Goal: Task Accomplishment & Management: Complete application form

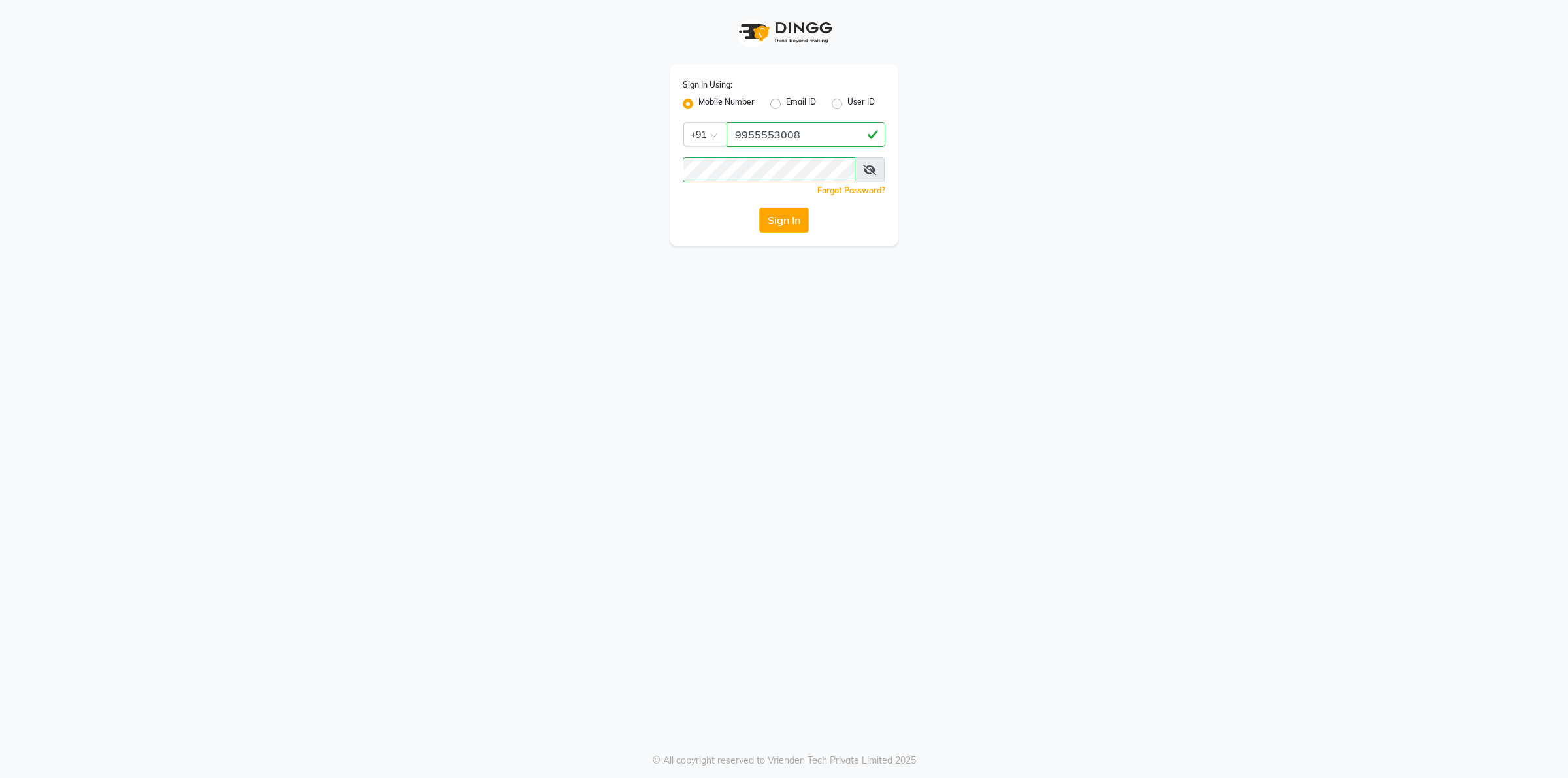
click at [772, 222] on button "Sign In" at bounding box center [784, 220] width 50 height 25
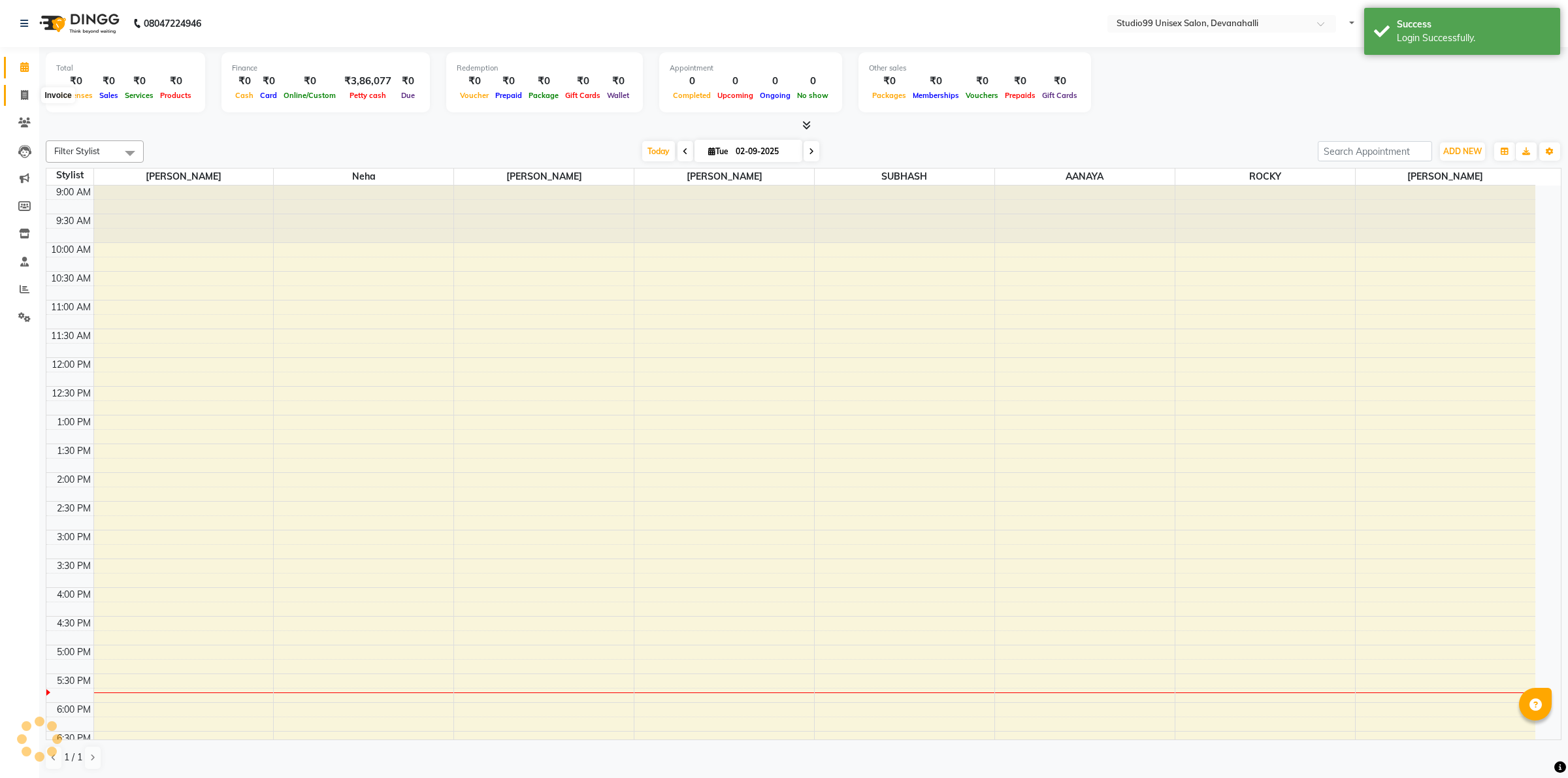
click at [27, 95] on icon at bounding box center [24, 95] width 7 height 10
select select "service"
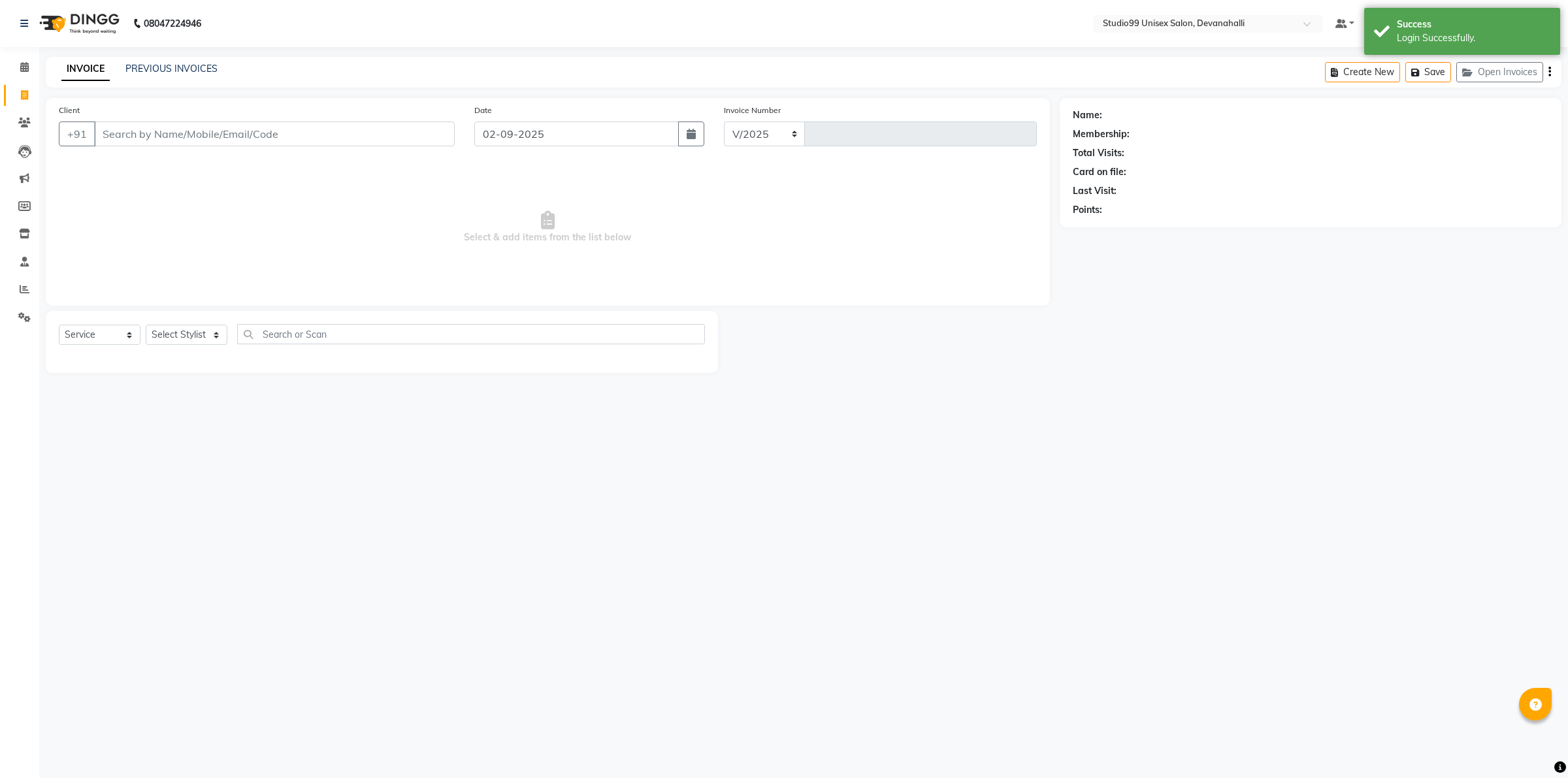
select select "6467"
type input "1982"
click at [187, 134] on input "Client" at bounding box center [274, 134] width 360 height 25
type input "8884737370"
click at [191, 350] on div "Select Service Product Membership Package Voucher Prepaid Gift Card Select Styl…" at bounding box center [381, 343] width 647 height 31
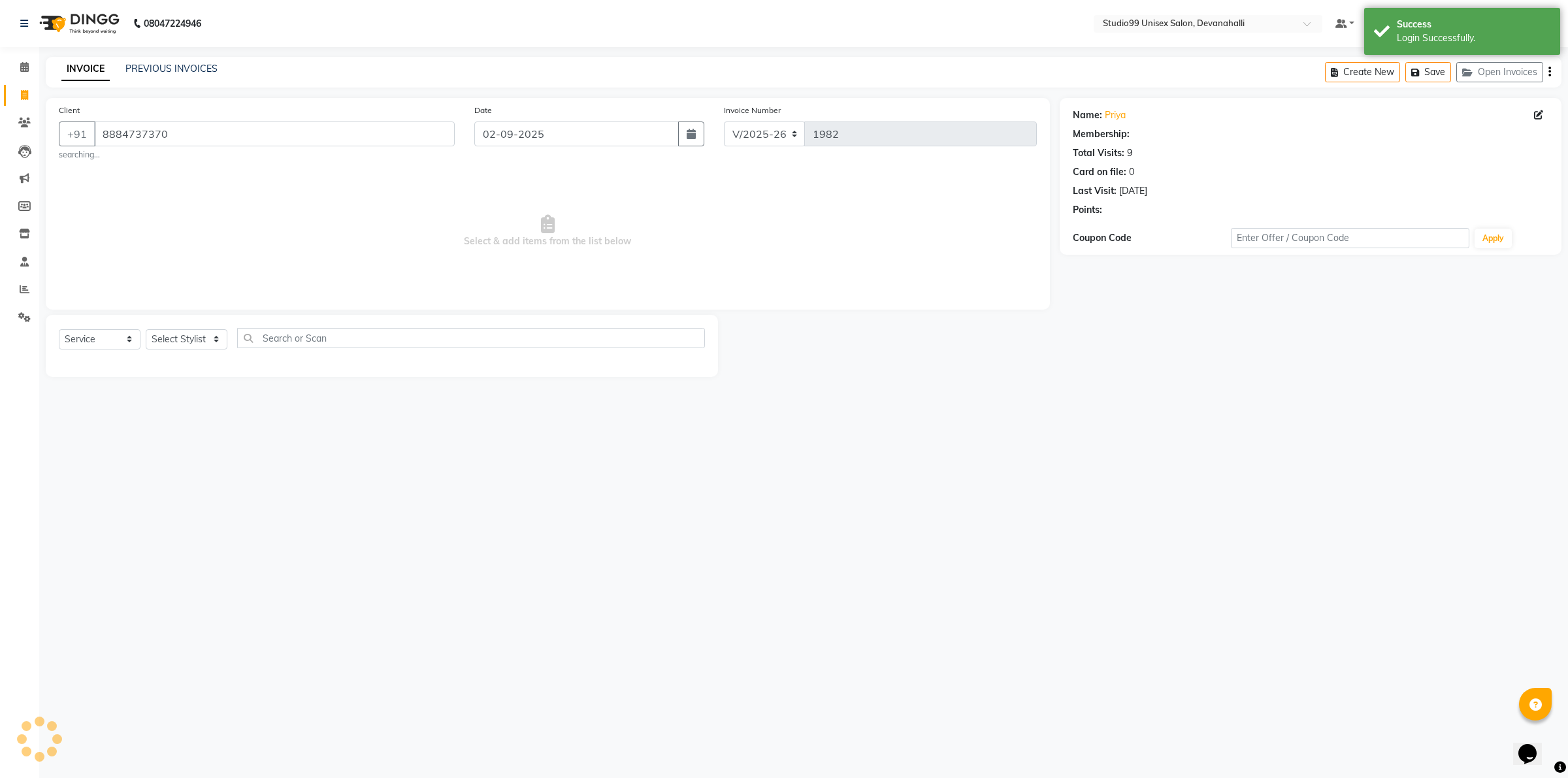
select select "1: Object"
click at [175, 334] on select "Select Stylist AANAYA Manager (Log In Id) Neha [PERSON_NAME] [PERSON_NAME] ROCK…" at bounding box center [186, 339] width 82 height 20
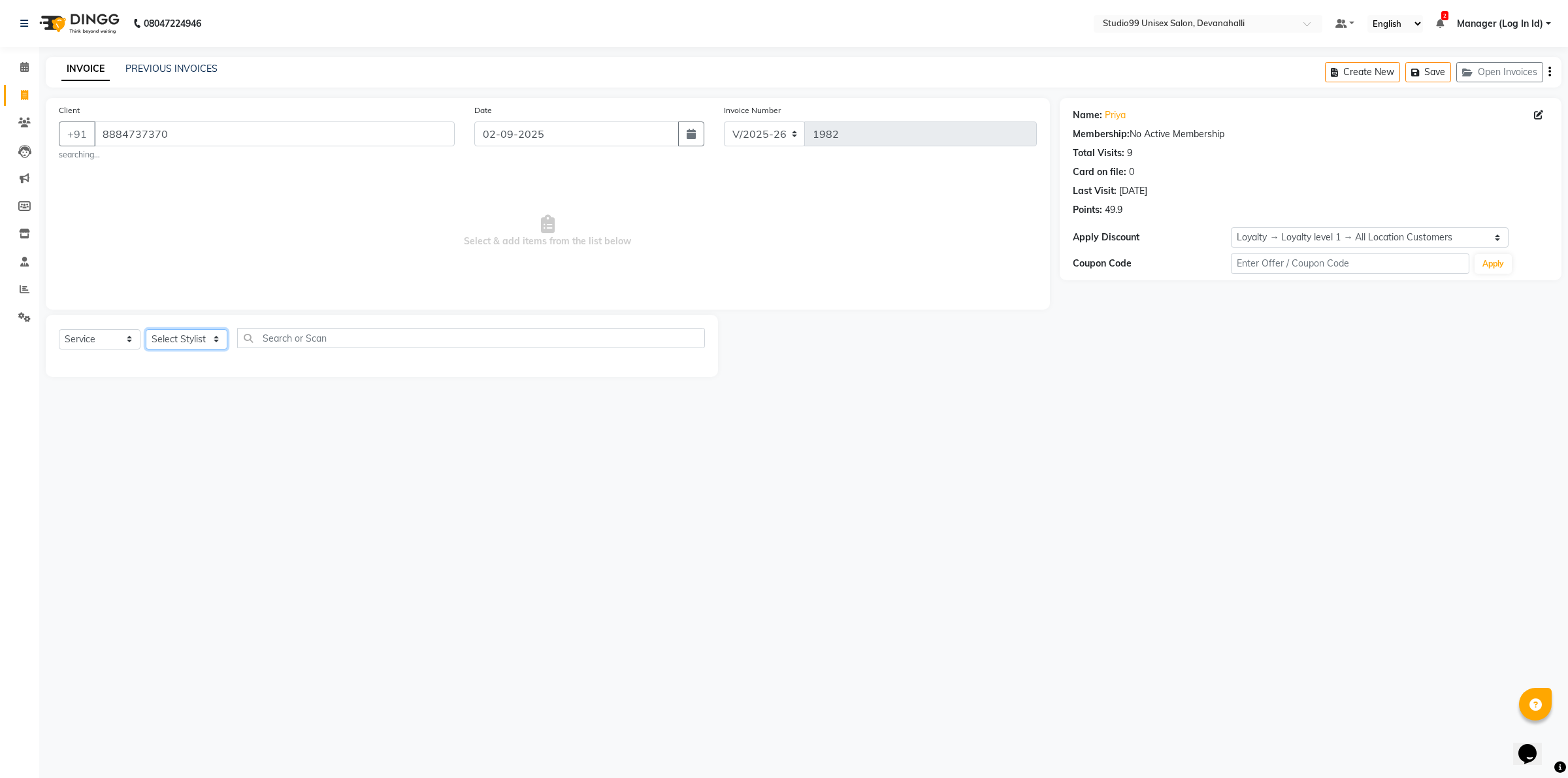
select select "82290"
click at [146, 329] on select "Select Stylist AANAYA Manager (Log In Id) Neha [PERSON_NAME] [PERSON_NAME] ROCK…" at bounding box center [186, 339] width 82 height 20
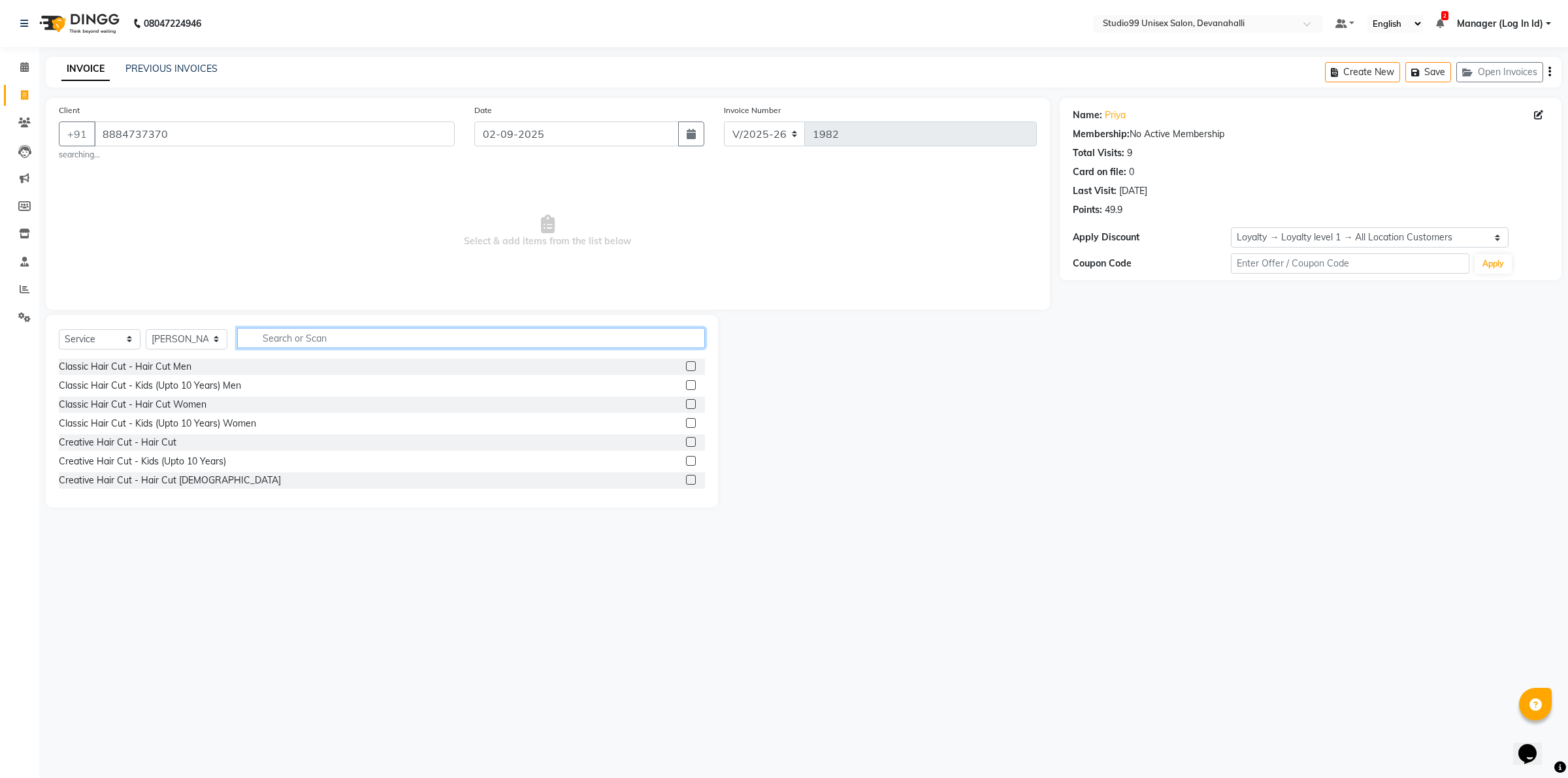
click at [306, 336] on input "text" at bounding box center [471, 337] width 468 height 20
type input "EYE"
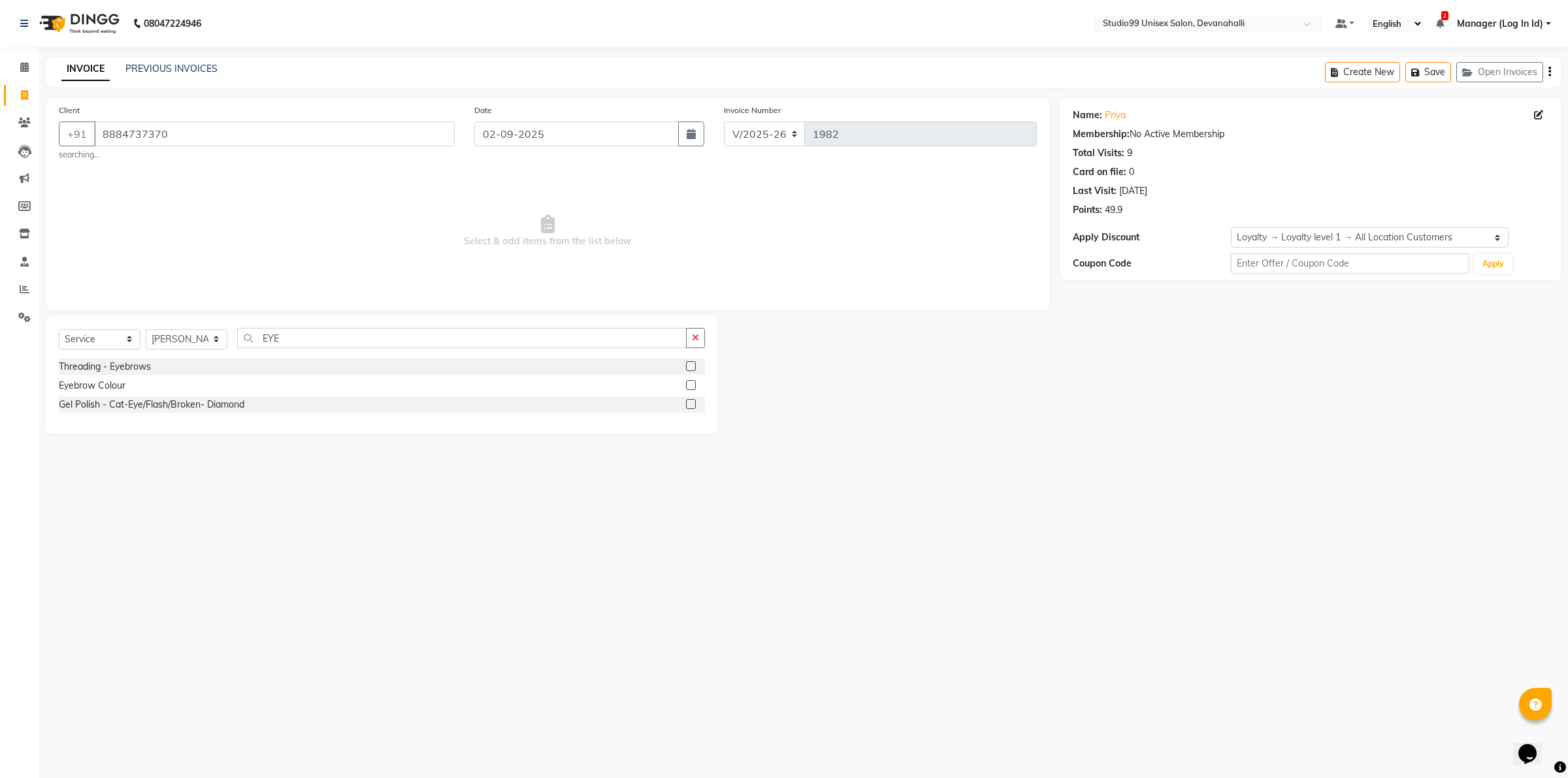
click at [694, 367] on label at bounding box center [691, 366] width 10 height 10
click at [694, 367] on input "checkbox" at bounding box center [690, 366] width 9 height 9
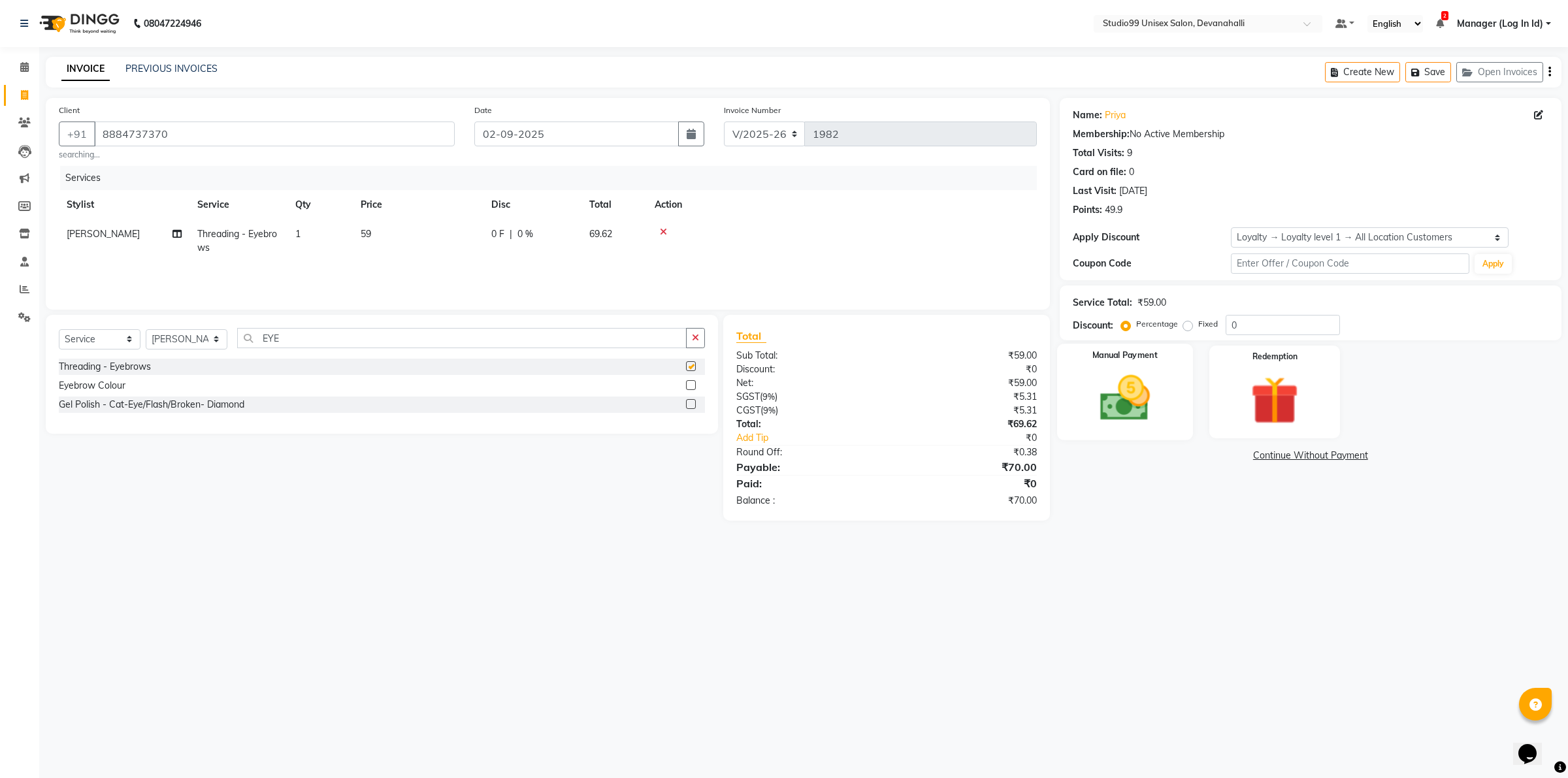
checkbox input "false"
click at [1101, 380] on img at bounding box center [1124, 399] width 81 height 58
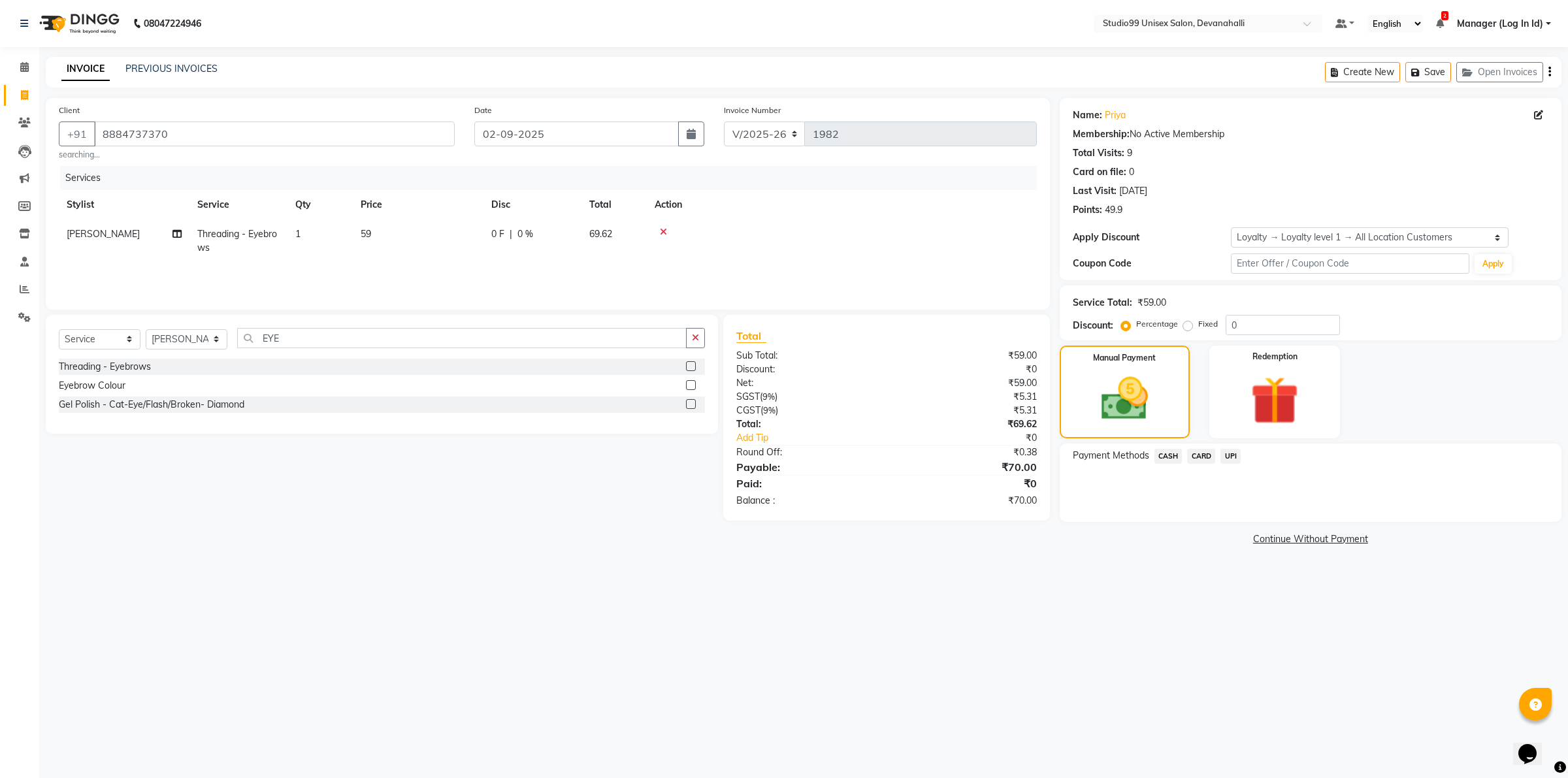
click at [1230, 454] on span "UPI" at bounding box center [1231, 456] width 20 height 15
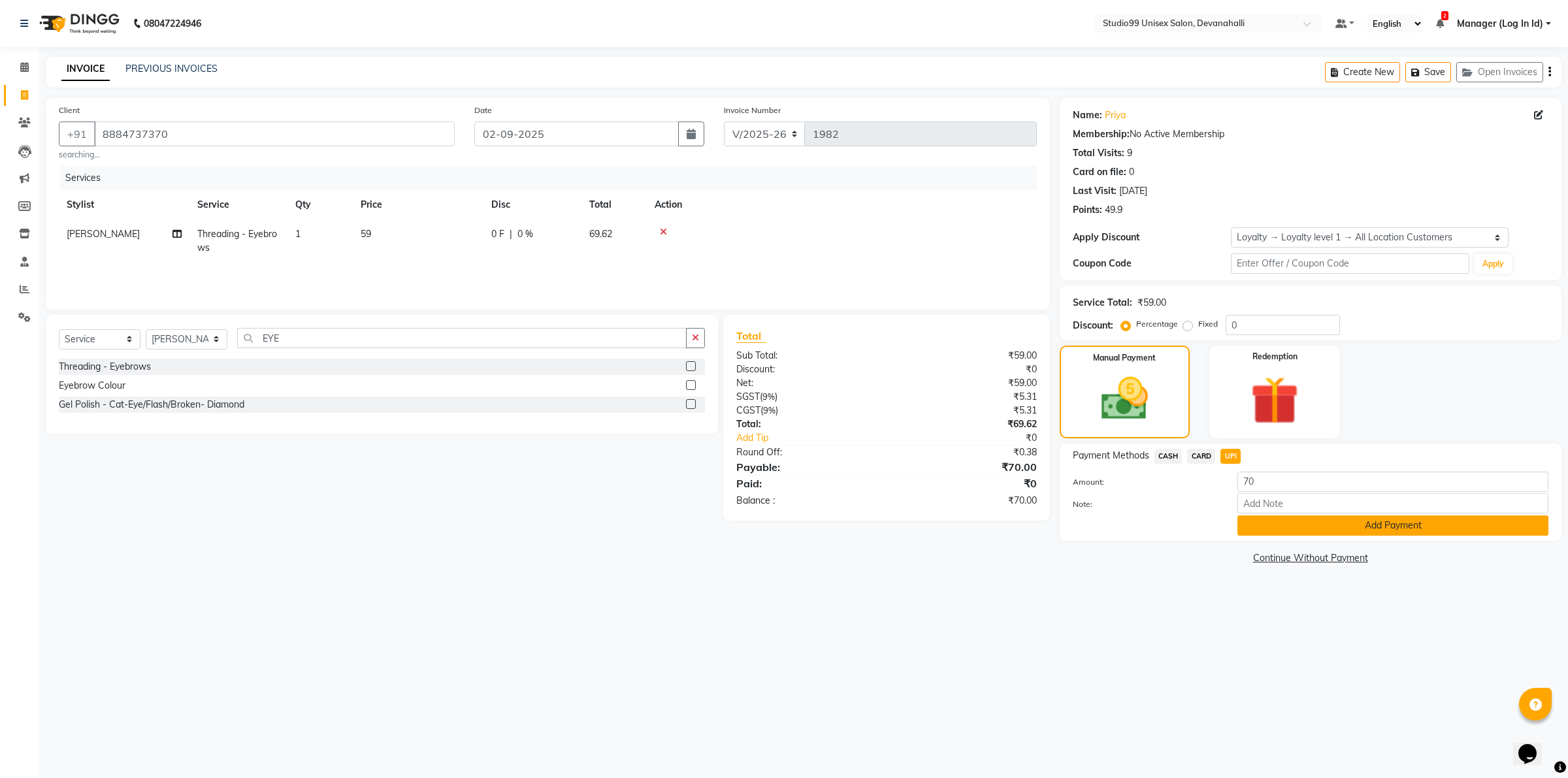
click at [1260, 526] on button "Add Payment" at bounding box center [1393, 525] width 311 height 20
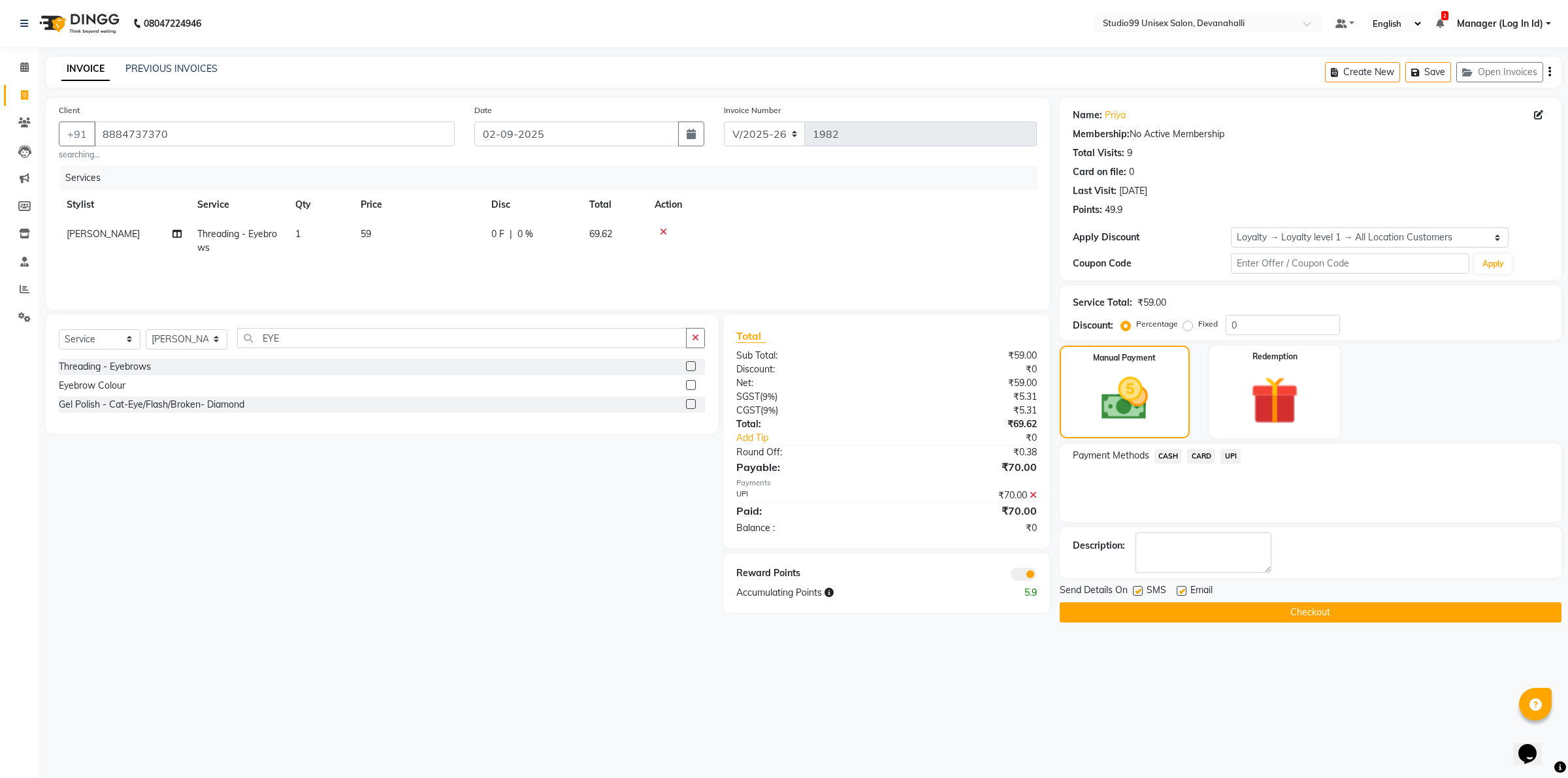
click at [1250, 616] on button "Checkout" at bounding box center [1311, 612] width 502 height 20
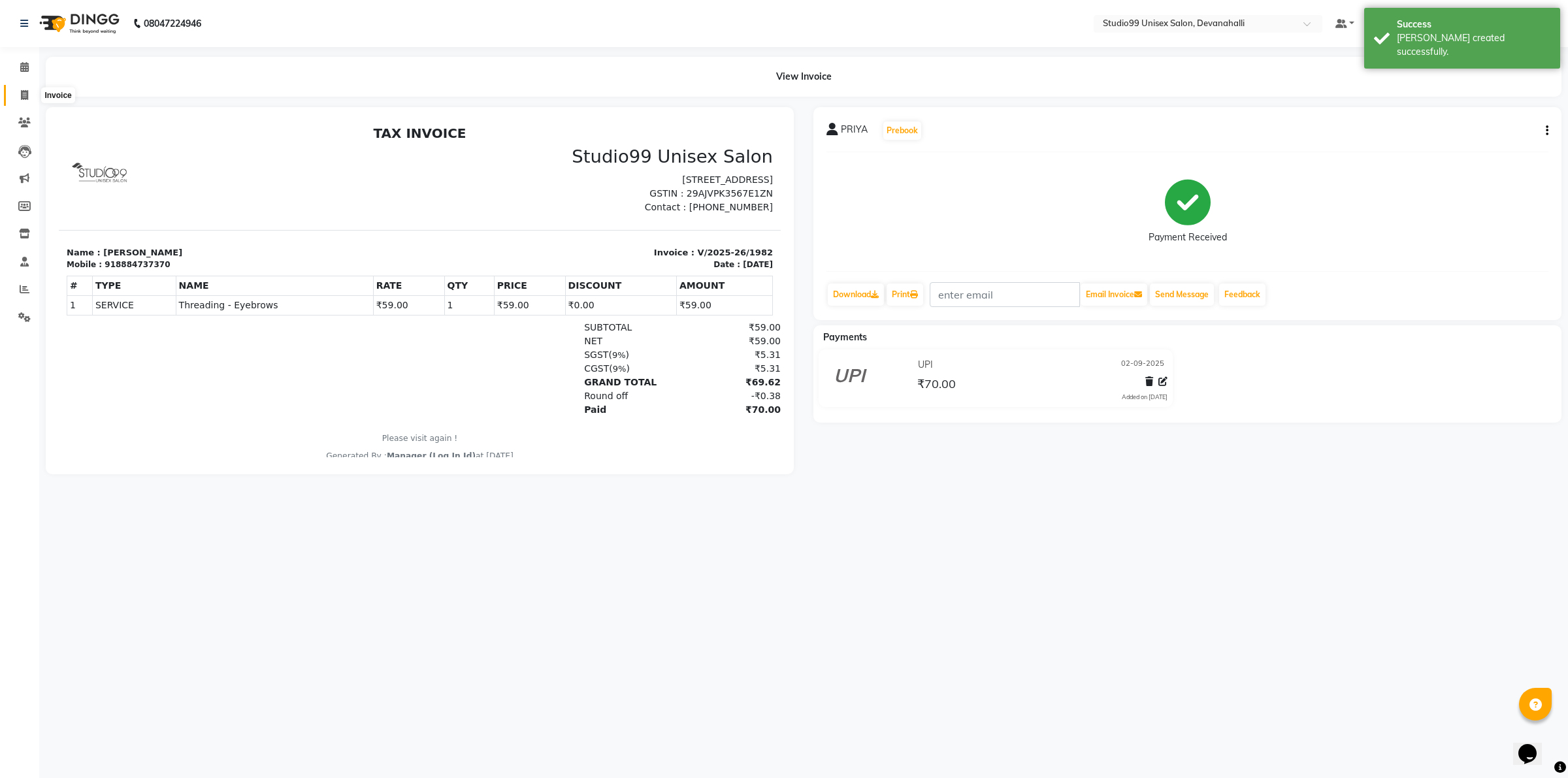
click at [24, 93] on icon at bounding box center [24, 95] width 7 height 10
select select "service"
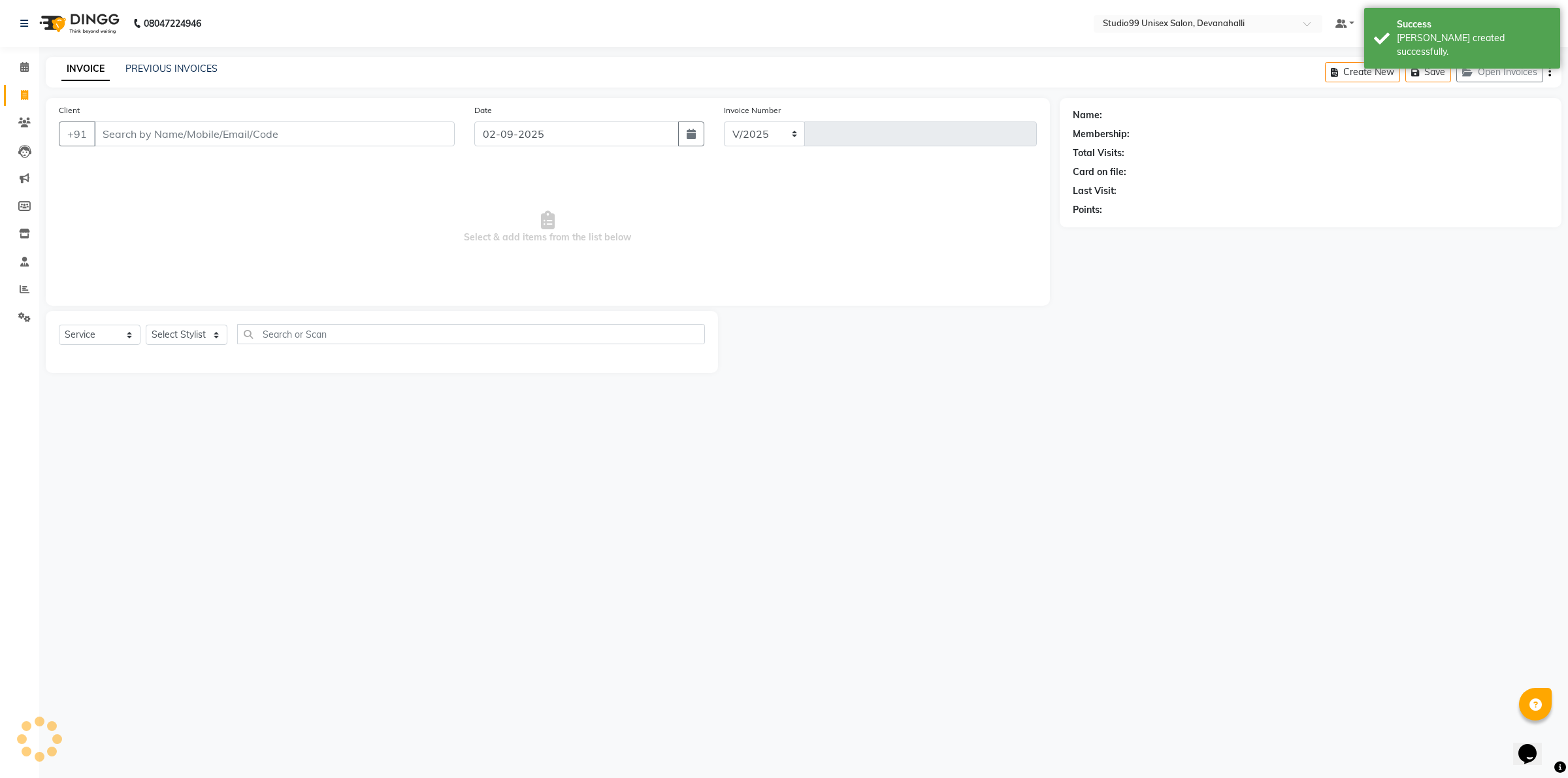
select select "6467"
type input "1983"
click at [165, 134] on input "Client" at bounding box center [274, 134] width 360 height 25
type input "9986433456"
select select "1: Object"
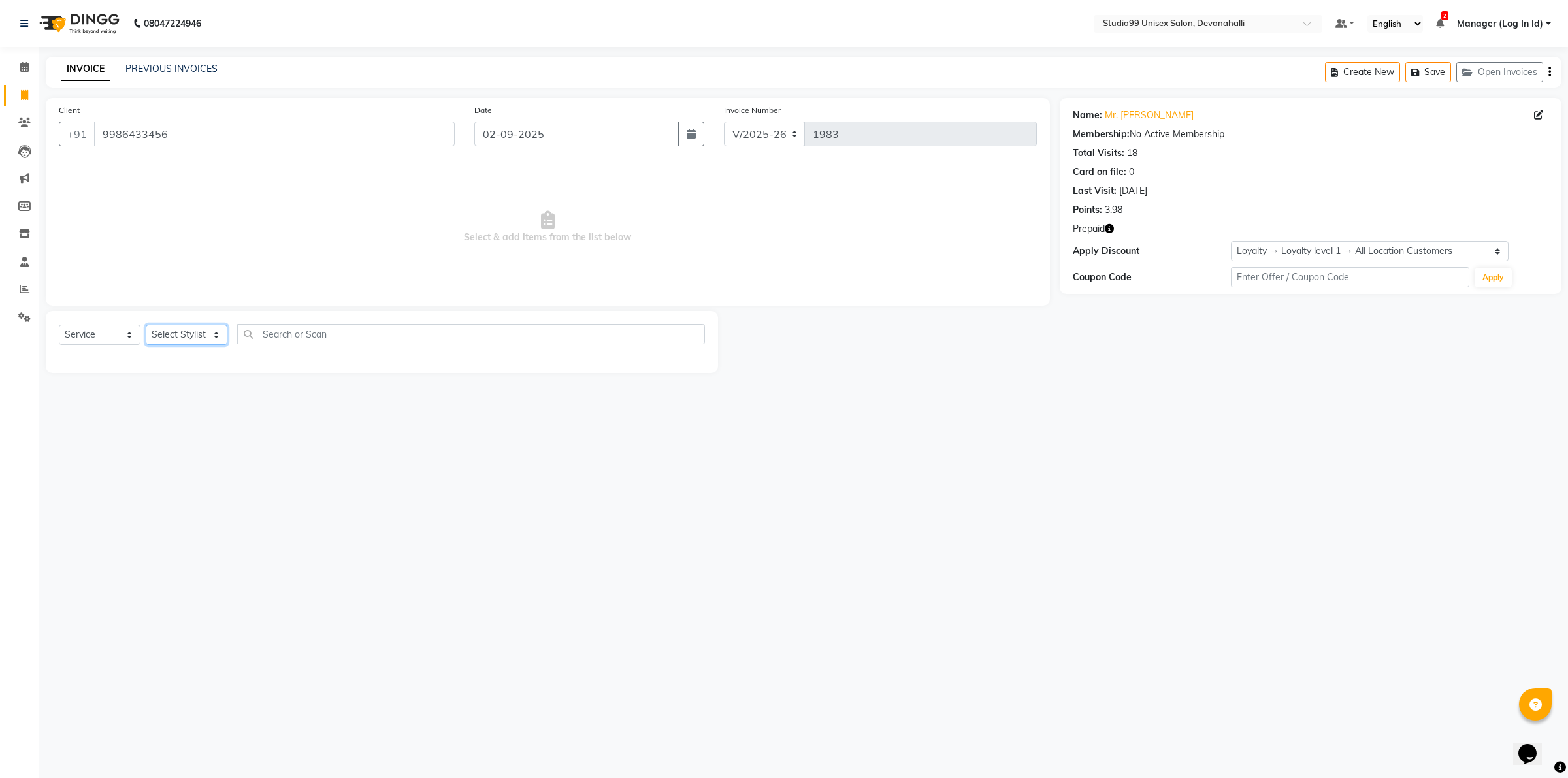
click at [172, 335] on select "Select Stylist AANAYA Manager (Log In Id) Neha [PERSON_NAME] [PERSON_NAME] ROCK…" at bounding box center [186, 334] width 82 height 20
select select "79307"
click at [146, 325] on select "Select Stylist AANAYA Manager (Log In Id) Neha [PERSON_NAME] [PERSON_NAME] ROCK…" at bounding box center [186, 334] width 82 height 20
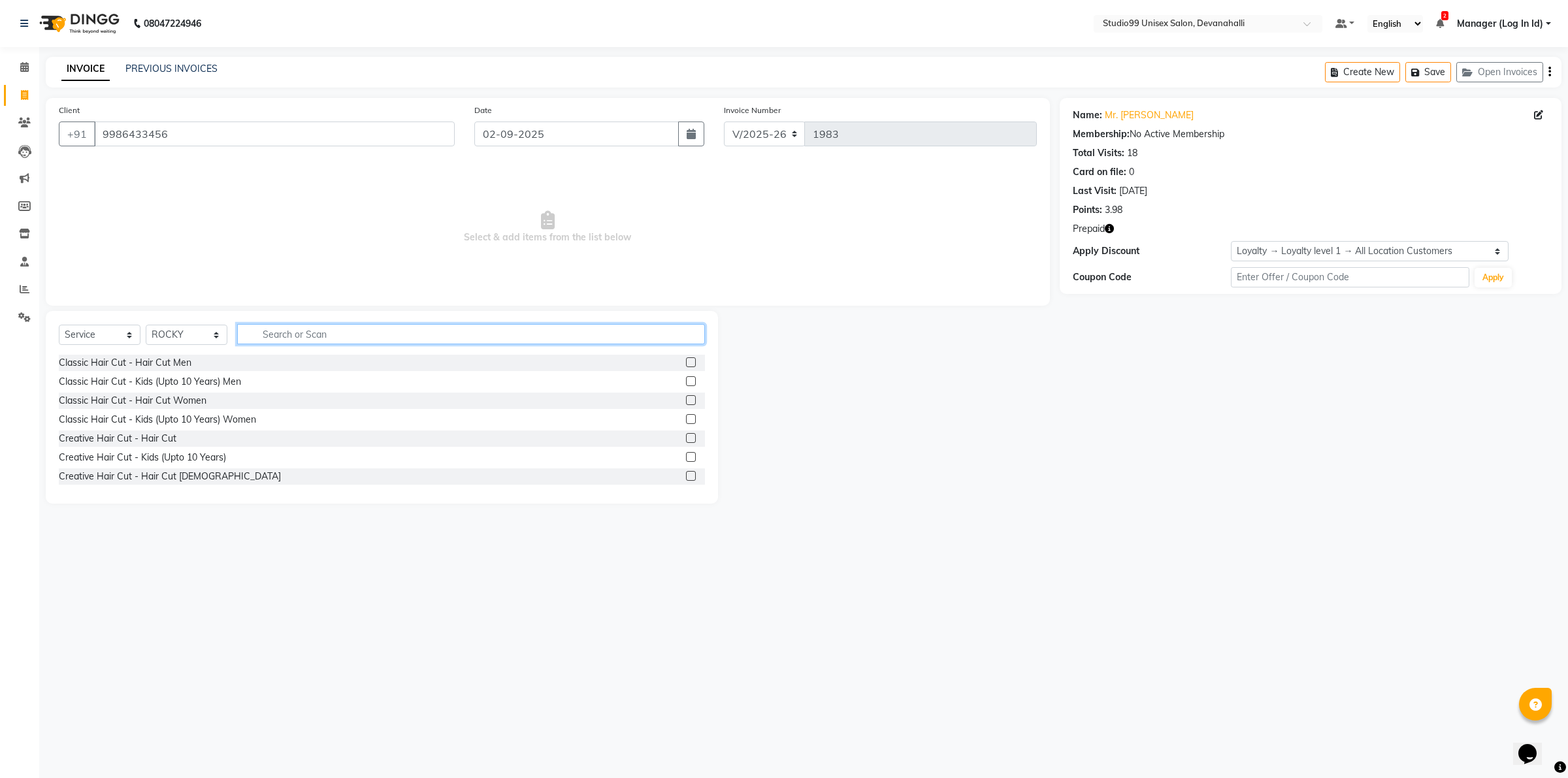
click at [351, 334] on input "text" at bounding box center [471, 333] width 468 height 20
type input "LEG"
click at [686, 382] on label at bounding box center [691, 381] width 10 height 10
click at [686, 382] on input "checkbox" at bounding box center [690, 381] width 9 height 9
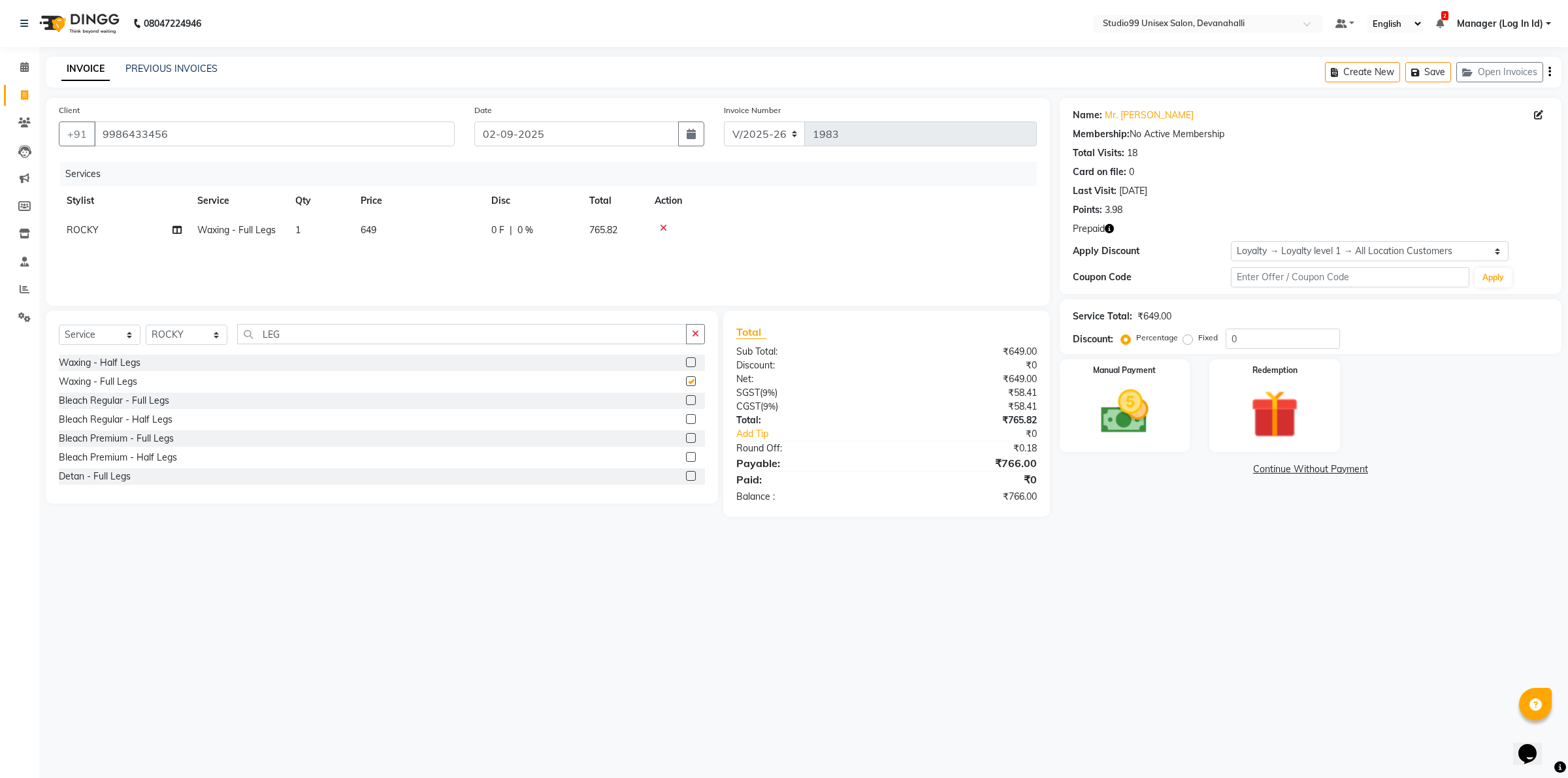
checkbox input "false"
click at [445, 332] on input "LEG" at bounding box center [462, 333] width 450 height 20
type input "L"
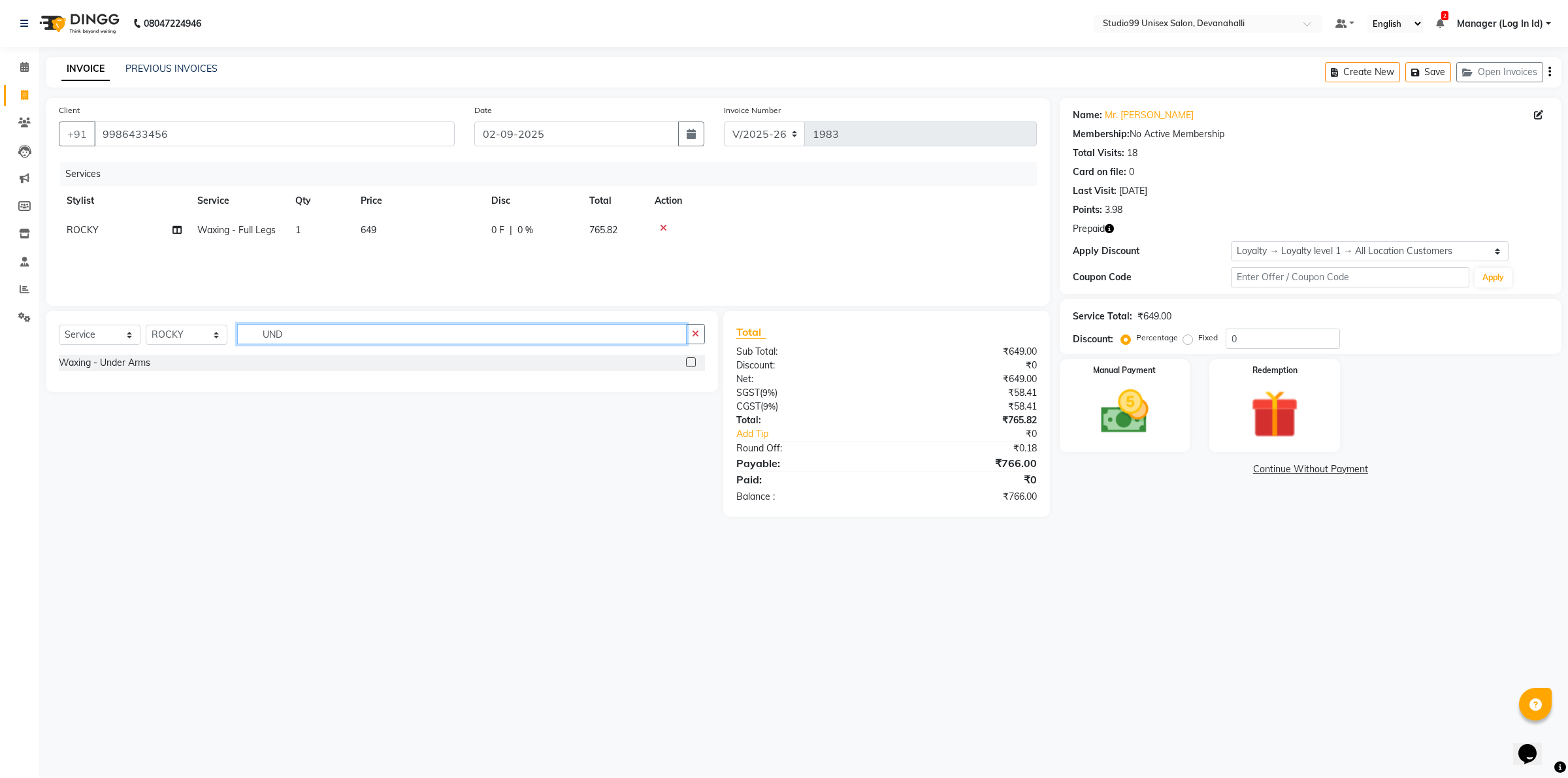
type input "UND"
click at [690, 361] on label at bounding box center [691, 362] width 10 height 10
click at [690, 361] on input "checkbox" at bounding box center [690, 362] width 9 height 9
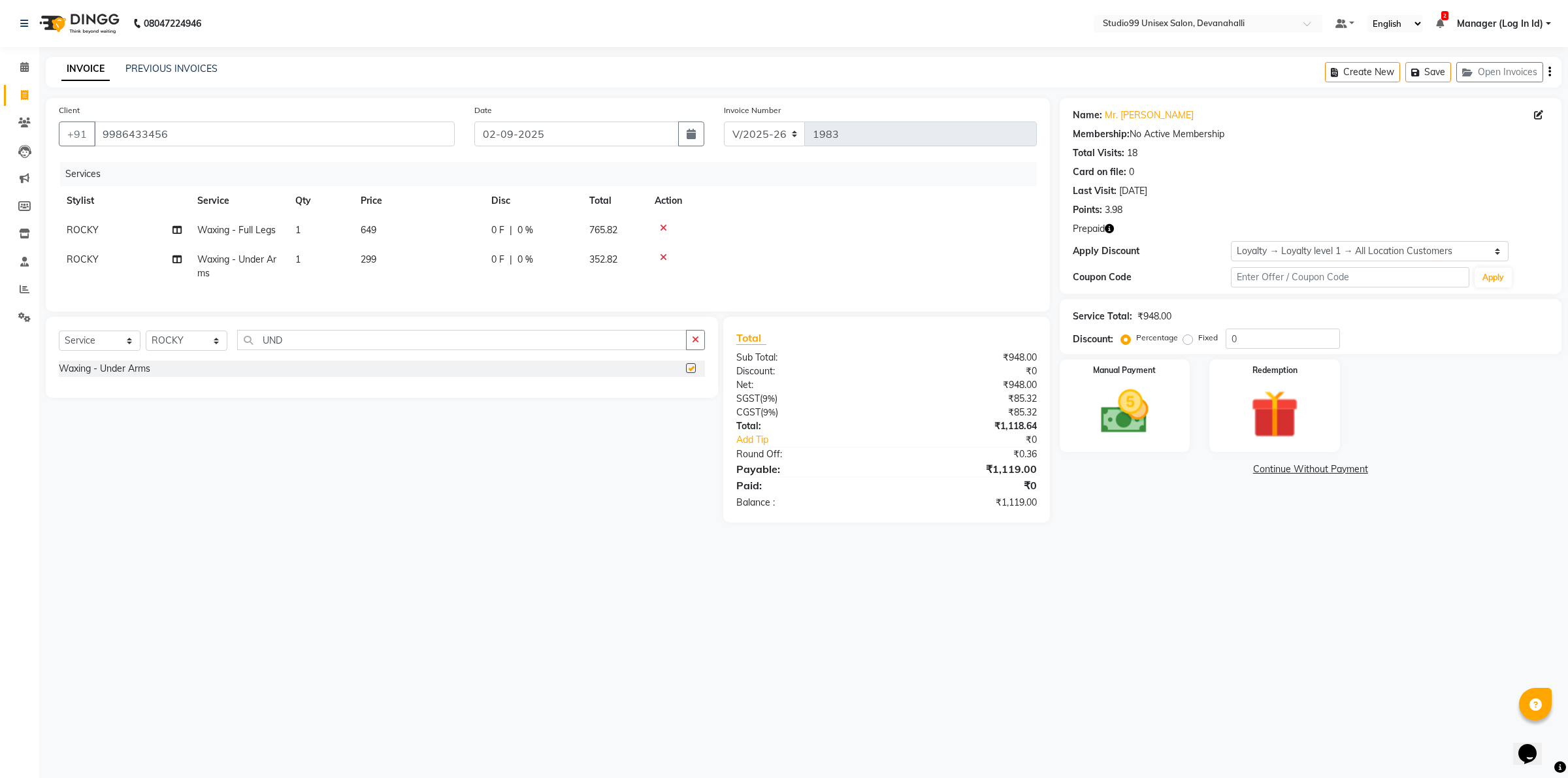
checkbox input "false"
click at [317, 351] on input "UND" at bounding box center [462, 339] width 450 height 20
type input "U"
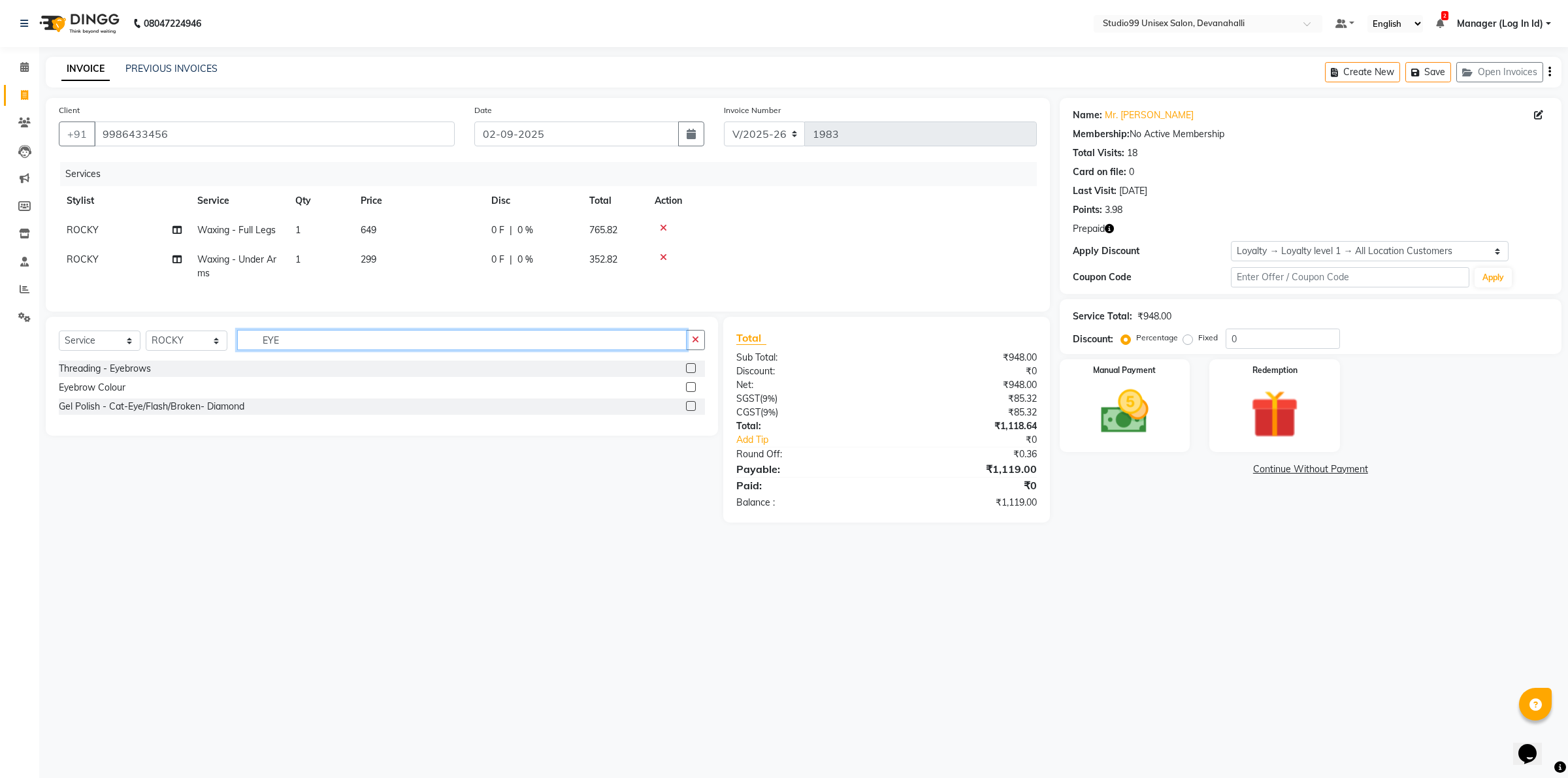
type input "EYE"
click at [688, 373] on label at bounding box center [691, 368] width 10 height 10
click at [688, 373] on input "checkbox" at bounding box center [690, 369] width 9 height 9
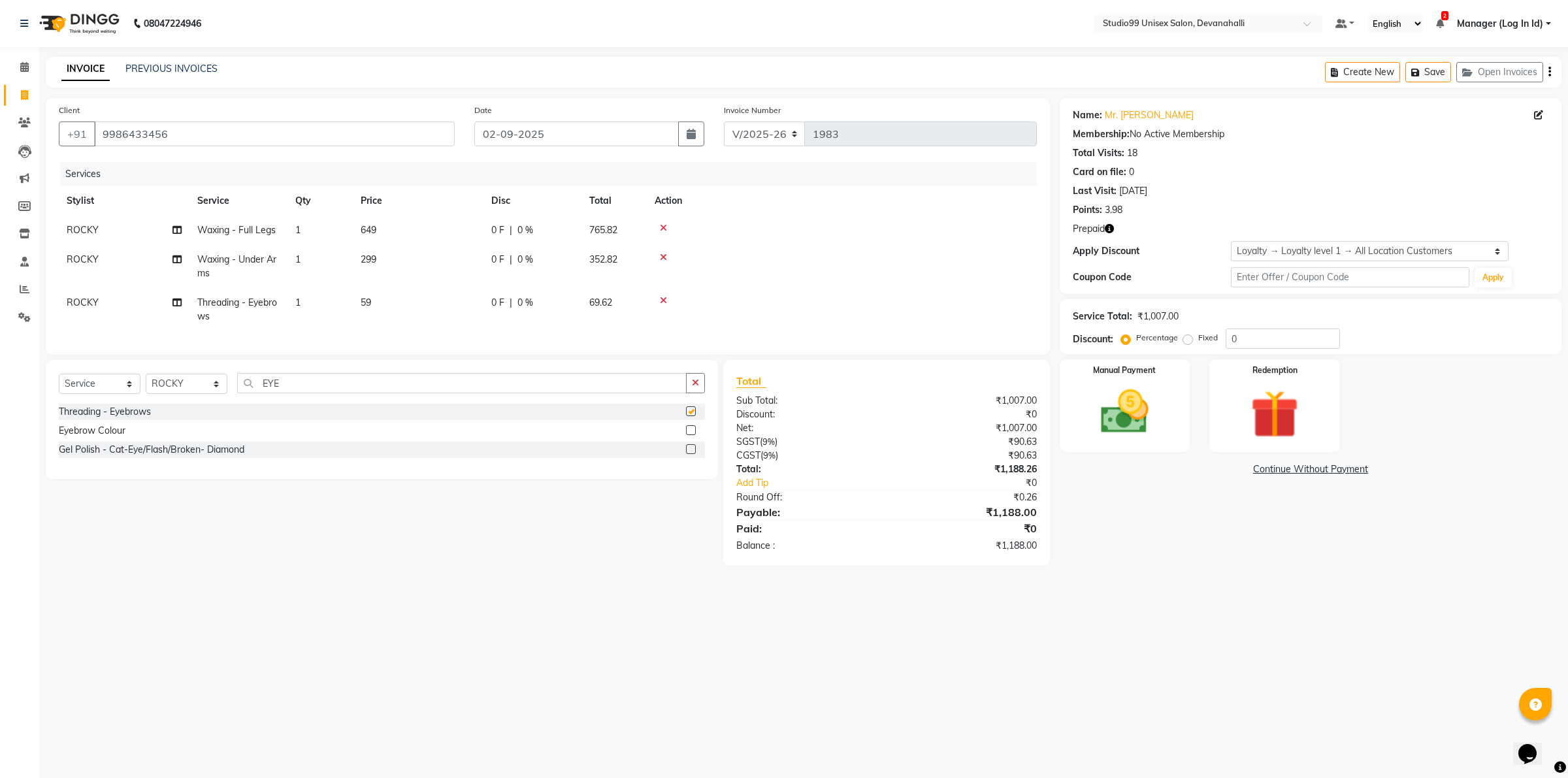
checkbox input "false"
click at [441, 387] on input "EYE" at bounding box center [462, 382] width 450 height 20
type input "E"
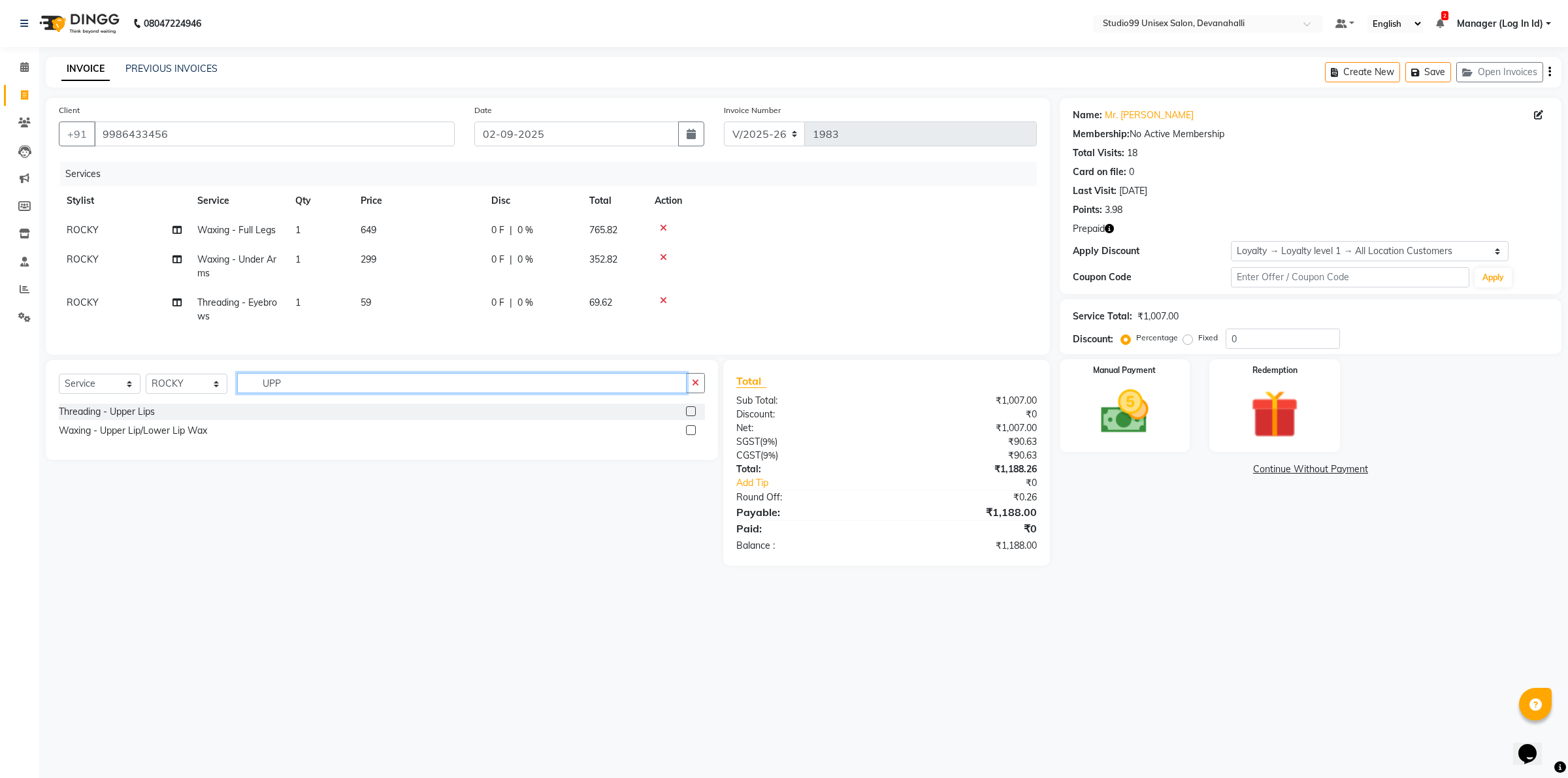
type input "UPP"
click at [691, 435] on label at bounding box center [691, 430] width 10 height 10
click at [691, 435] on input "checkbox" at bounding box center [690, 430] width 9 height 9
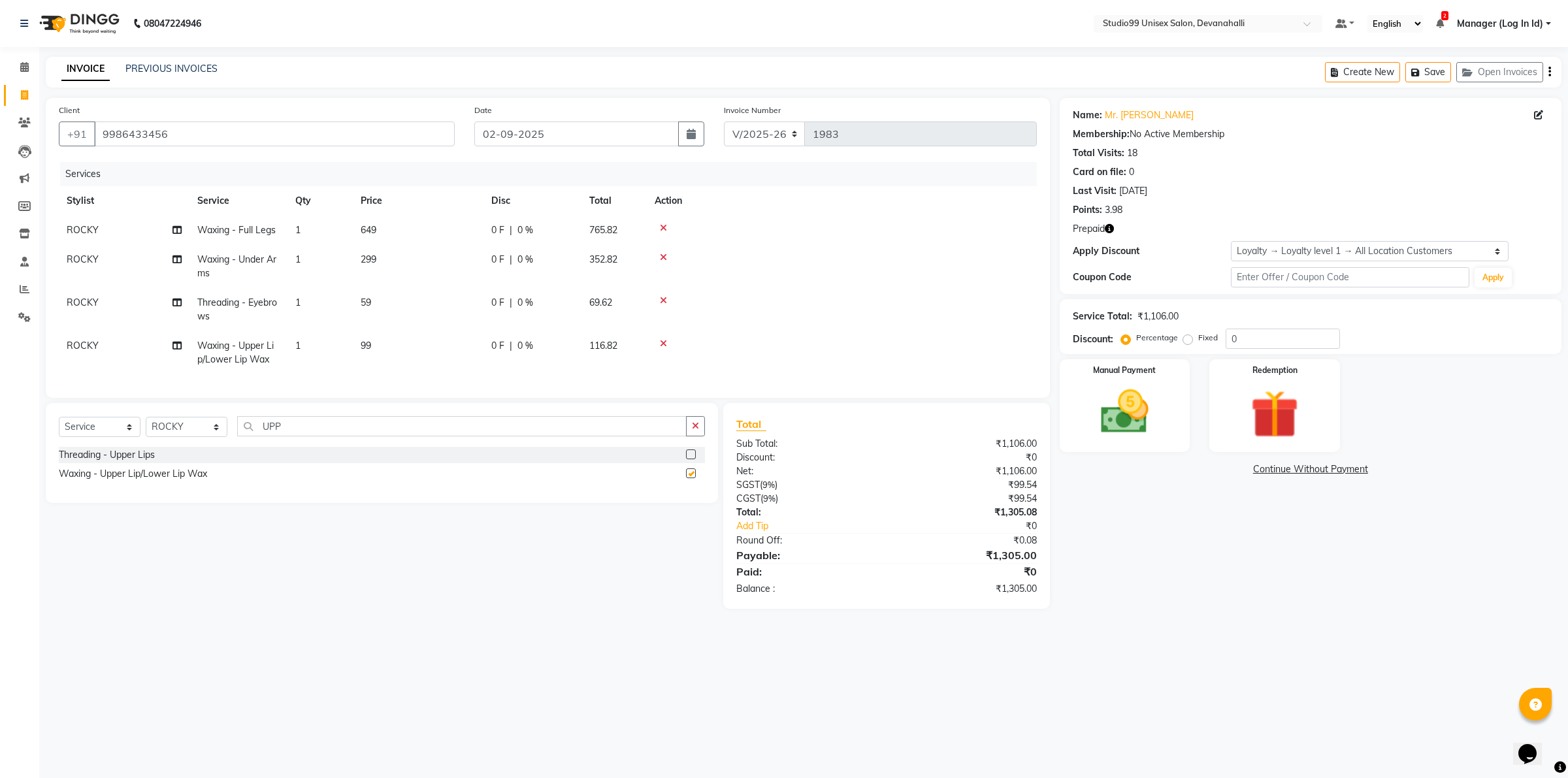
checkbox input "false"
click at [694, 430] on icon "button" at bounding box center [695, 426] width 7 height 10
type input "CHIN"
click at [690, 478] on label at bounding box center [691, 474] width 10 height 10
click at [690, 478] on input "checkbox" at bounding box center [690, 474] width 9 height 9
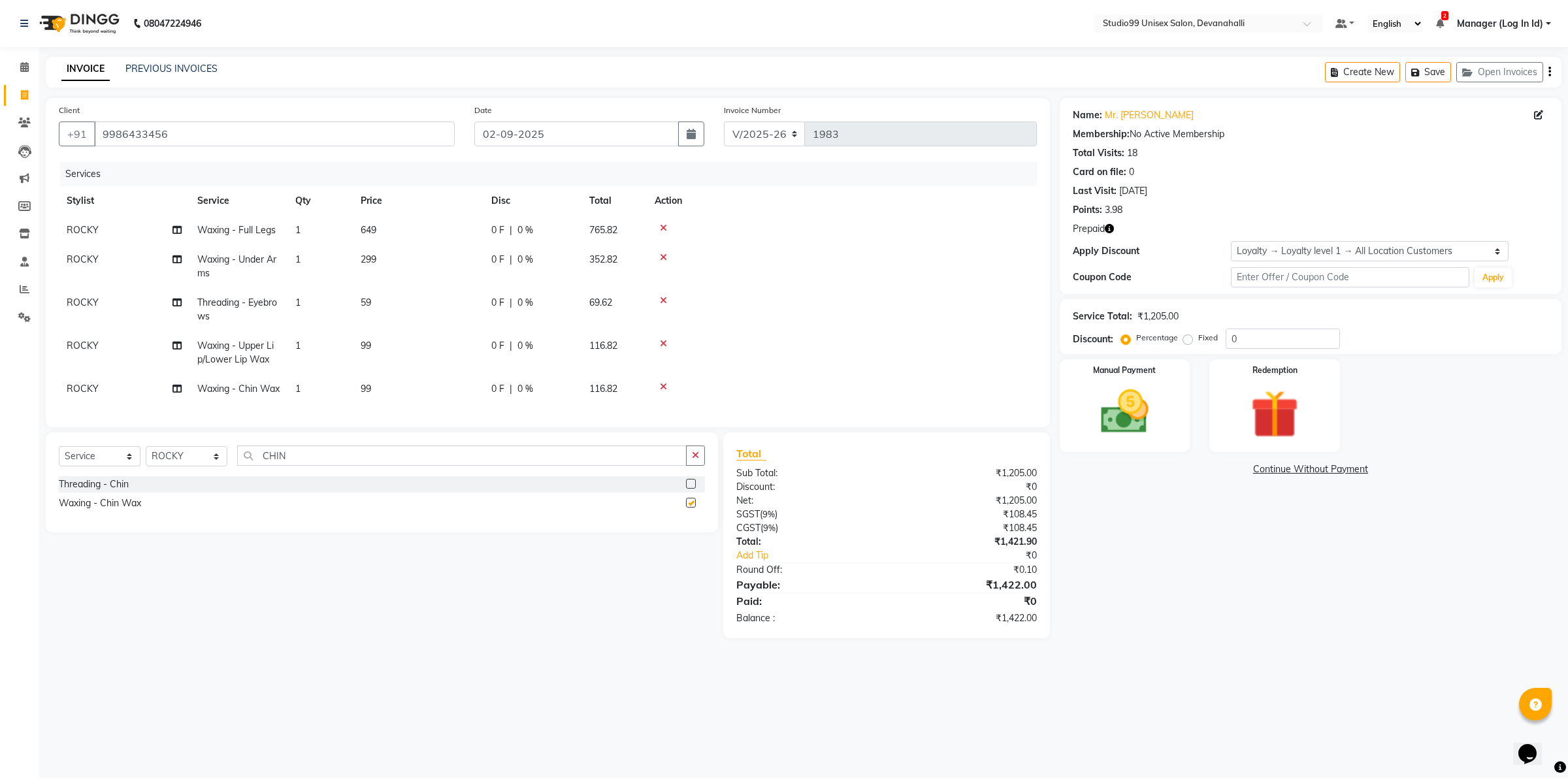
checkbox input "false"
click at [311, 466] on input "CHIN" at bounding box center [462, 455] width 450 height 20
type input "C"
type input "FOR"
click at [690, 489] on label at bounding box center [691, 484] width 10 height 10
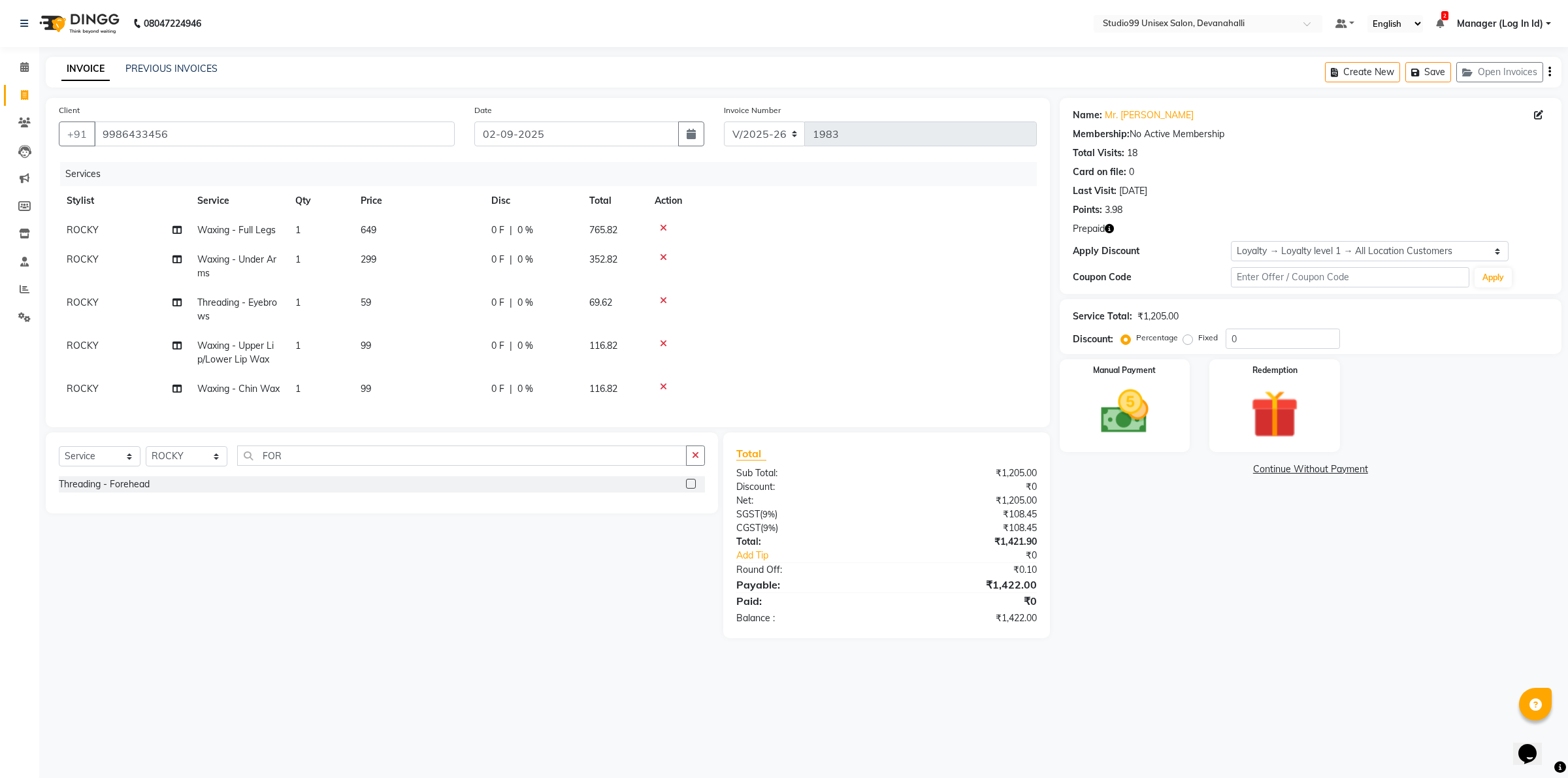
click at [690, 489] on input "checkbox" at bounding box center [690, 484] width 9 height 9
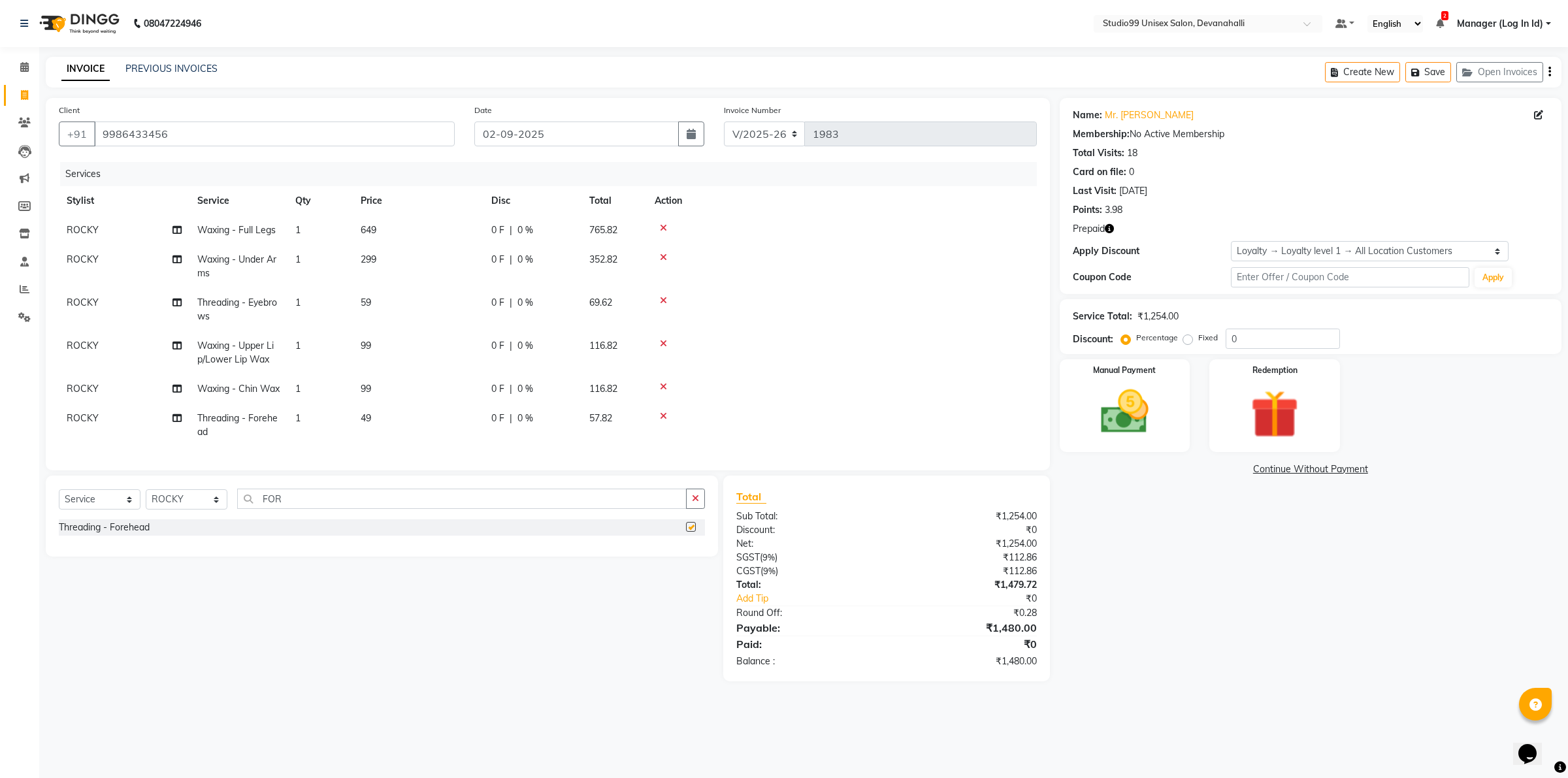
checkbox input "false"
click at [1262, 399] on img at bounding box center [1275, 414] width 81 height 62
click at [1185, 471] on span "Prepaid 1" at bounding box center [1176, 471] width 42 height 15
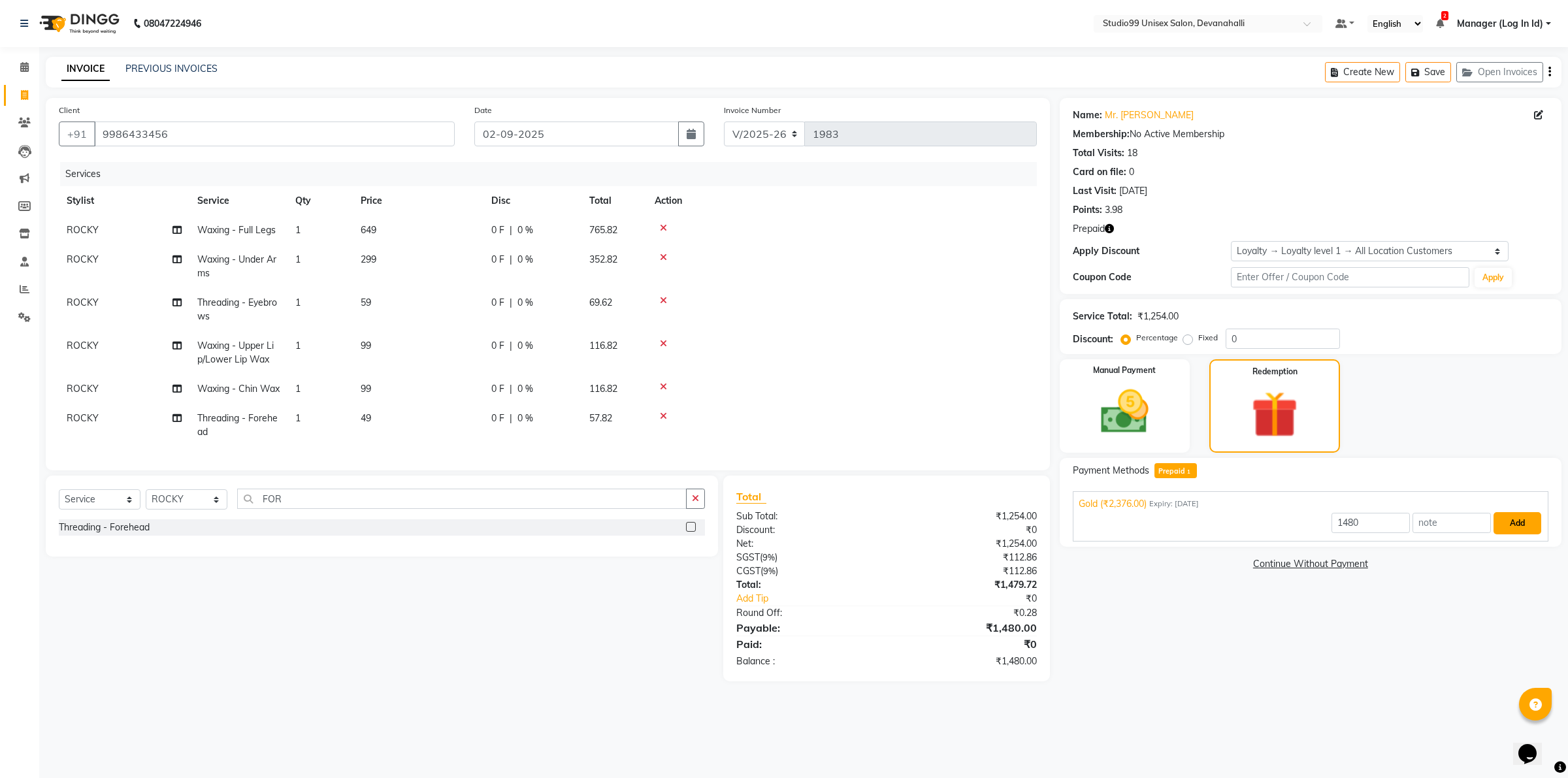
click at [1517, 524] on button "Add" at bounding box center [1518, 523] width 48 height 22
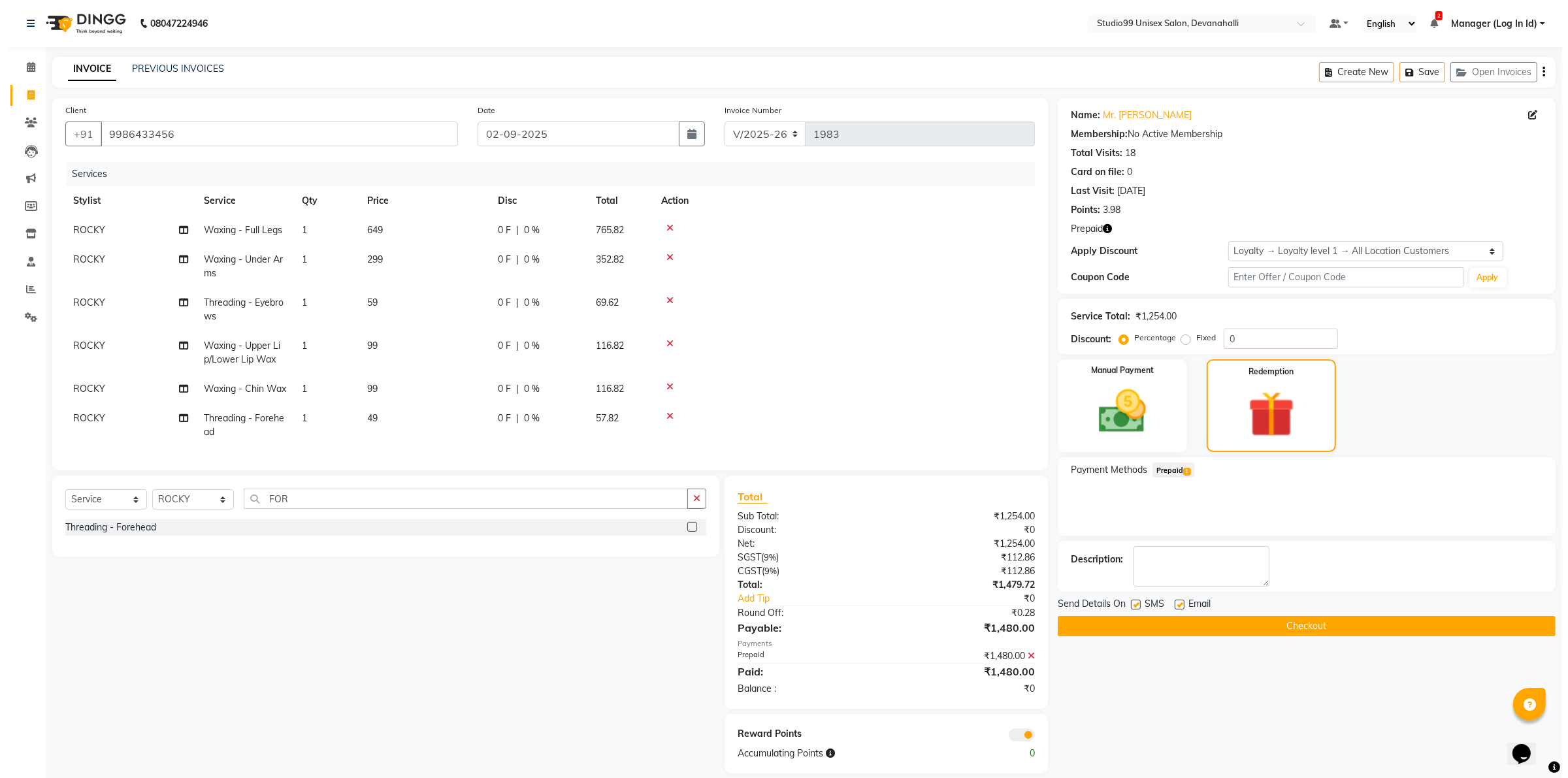
scroll to position [39, 0]
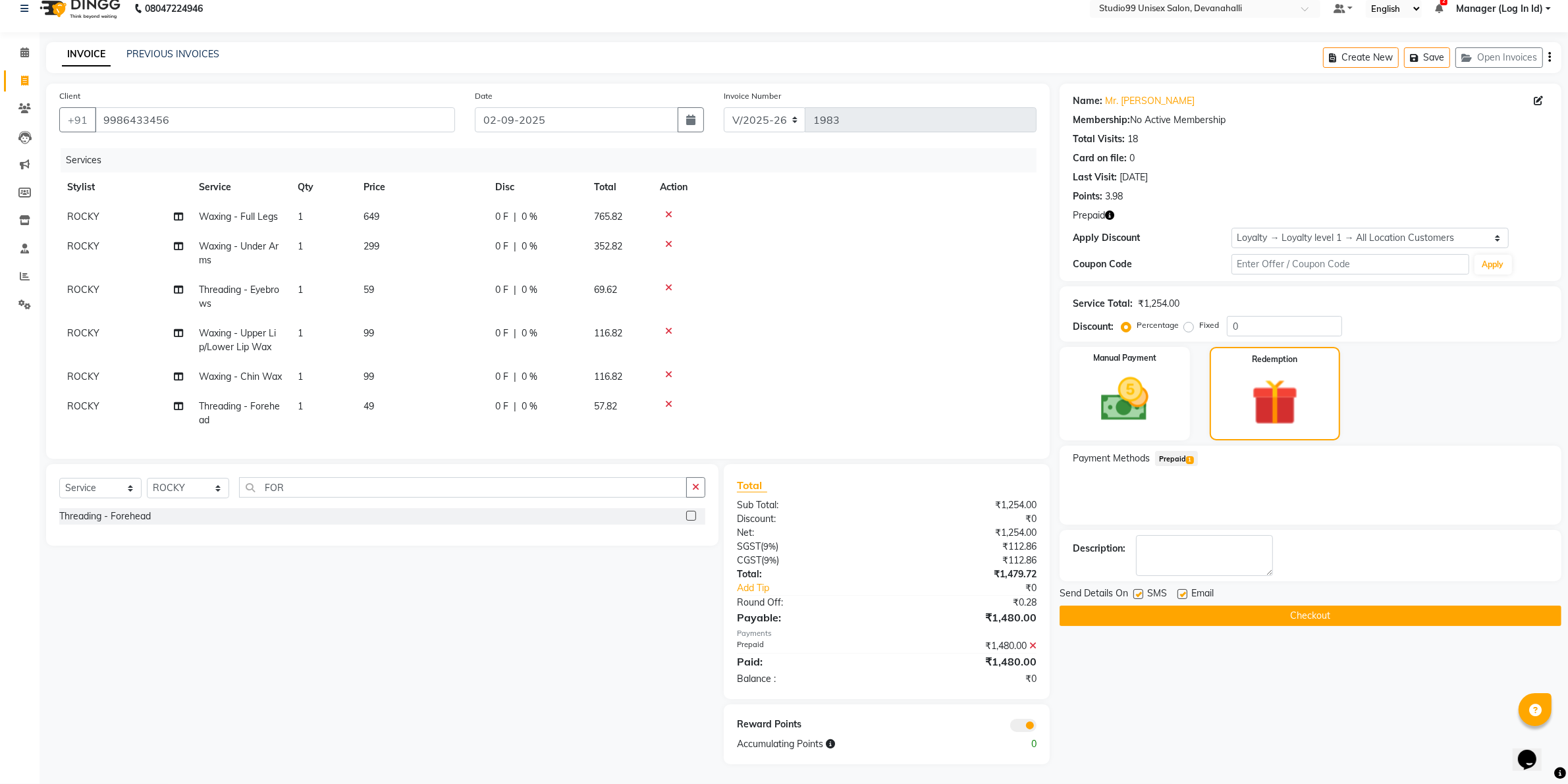
click at [1022, 721] on span at bounding box center [1023, 726] width 26 height 14
click at [1037, 728] on input "checkbox" at bounding box center [1037, 728] width 0 height 0
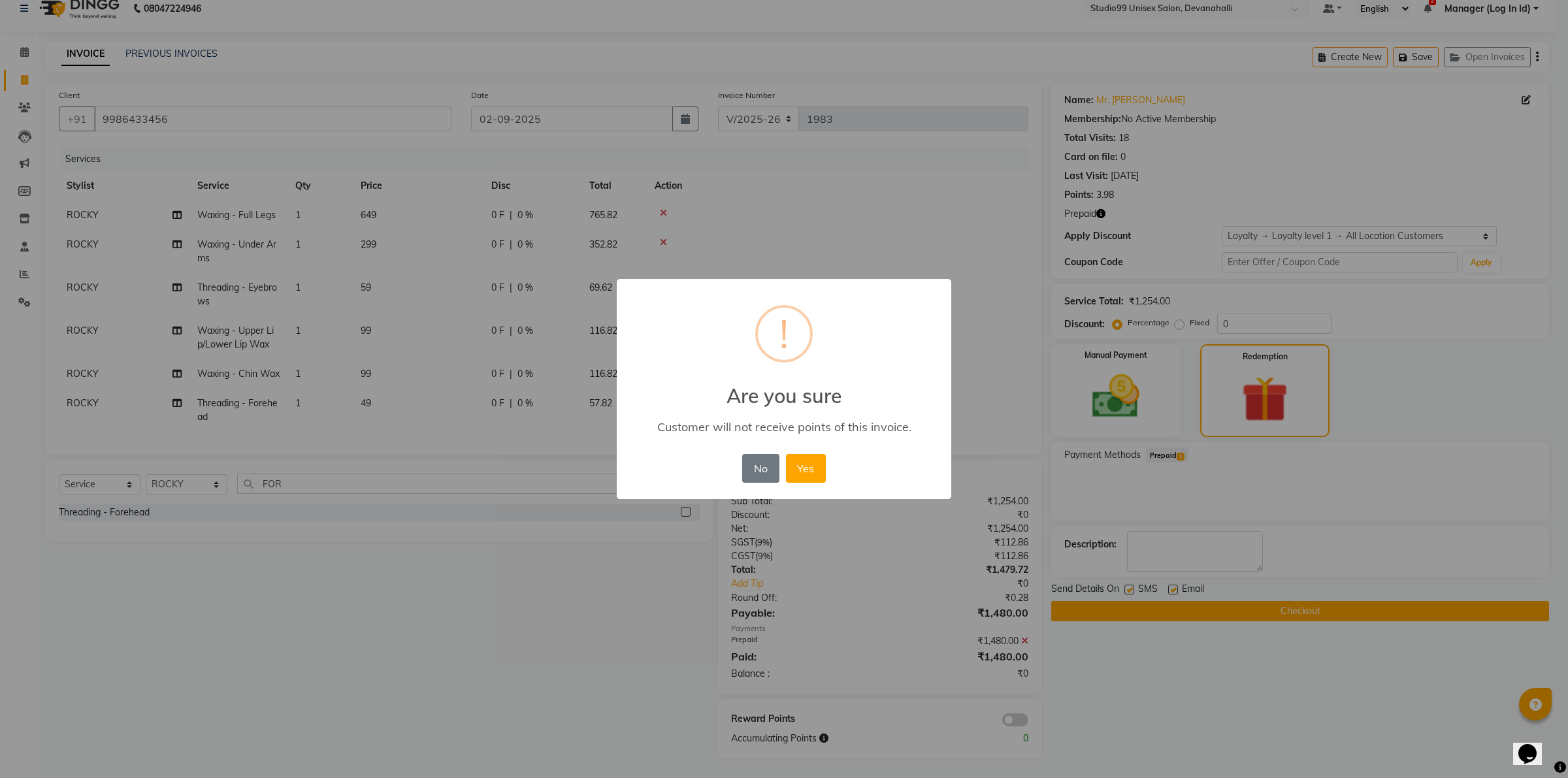
click at [786, 454] on button "Yes" at bounding box center [805, 469] width 39 height 29
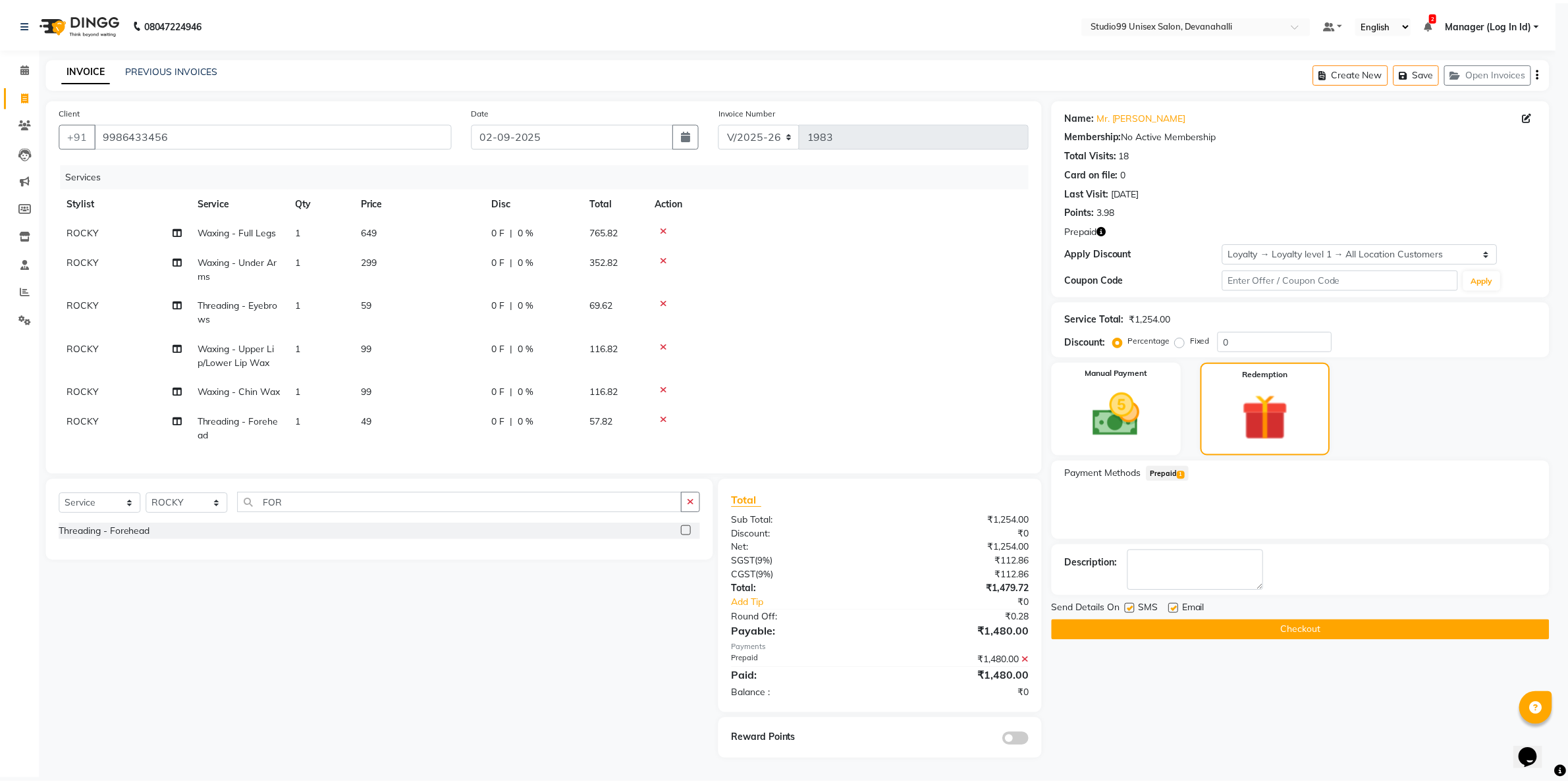
scroll to position [21, 0]
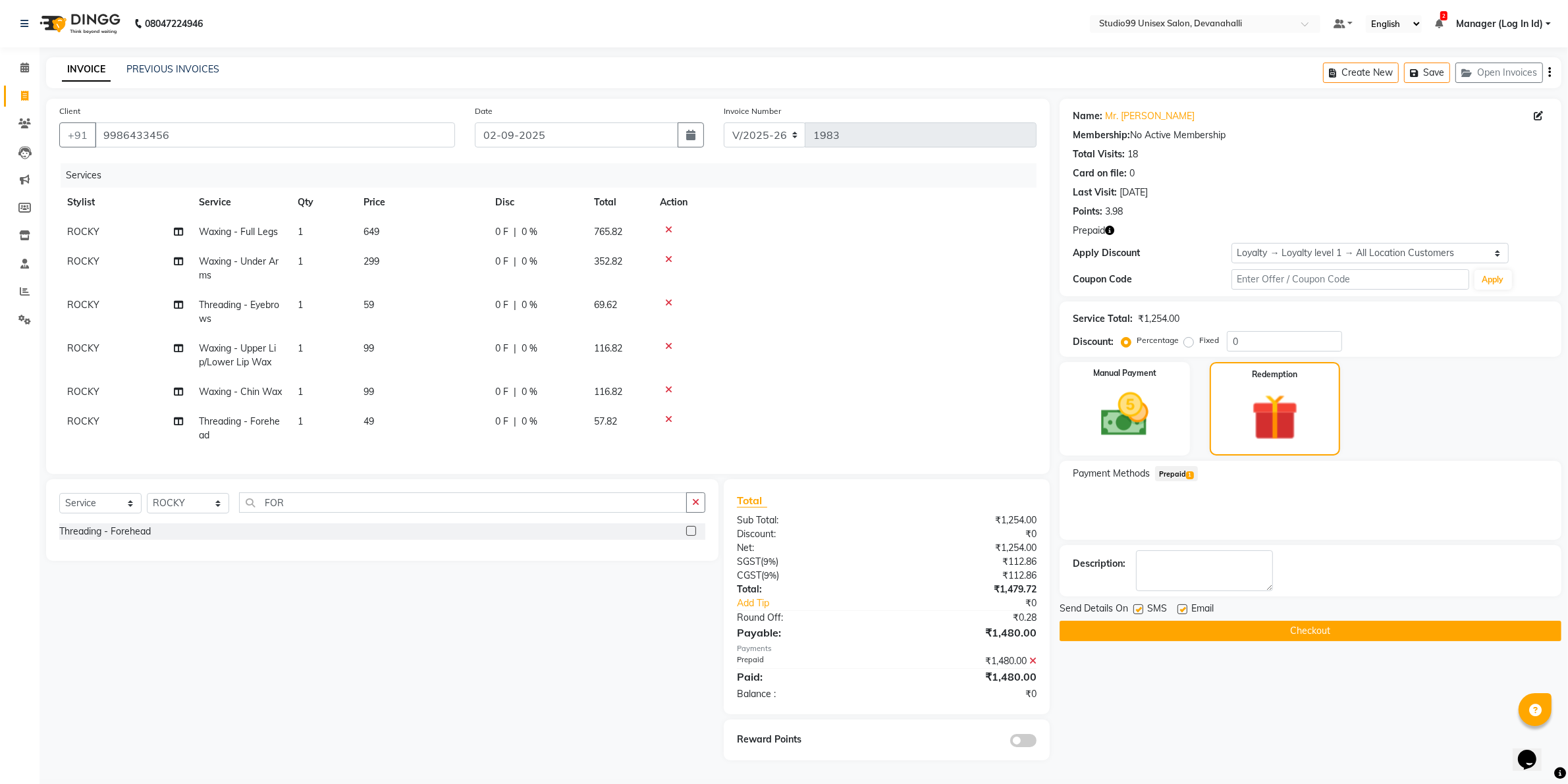
click at [1191, 620] on button "Checkout" at bounding box center [1310, 630] width 502 height 20
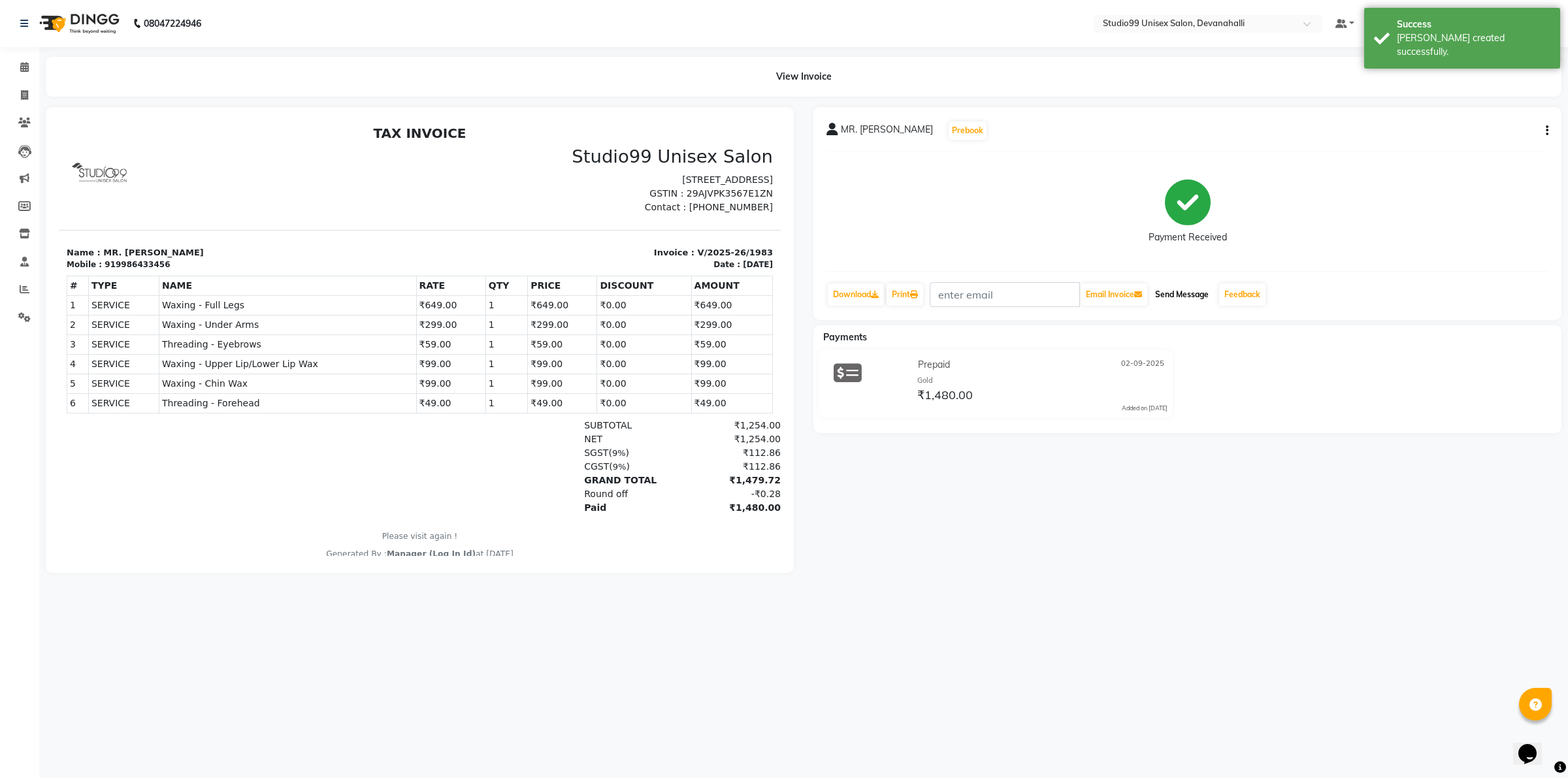
click at [1175, 295] on button "Send Message" at bounding box center [1182, 294] width 64 height 22
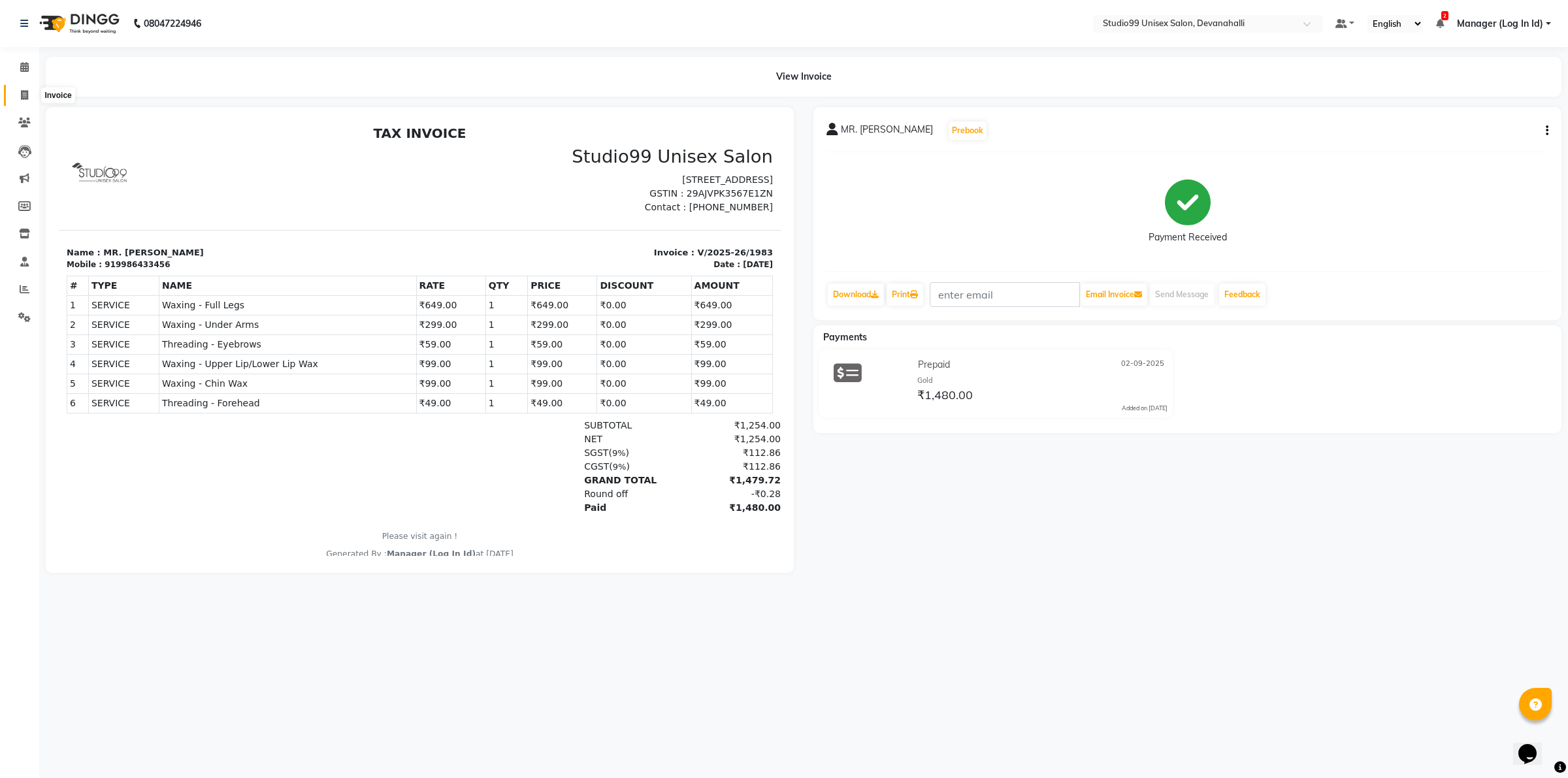
click at [21, 88] on span at bounding box center [25, 96] width 23 height 15
select select "service"
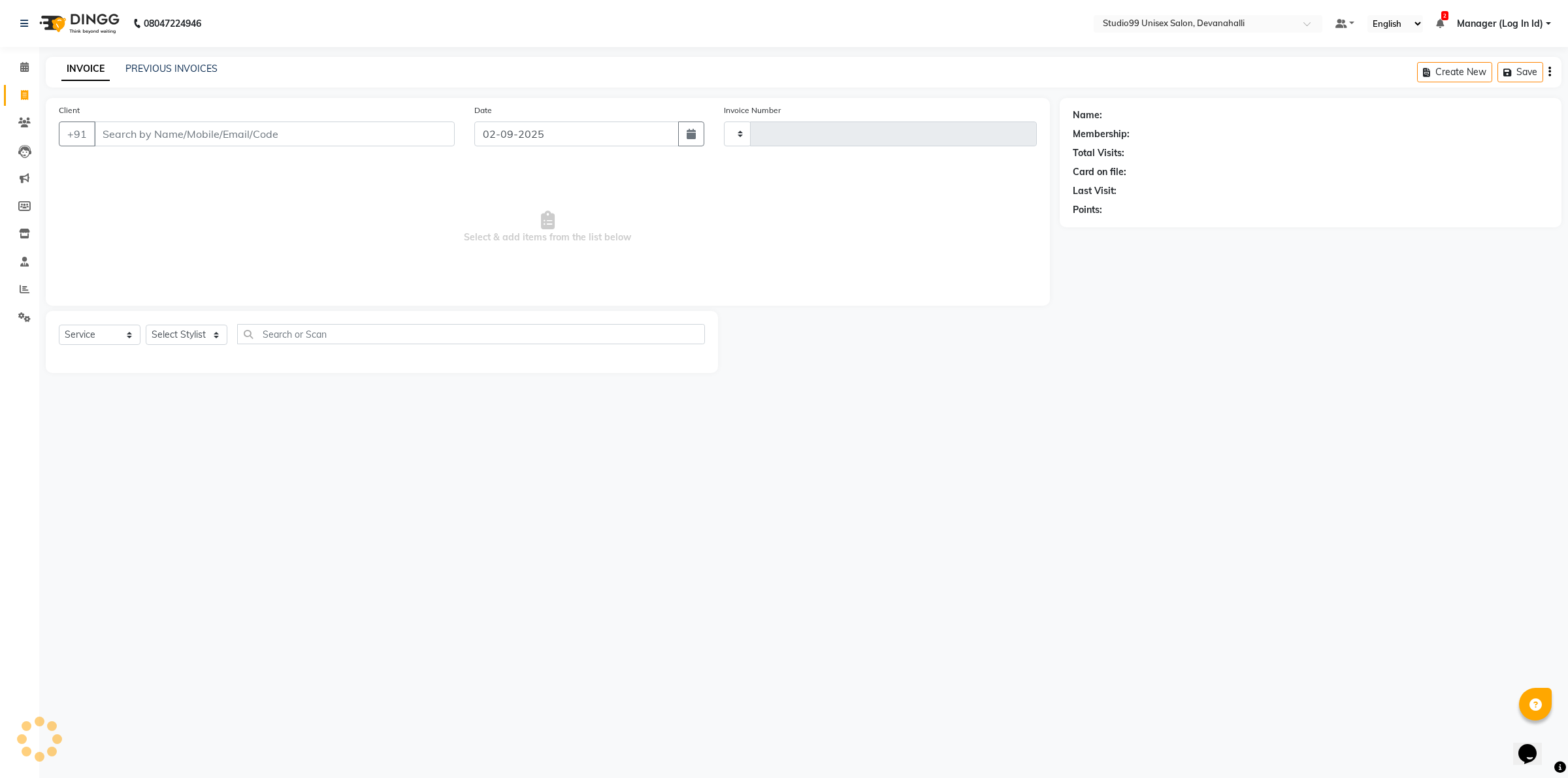
type input "1984"
select select "6467"
click at [140, 126] on input "Client" at bounding box center [274, 134] width 360 height 25
type input "9886717191"
select select "1: Object"
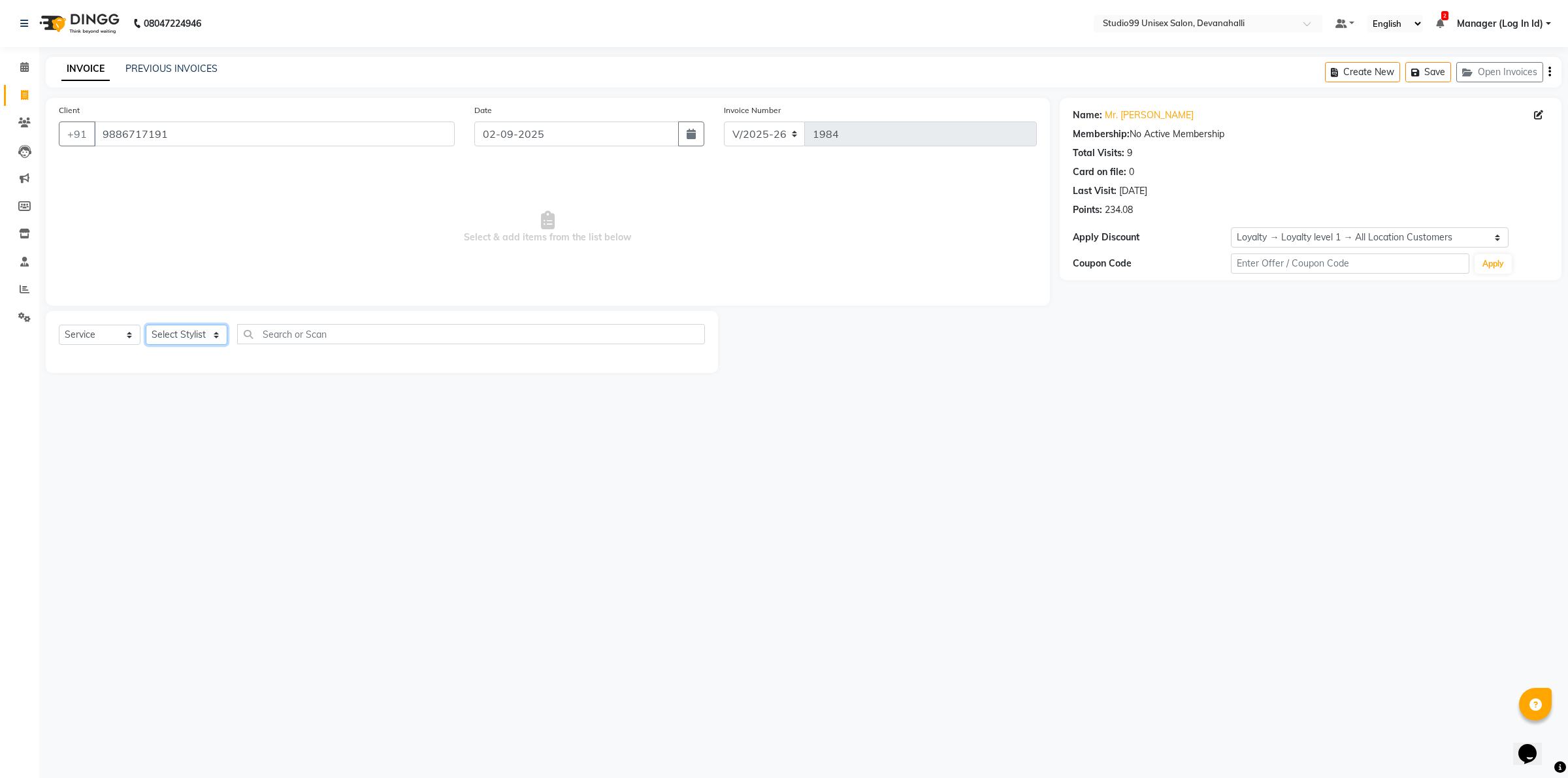
click at [191, 338] on select "Select Stylist AANAYA Manager (Log In Id) Neha [PERSON_NAME] [PERSON_NAME] ROCK…" at bounding box center [186, 334] width 82 height 20
select select "64231"
click at [146, 325] on select "Select Stylist AANAYA Manager (Log In Id) Neha [PERSON_NAME] [PERSON_NAME] ROCK…" at bounding box center [186, 334] width 82 height 20
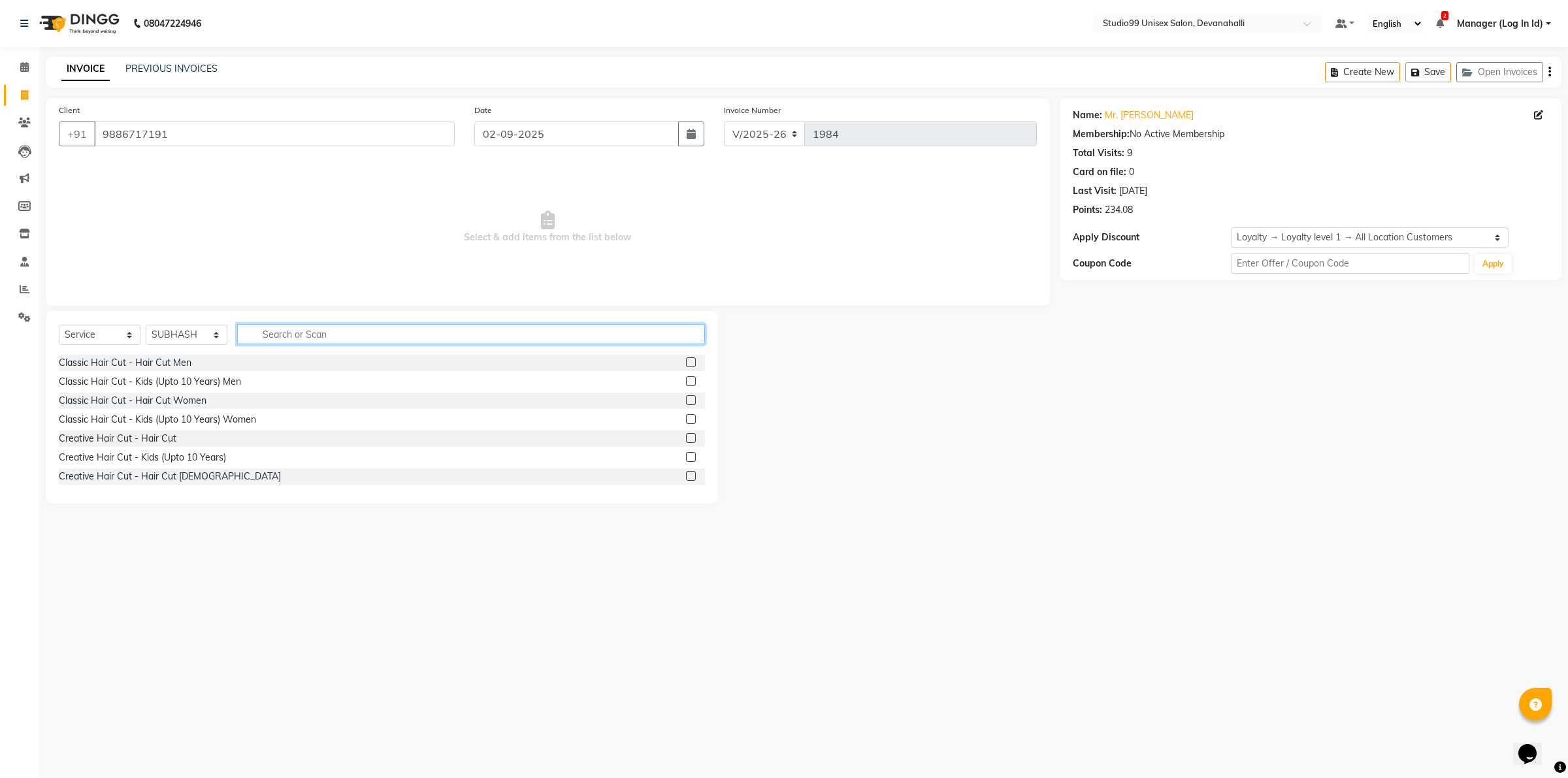
click at [334, 328] on input "text" at bounding box center [471, 333] width 468 height 20
type input "BEA"
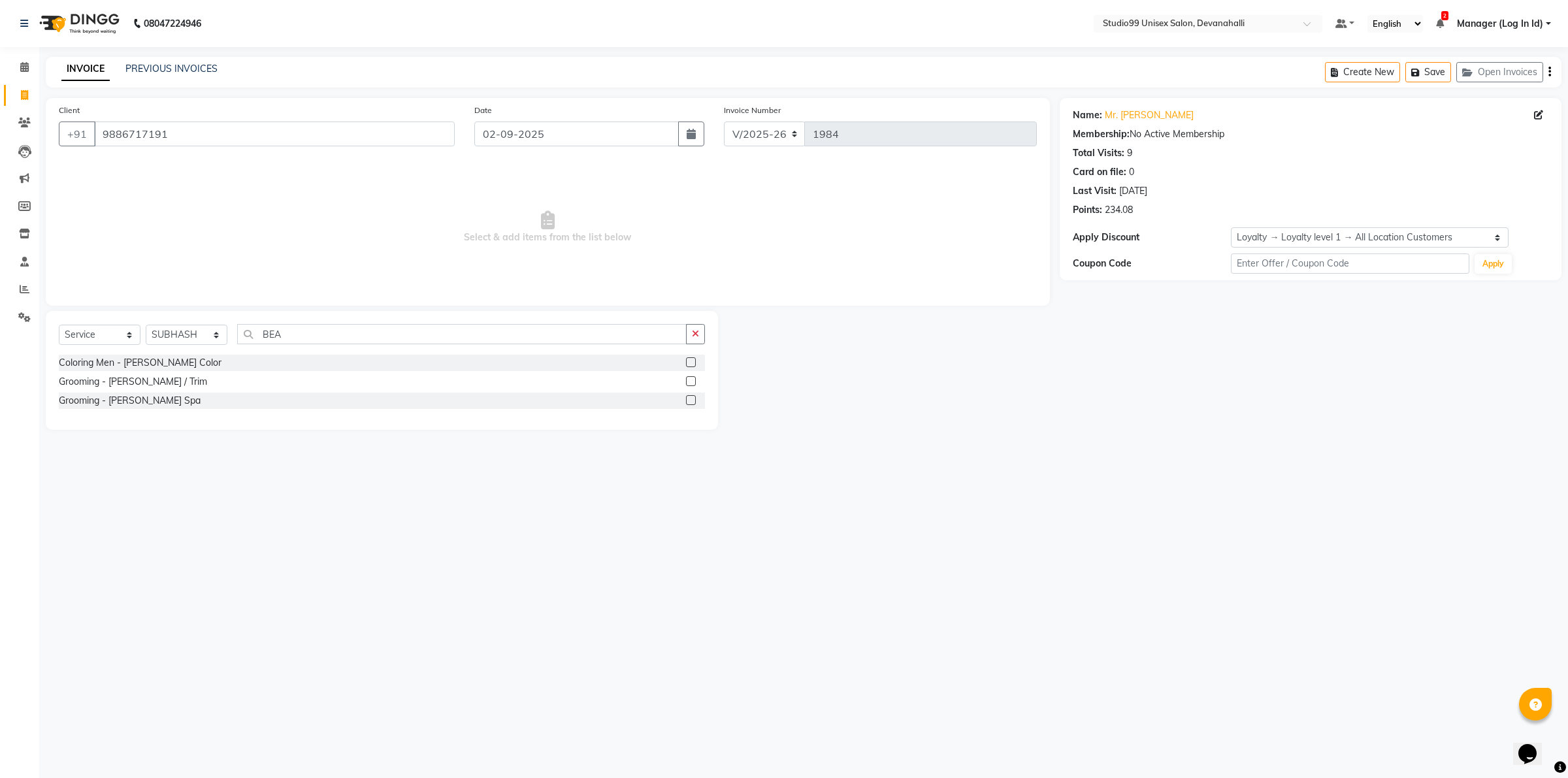
click at [692, 381] on label at bounding box center [691, 381] width 10 height 10
click at [692, 381] on input "checkbox" at bounding box center [690, 381] width 9 height 9
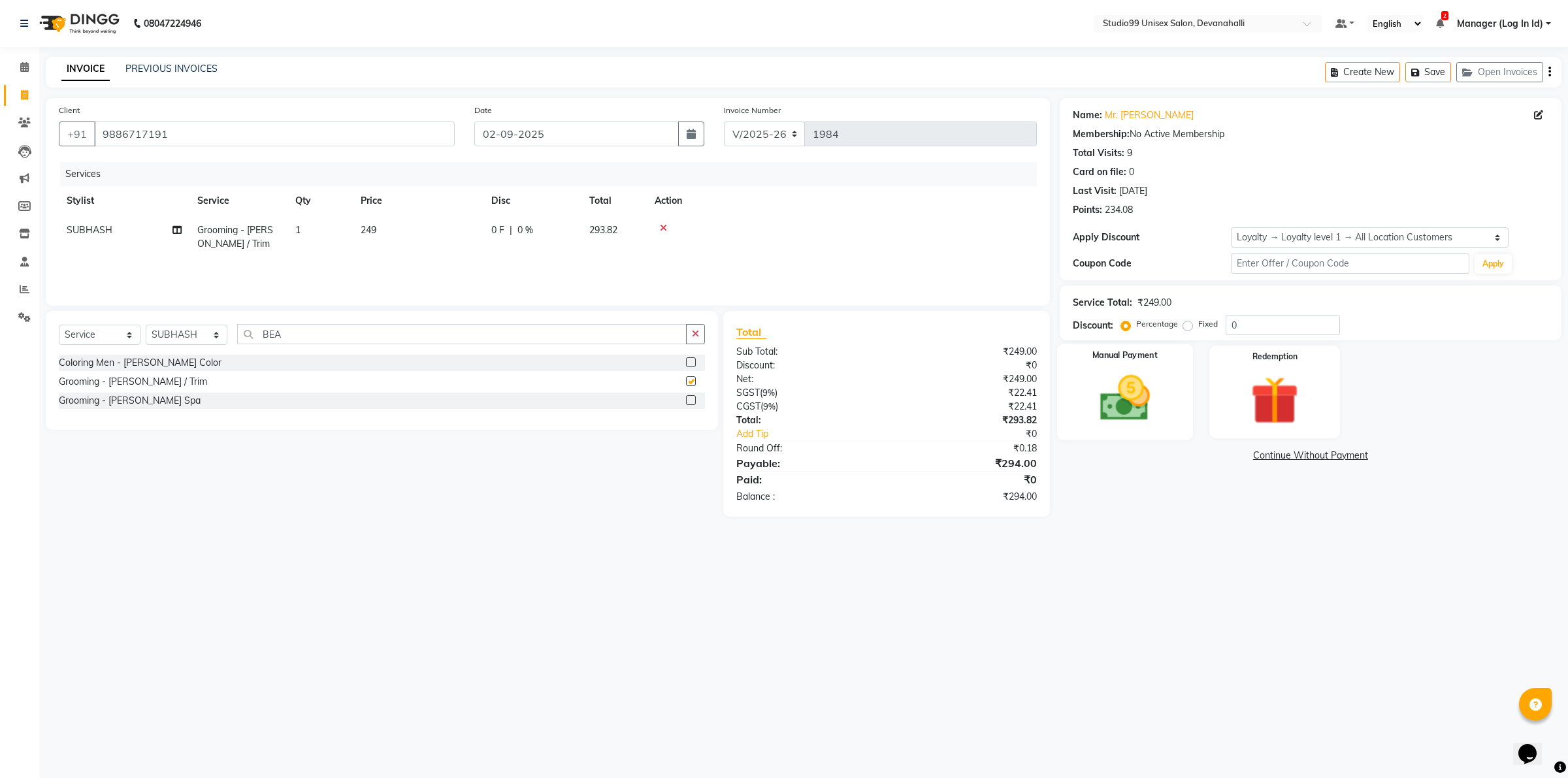
checkbox input "false"
click at [1118, 379] on img at bounding box center [1124, 399] width 81 height 58
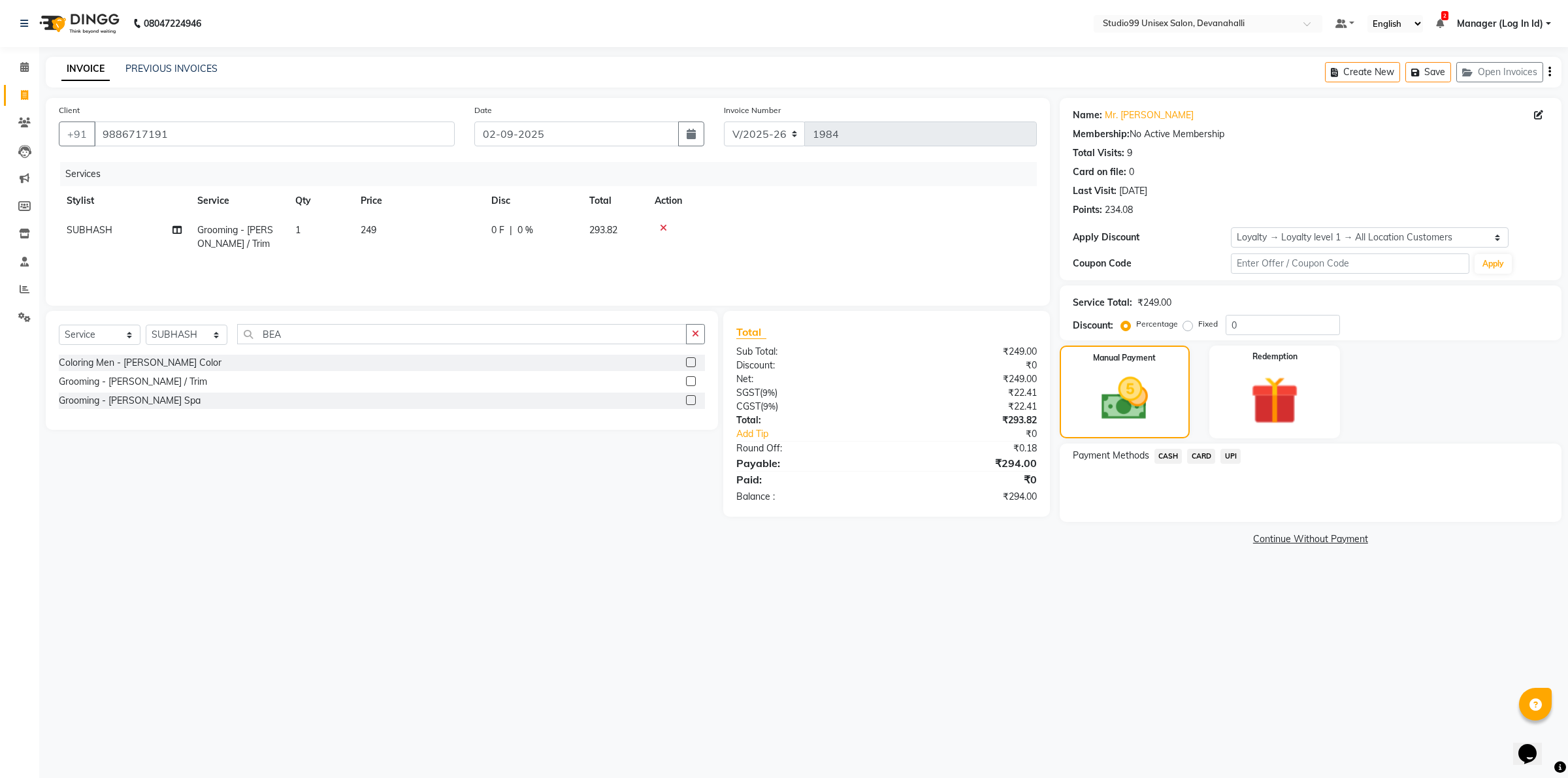
click at [1229, 457] on span "UPI" at bounding box center [1231, 456] width 20 height 15
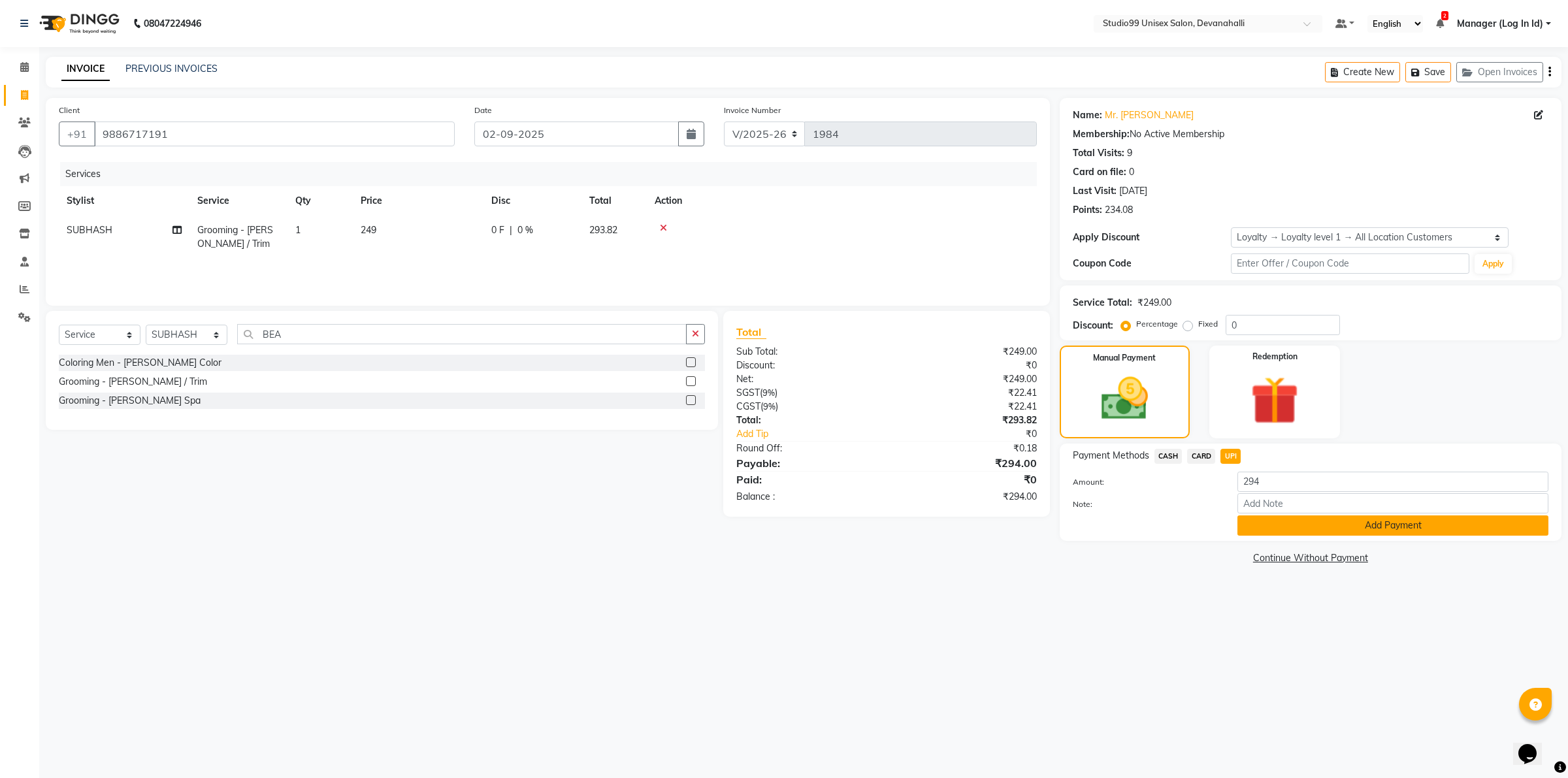
click at [1262, 526] on button "Add Payment" at bounding box center [1393, 525] width 311 height 20
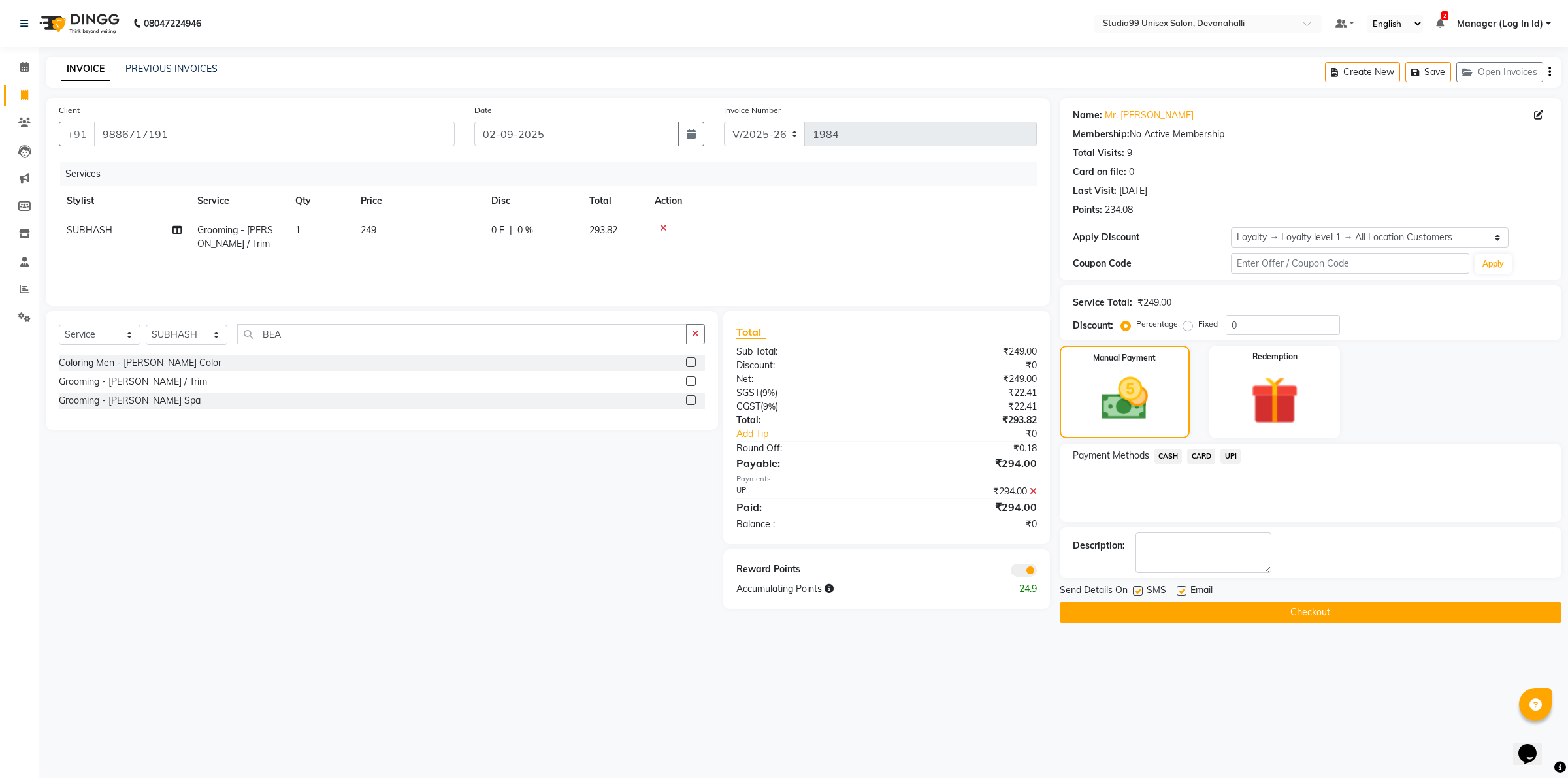
click at [1256, 618] on button "Checkout" at bounding box center [1311, 612] width 502 height 20
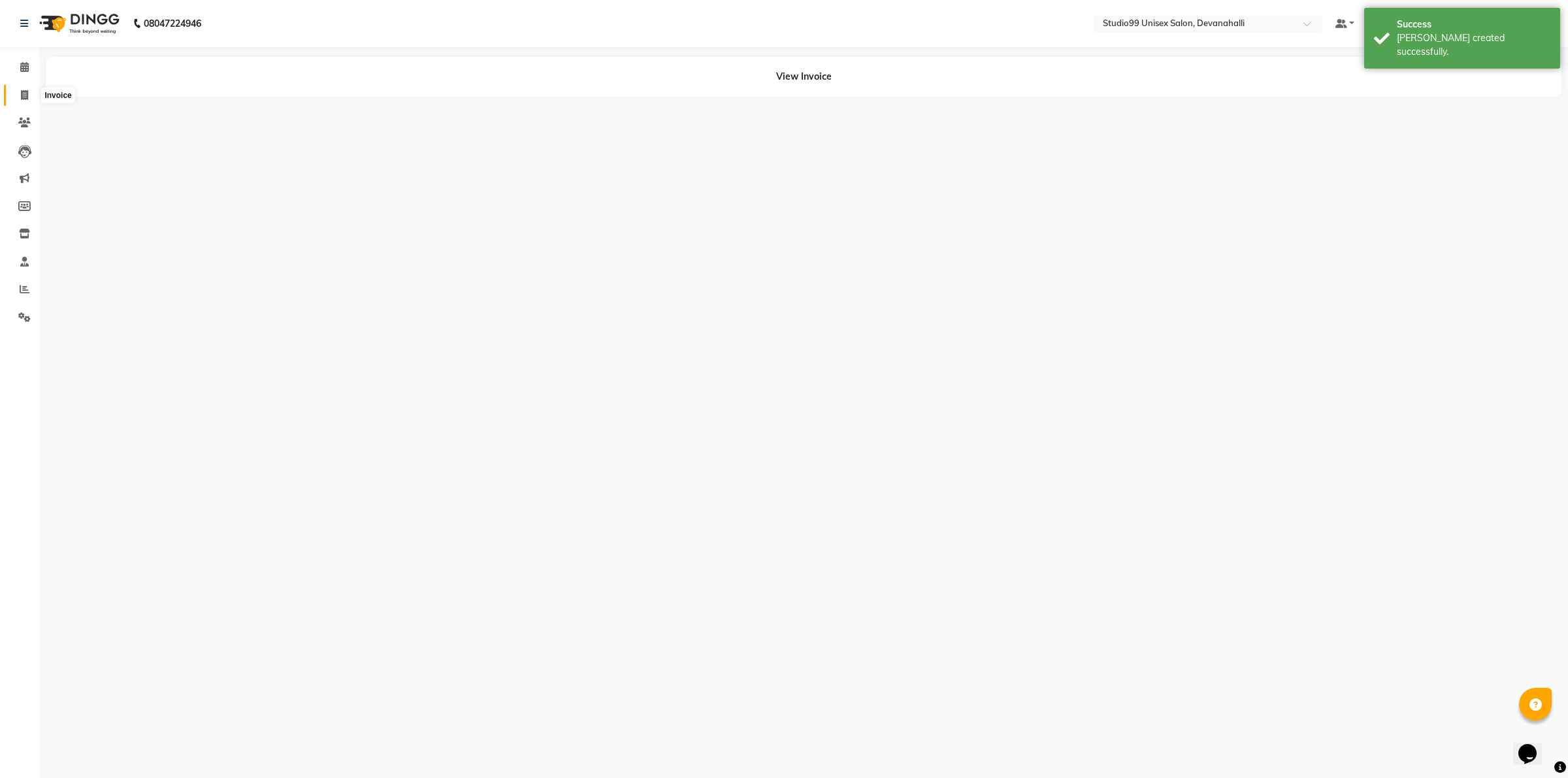
click at [17, 96] on span at bounding box center [25, 96] width 23 height 15
select select "service"
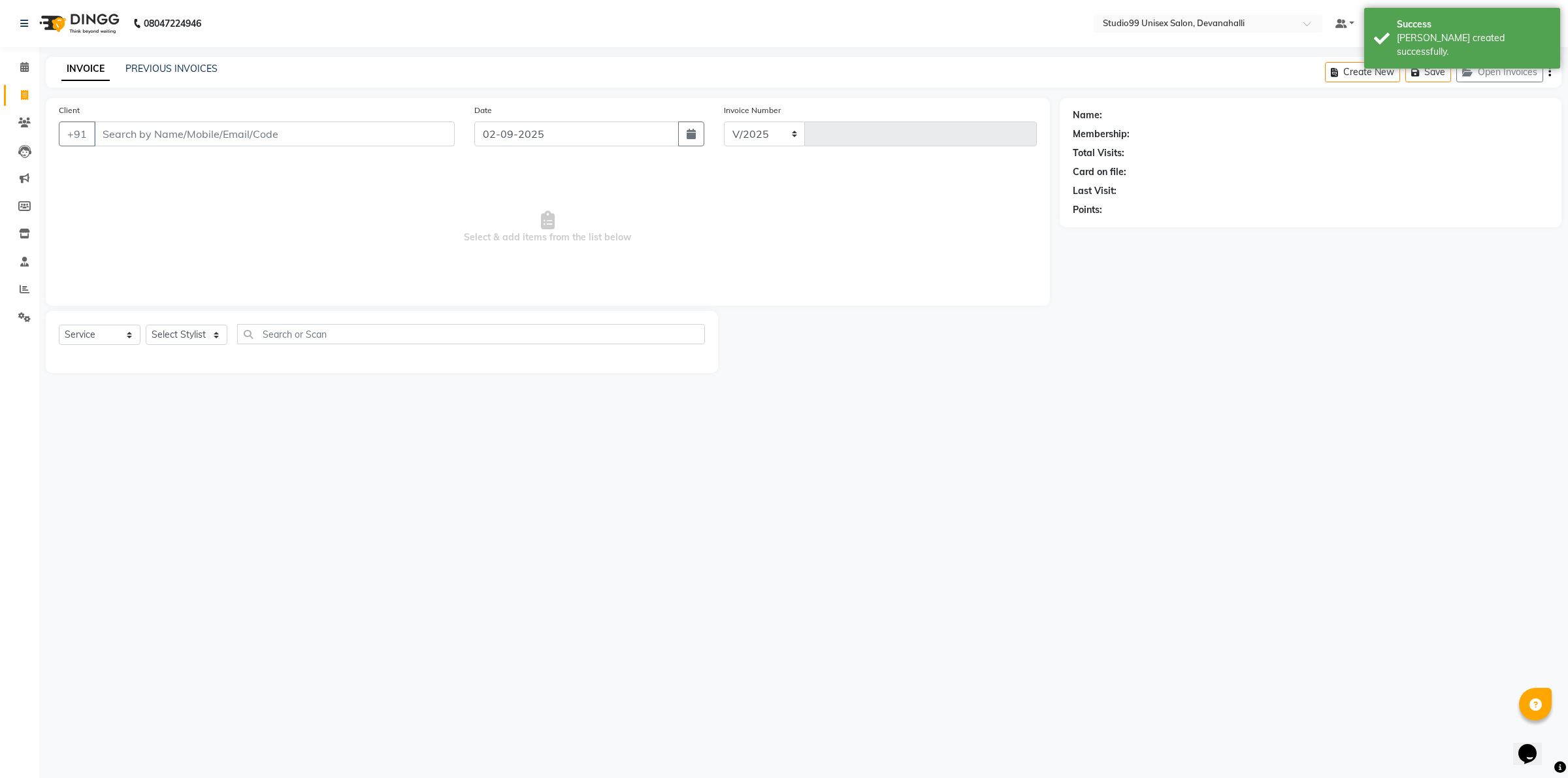
select select "6467"
type input "1985"
click at [146, 130] on input "Client" at bounding box center [274, 134] width 360 height 25
paste input "7838539328"
type input "7838539328"
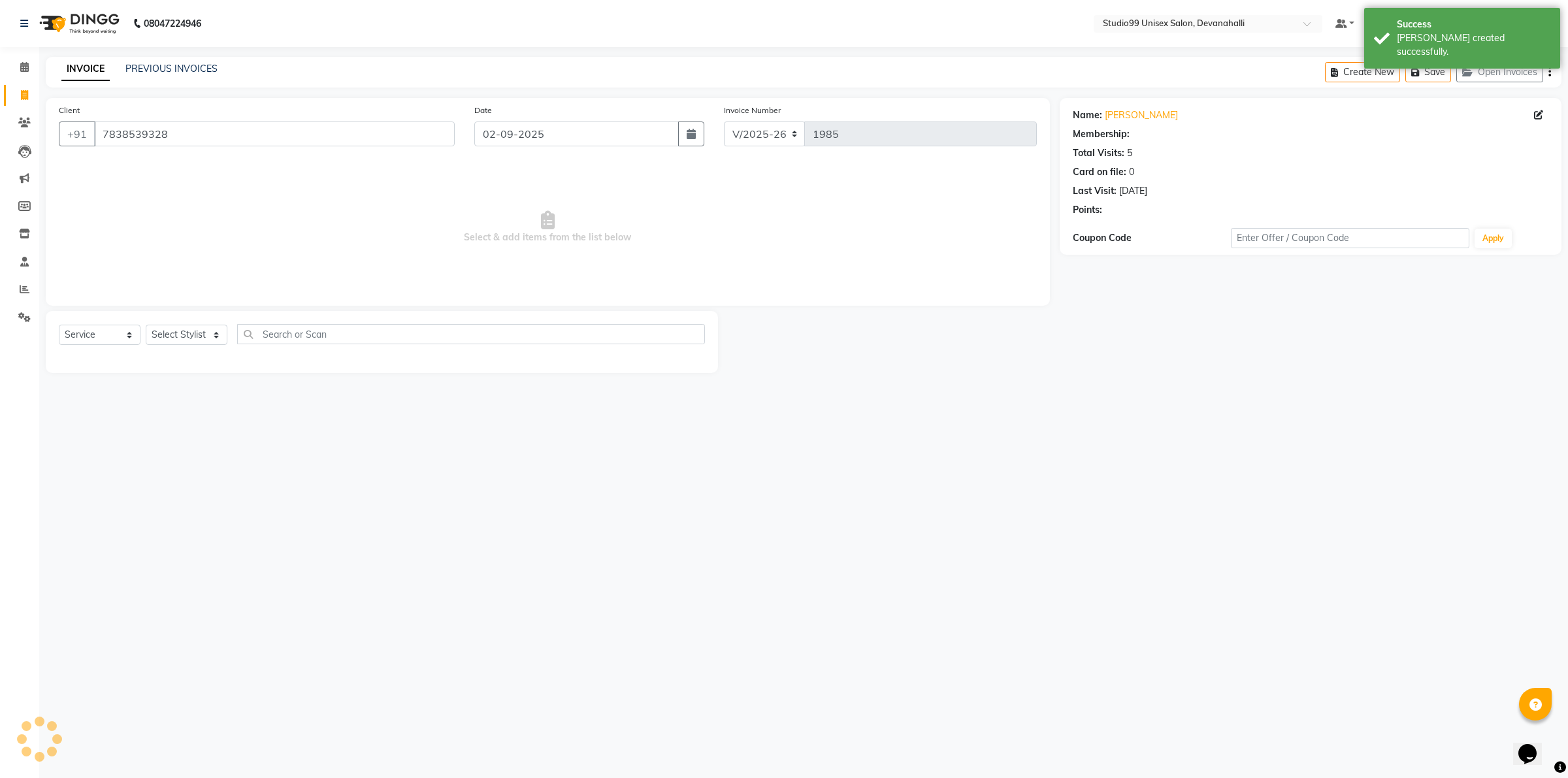
select select "1: Object"
click at [201, 329] on select "Select Stylist AANAYA Manager (Log In Id) Neha [PERSON_NAME] [PERSON_NAME] ROCK…" at bounding box center [186, 334] width 82 height 20
select select "50151"
click at [146, 325] on select "Select Stylist AANAYA Manager (Log In Id) Neha [PERSON_NAME] [PERSON_NAME] ROCK…" at bounding box center [186, 334] width 82 height 20
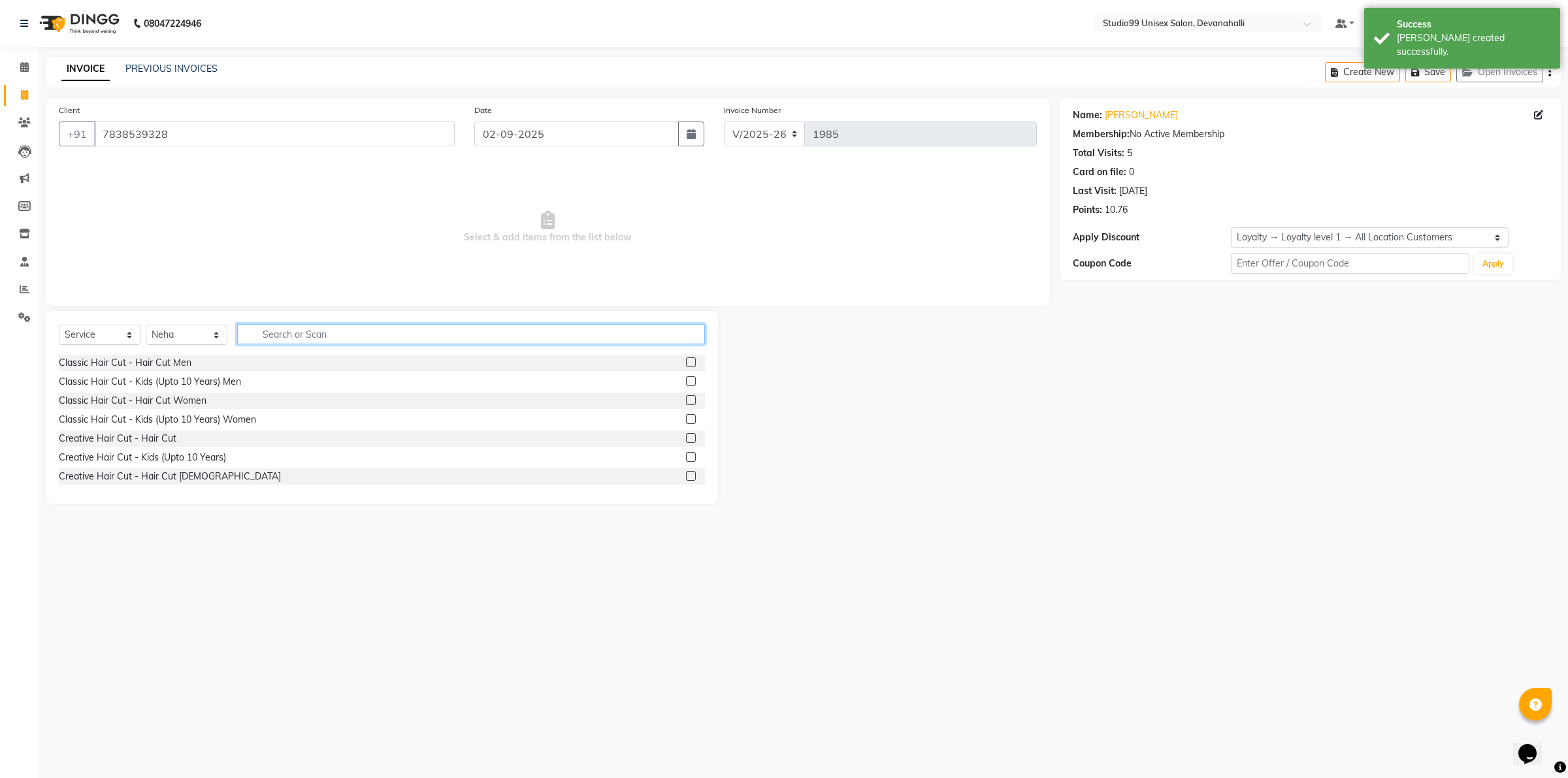
click at [331, 337] on input "text" at bounding box center [471, 333] width 468 height 20
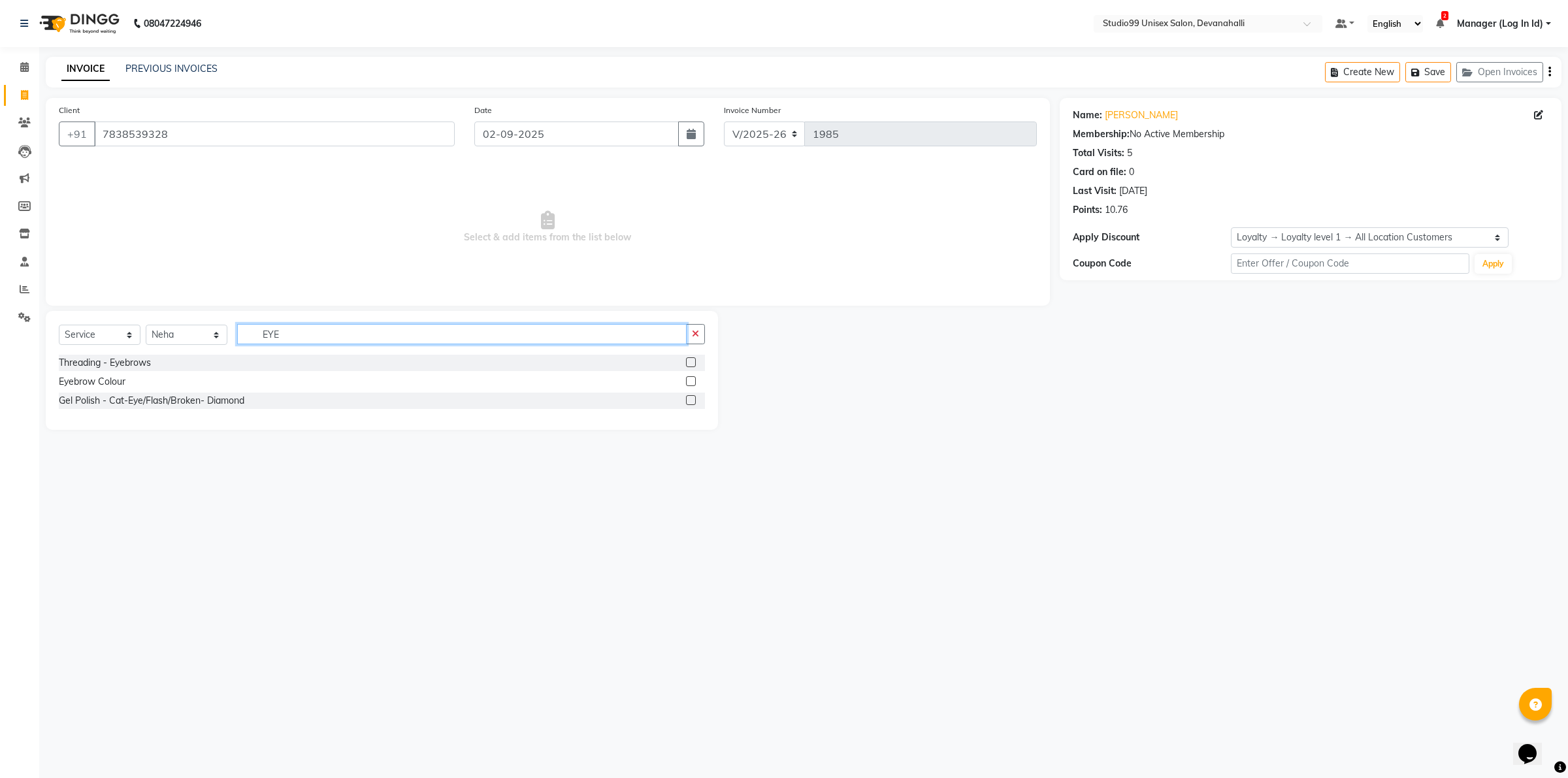
type input "EYE"
click at [690, 361] on label at bounding box center [691, 362] width 10 height 10
click at [690, 361] on input "checkbox" at bounding box center [690, 362] width 9 height 9
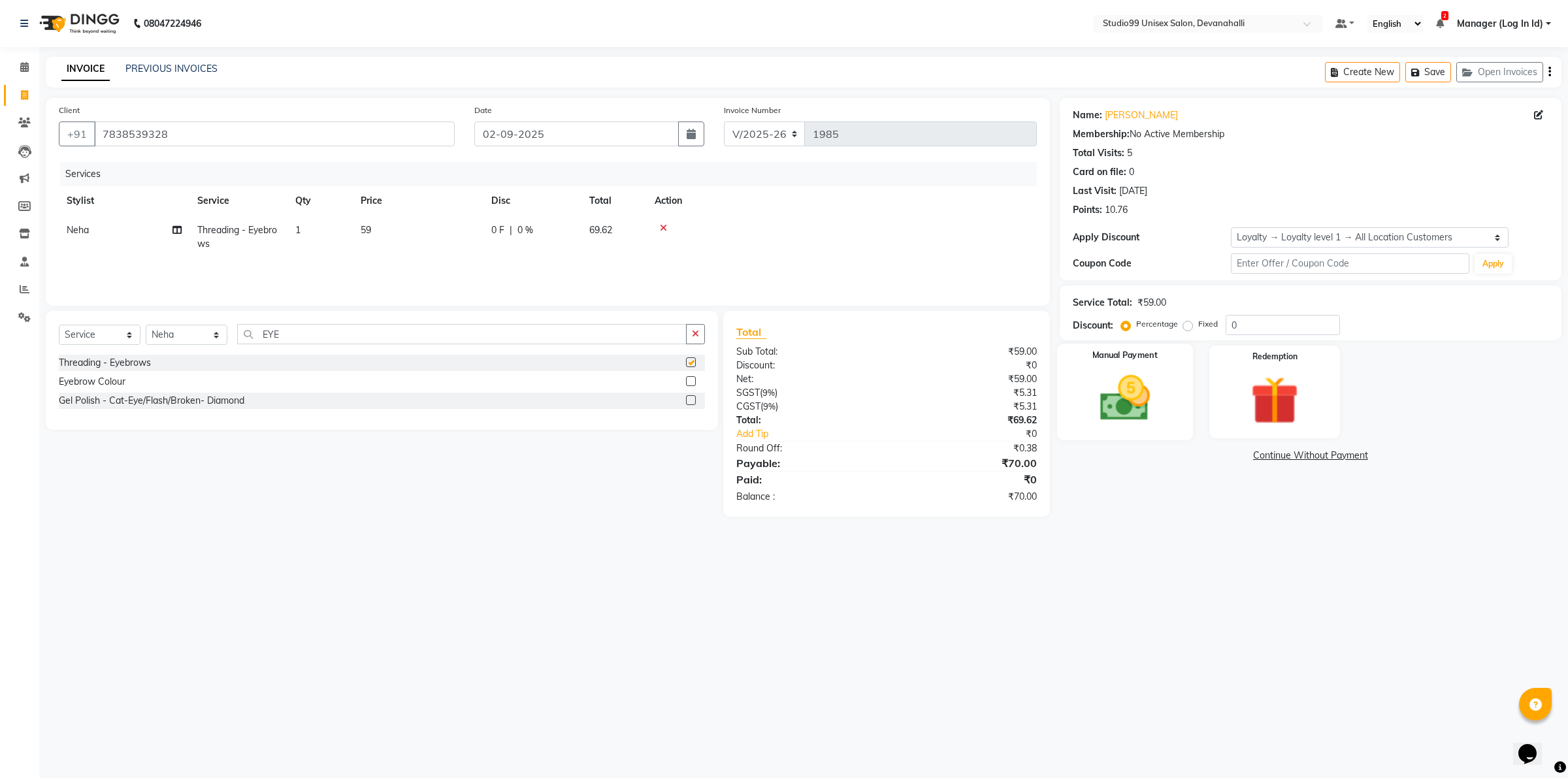
checkbox input "false"
click at [1126, 385] on img at bounding box center [1124, 399] width 81 height 58
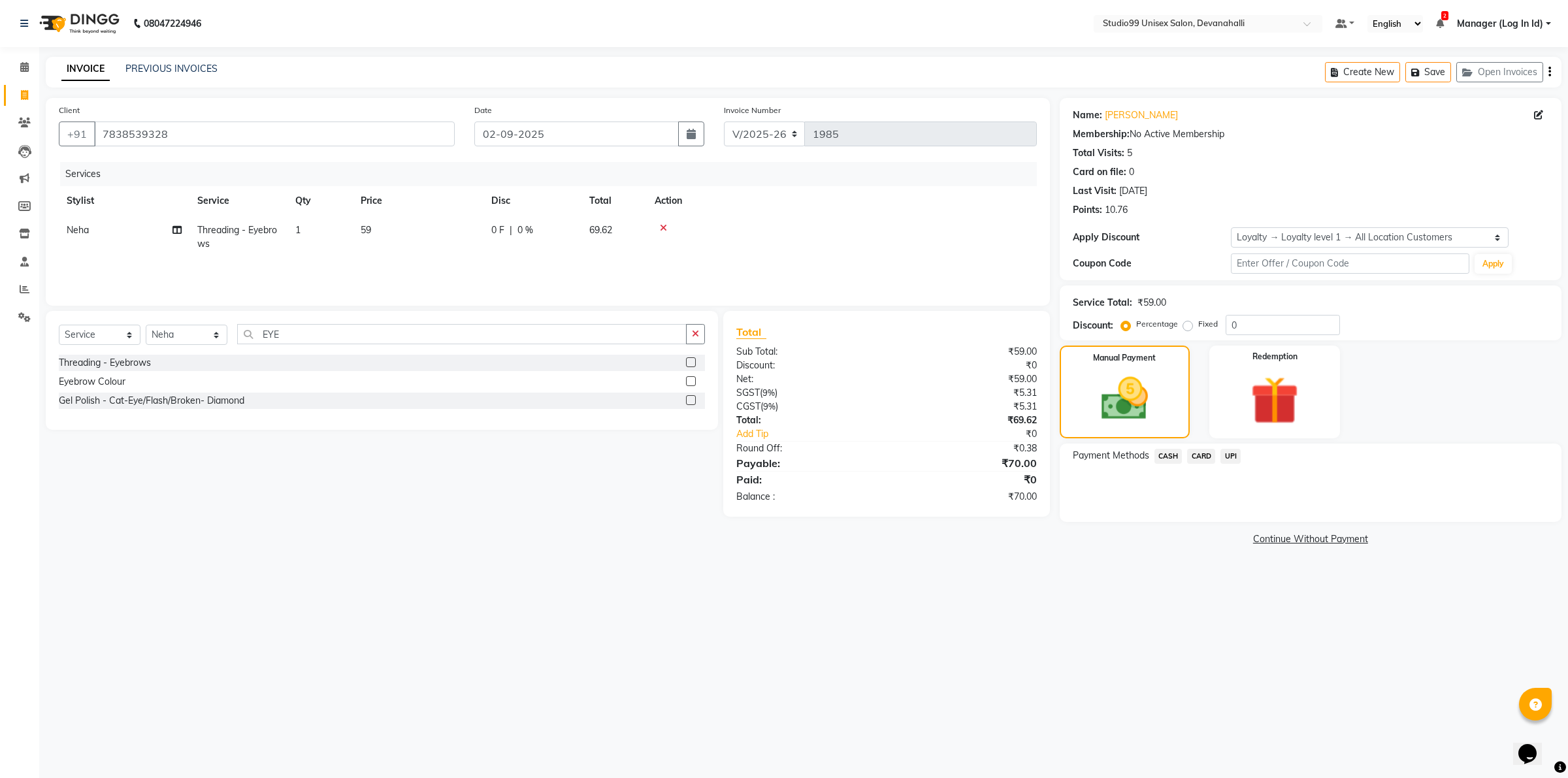
click at [1223, 457] on span "UPI" at bounding box center [1231, 456] width 20 height 15
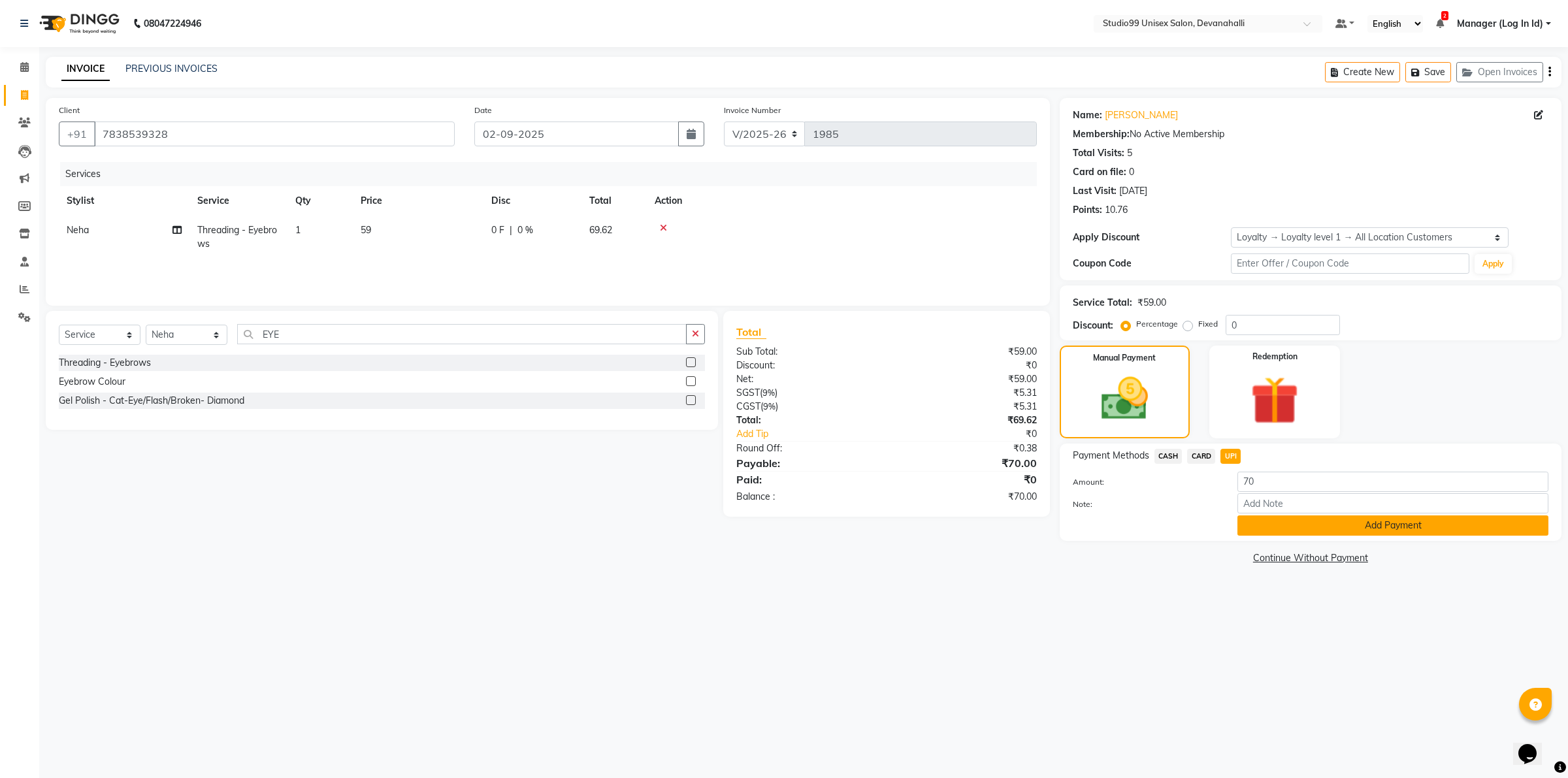
click at [1270, 524] on button "Add Payment" at bounding box center [1393, 525] width 311 height 20
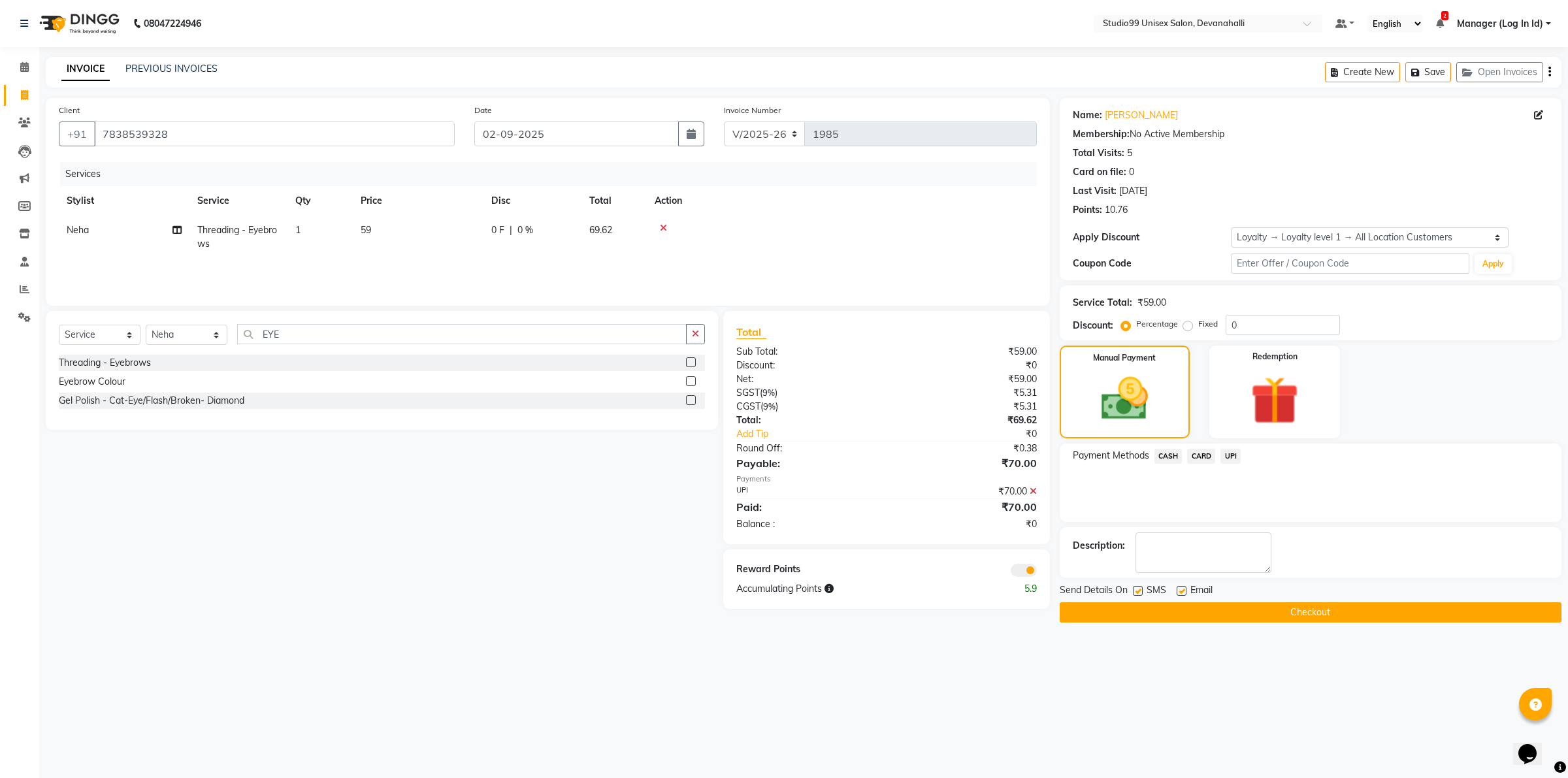
click at [1260, 618] on button "Checkout" at bounding box center [1311, 612] width 502 height 20
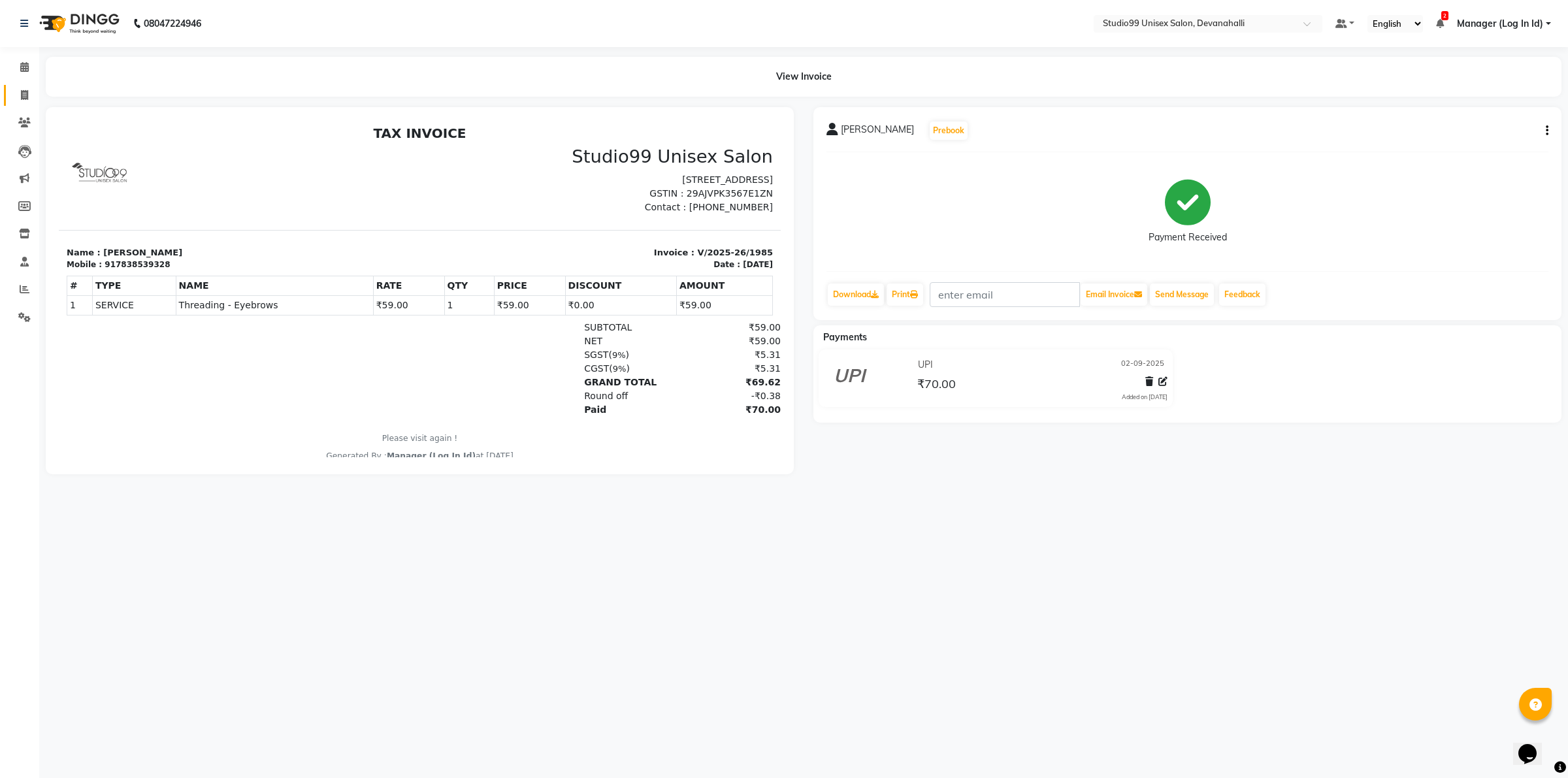
click at [9, 99] on link "Invoice" at bounding box center [19, 95] width 32 height 21
select select "service"
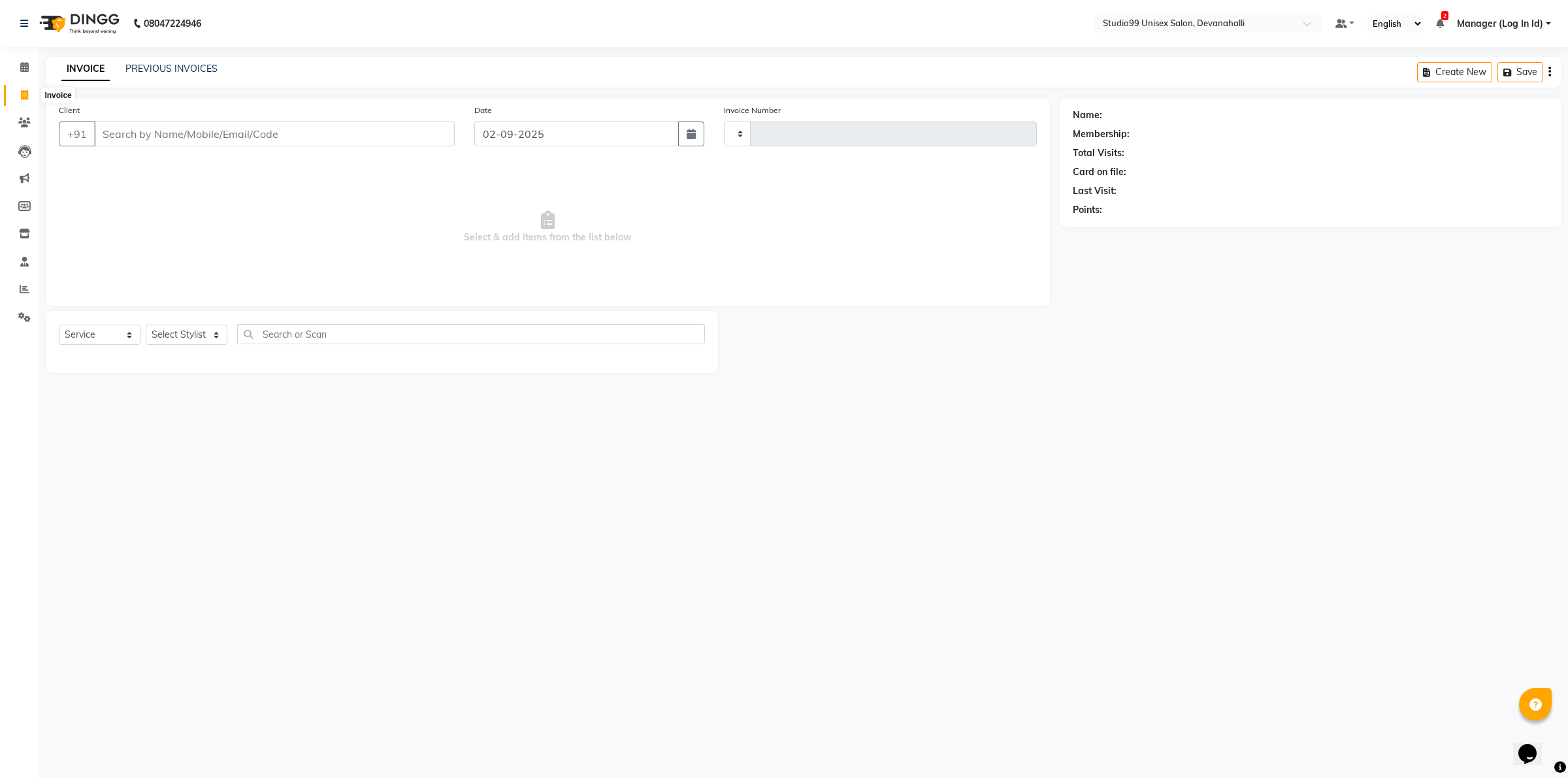
type input "1986"
select select "6467"
click at [204, 334] on select "Select Stylist AANAYA Manager (Log In Id) Neha [PERSON_NAME] [PERSON_NAME] ROCK…" at bounding box center [186, 334] width 82 height 20
select select "79307"
click at [146, 325] on select "Select Stylist AANAYA Manager (Log In Id) Neha [PERSON_NAME] [PERSON_NAME] ROCK…" at bounding box center [186, 334] width 82 height 20
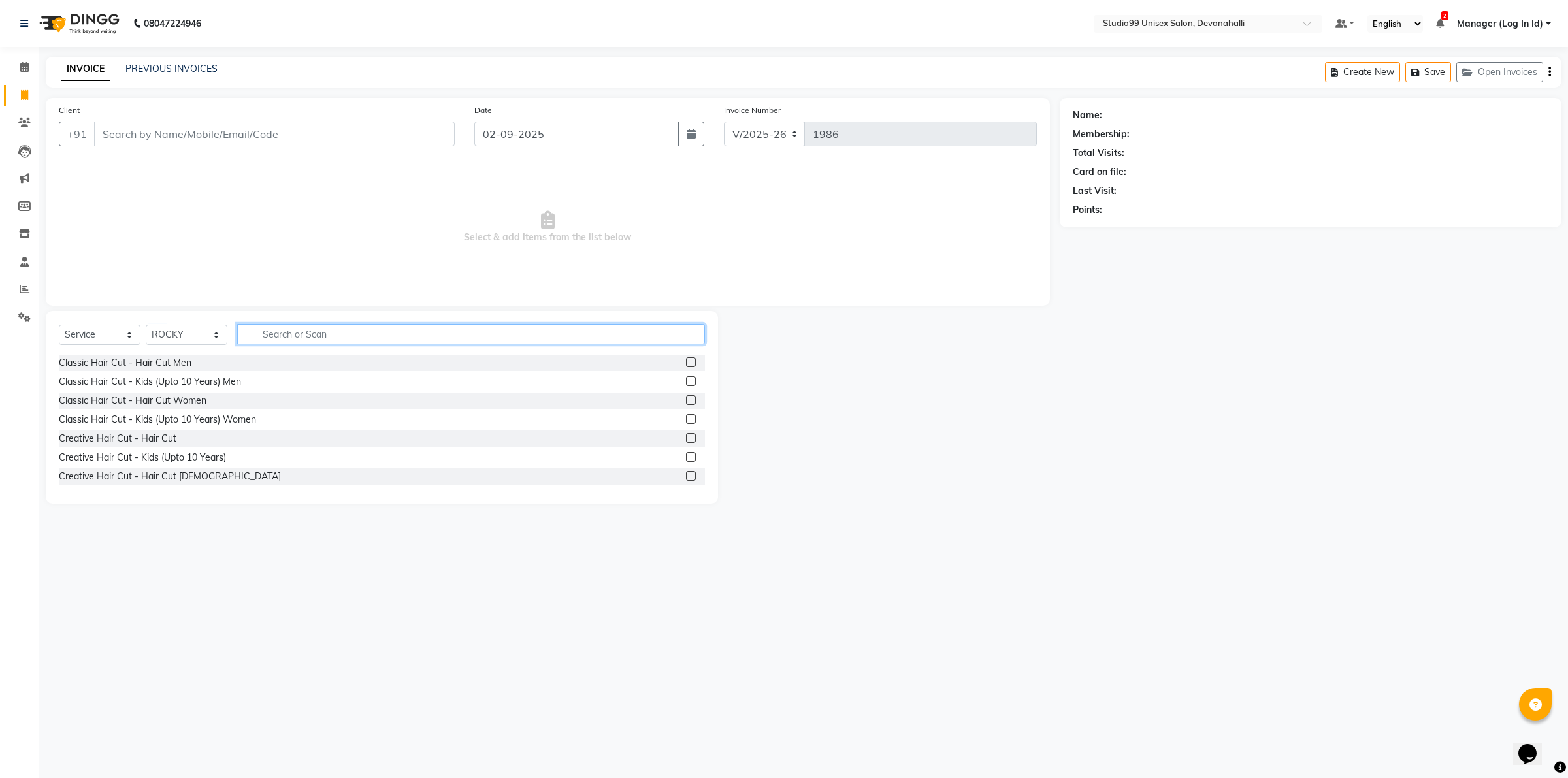
click at [316, 338] on input "text" at bounding box center [471, 333] width 468 height 20
click at [286, 129] on input "Client" at bounding box center [274, 134] width 360 height 25
paste input "7893528632"
type input "7893528632"
select select "1: Object"
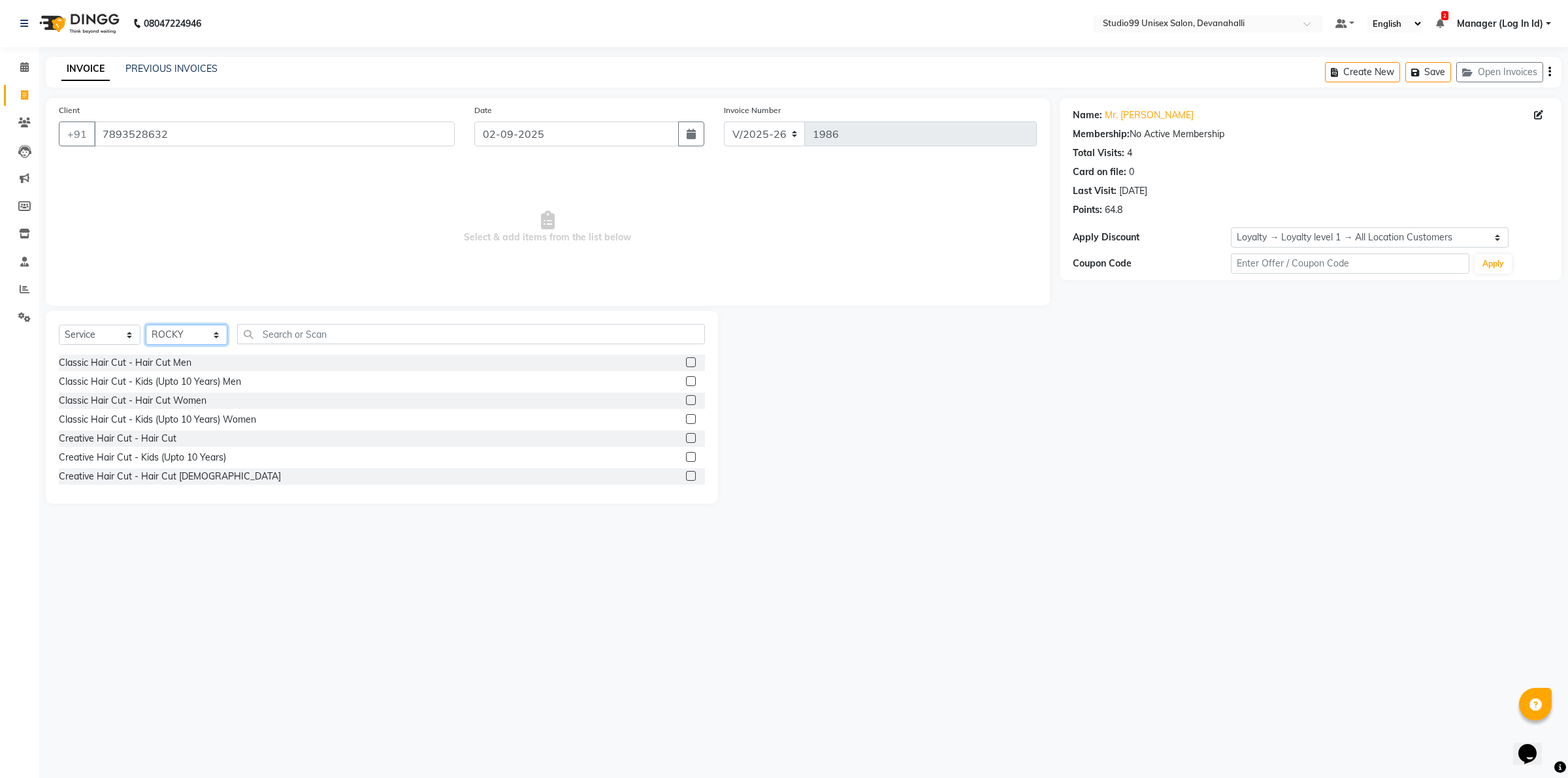
click at [195, 335] on select "Select Stylist AANAYA Manager (Log In Id) Neha [PERSON_NAME] [PERSON_NAME] ROCK…" at bounding box center [186, 334] width 82 height 20
click at [146, 325] on select "Select Stylist AANAYA Manager (Log In Id) Neha [PERSON_NAME] [PERSON_NAME] ROCK…" at bounding box center [186, 334] width 82 height 20
click at [214, 331] on select "Select Stylist AANAYA Manager (Log In Id) Neha [PERSON_NAME] [PERSON_NAME] ROCK…" at bounding box center [186, 334] width 82 height 20
select select "49236"
click at [146, 325] on select "Select Stylist AANAYA Manager (Log In Id) Neha [PERSON_NAME] [PERSON_NAME] ROCK…" at bounding box center [186, 334] width 82 height 20
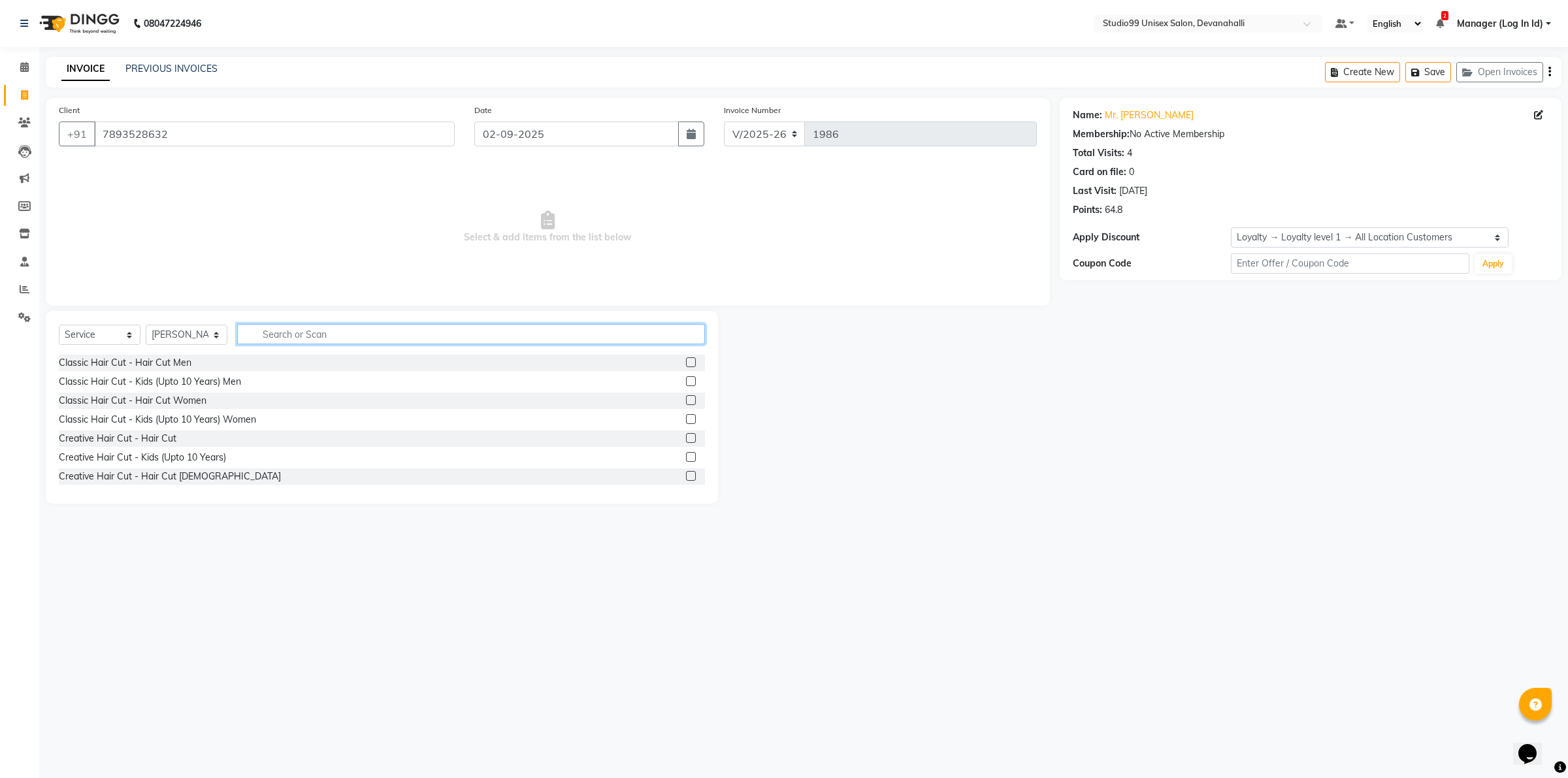
click at [657, 332] on input "text" at bounding box center [471, 333] width 468 height 20
type input "BEA"
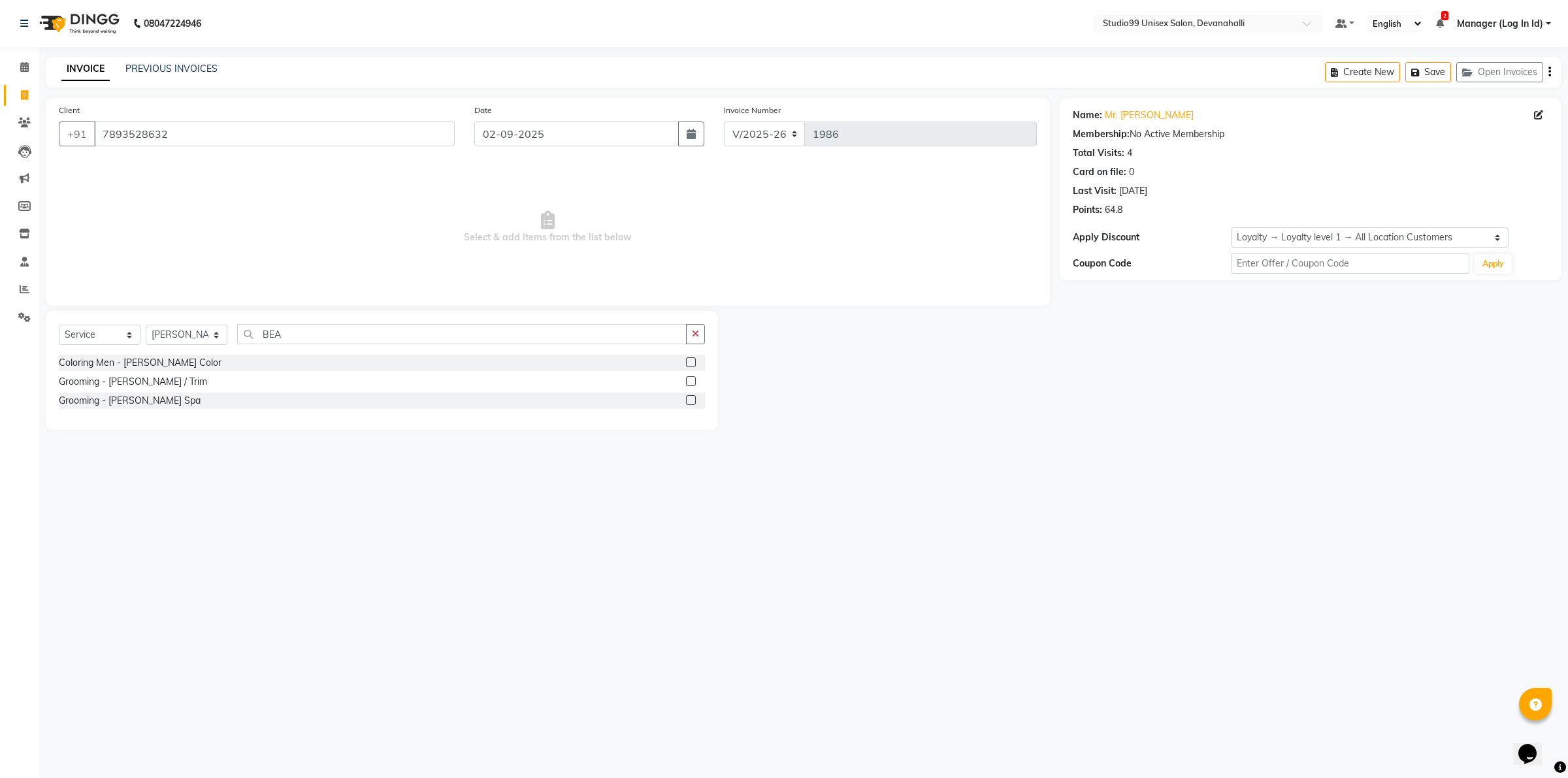
click at [690, 381] on label at bounding box center [691, 381] width 10 height 10
click at [690, 381] on input "checkbox" at bounding box center [690, 381] width 9 height 9
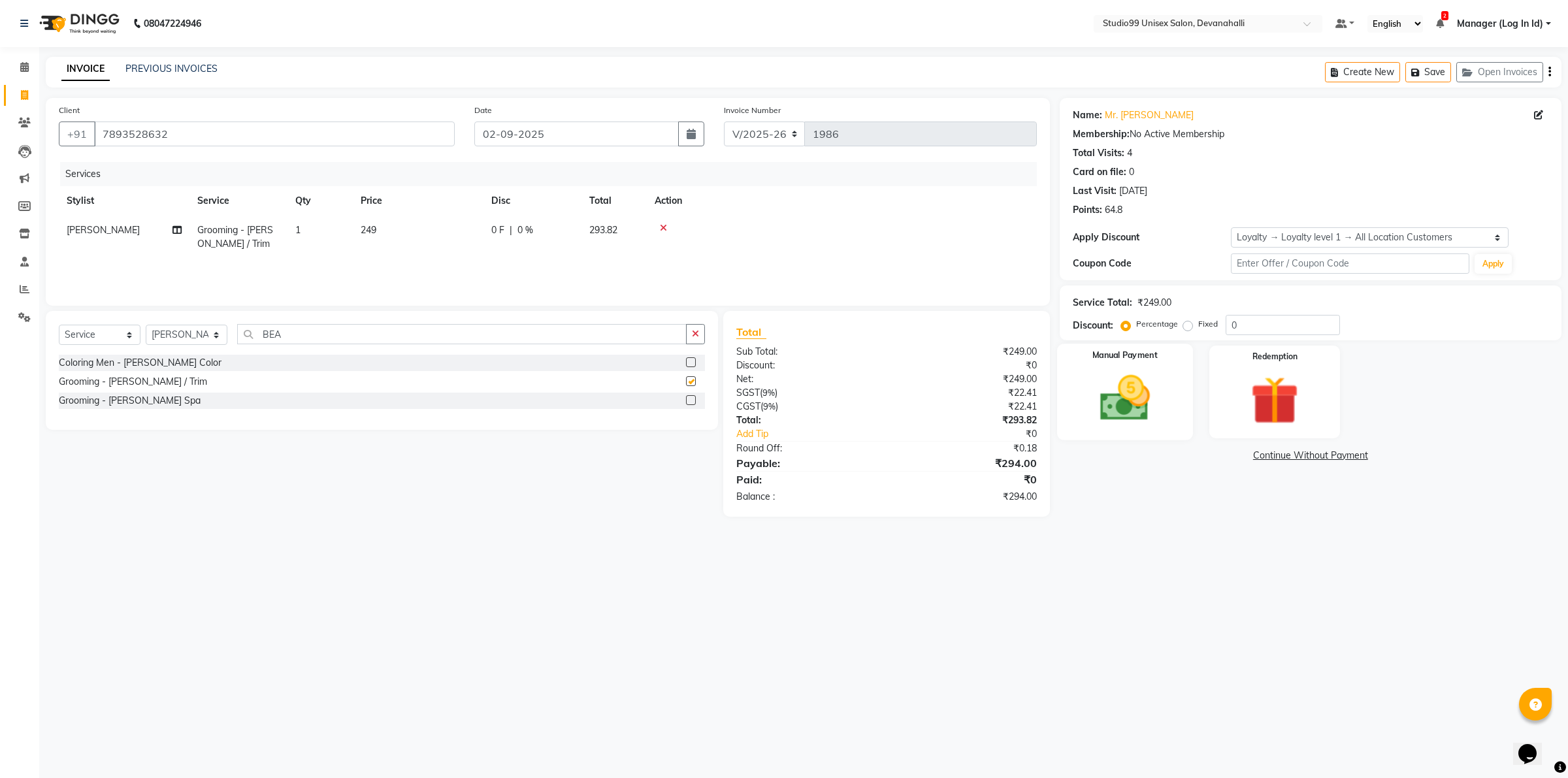
checkbox input "false"
click at [1122, 387] on img at bounding box center [1124, 399] width 81 height 58
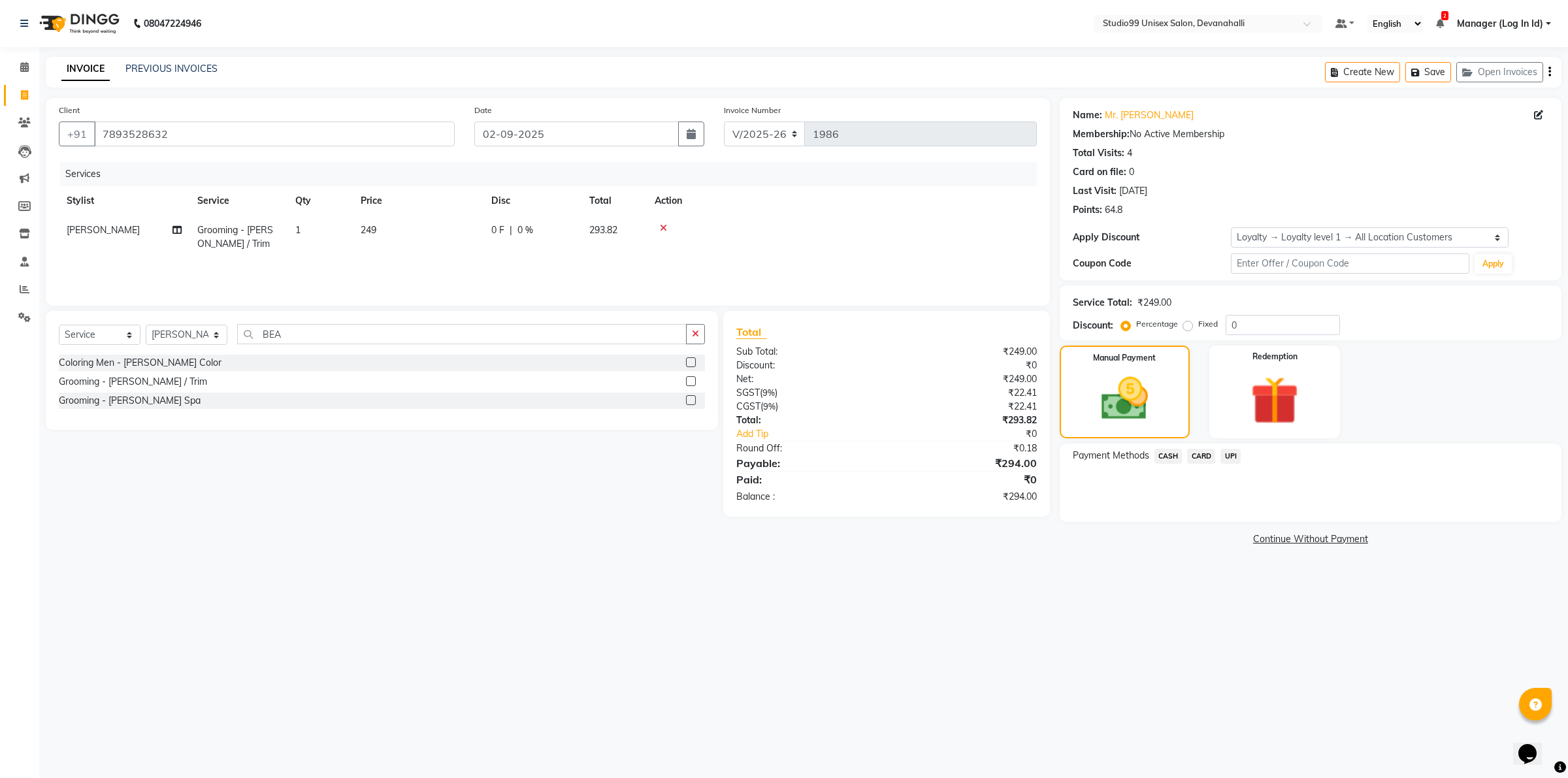
click at [1229, 452] on span "UPI" at bounding box center [1231, 456] width 20 height 15
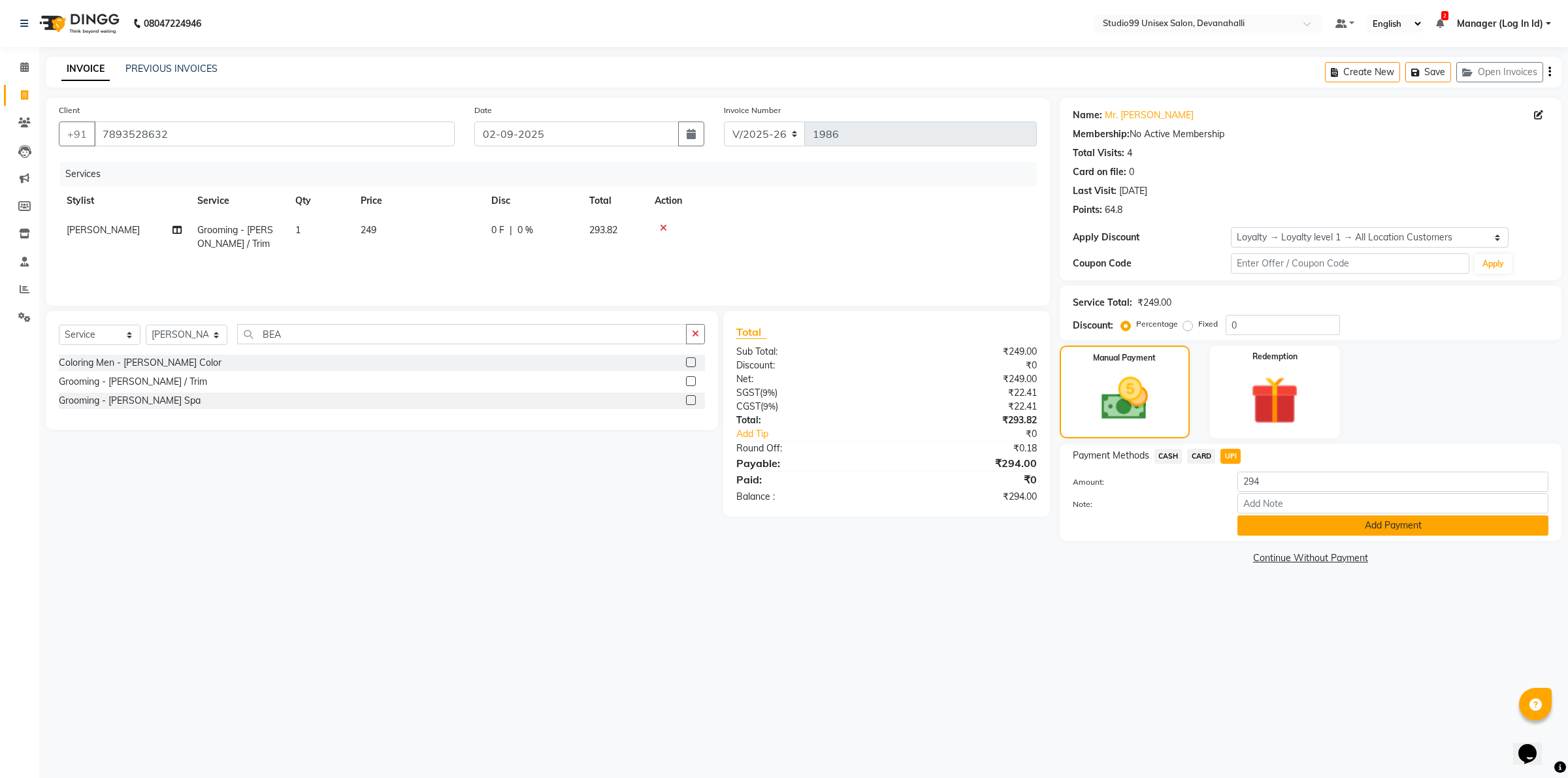
click at [1263, 528] on button "Add Payment" at bounding box center [1393, 525] width 311 height 20
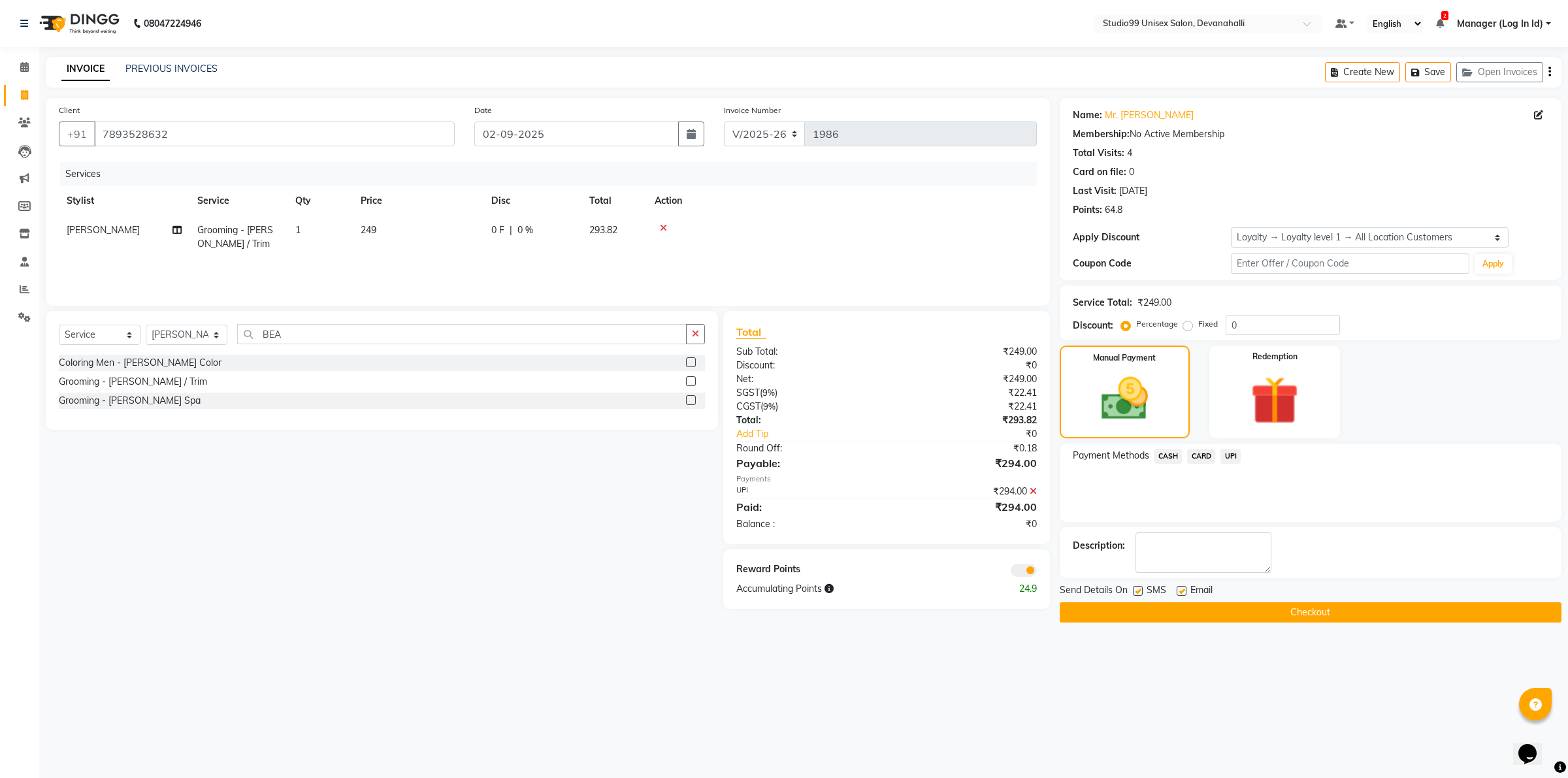
click at [1227, 615] on button "Checkout" at bounding box center [1311, 612] width 502 height 20
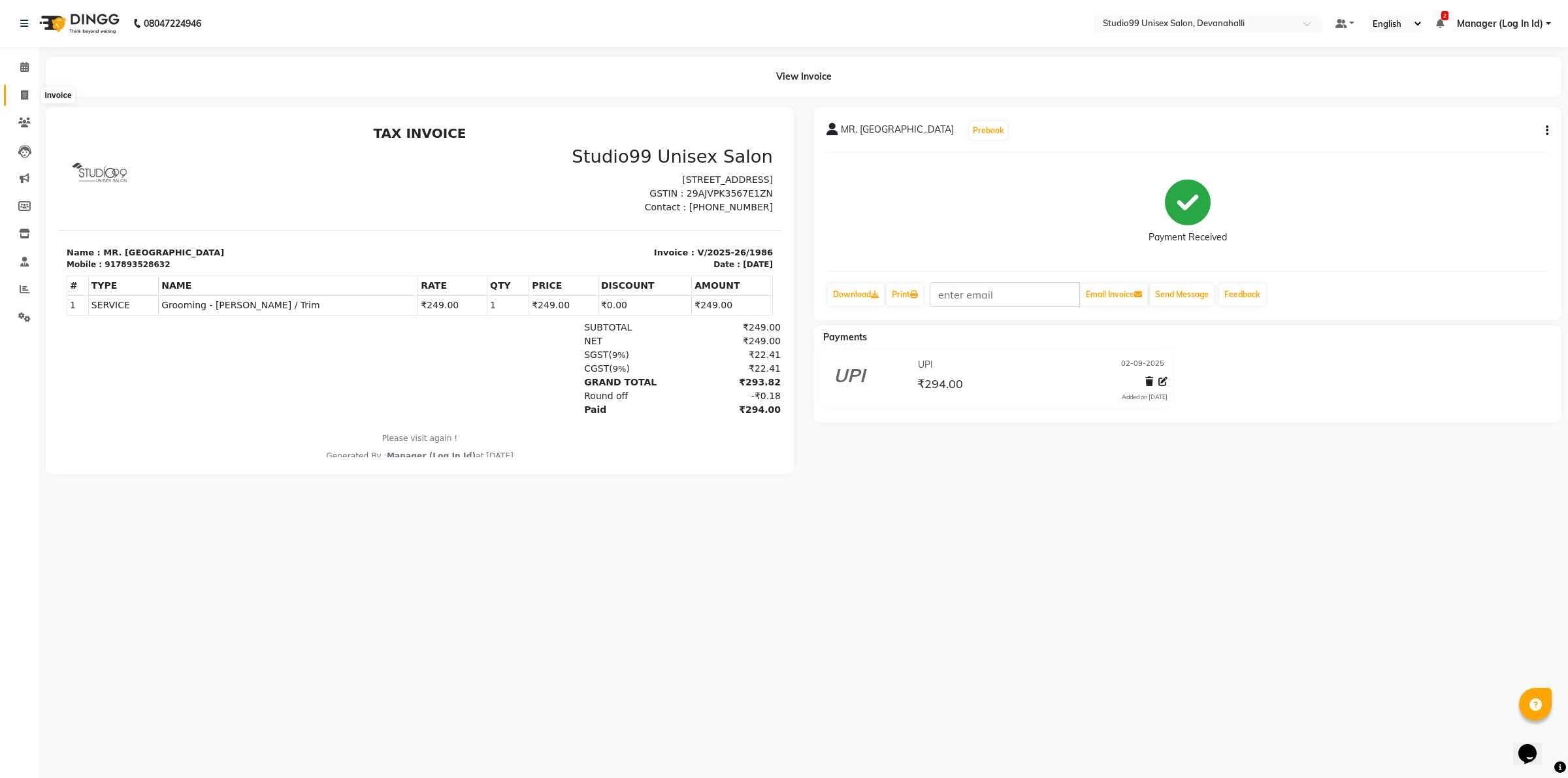
click at [33, 98] on span at bounding box center [25, 96] width 23 height 15
select select "service"
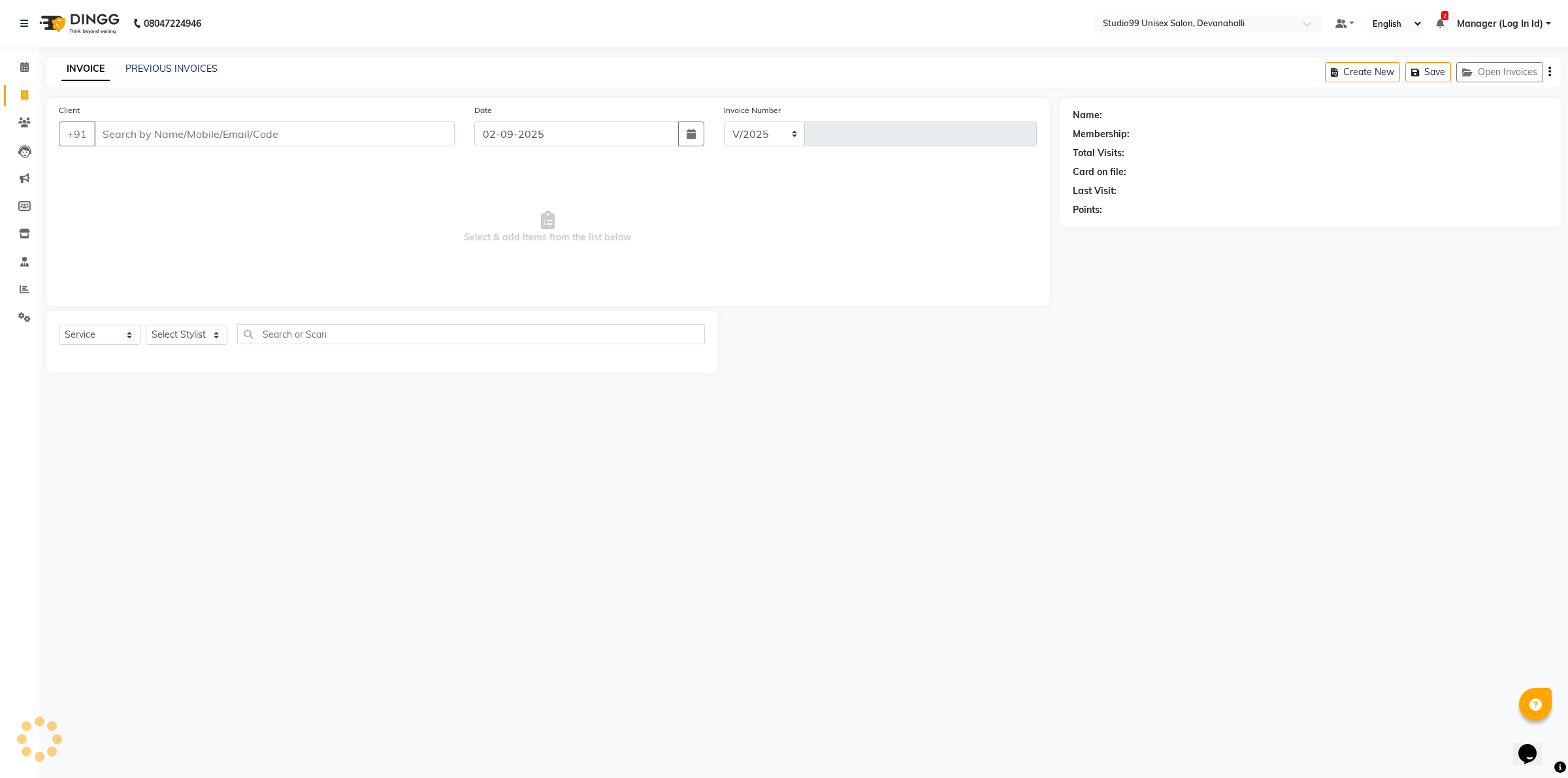
select select "6467"
type input "1987"
paste input "8197680909"
type input "8197680909"
select select "1: Object"
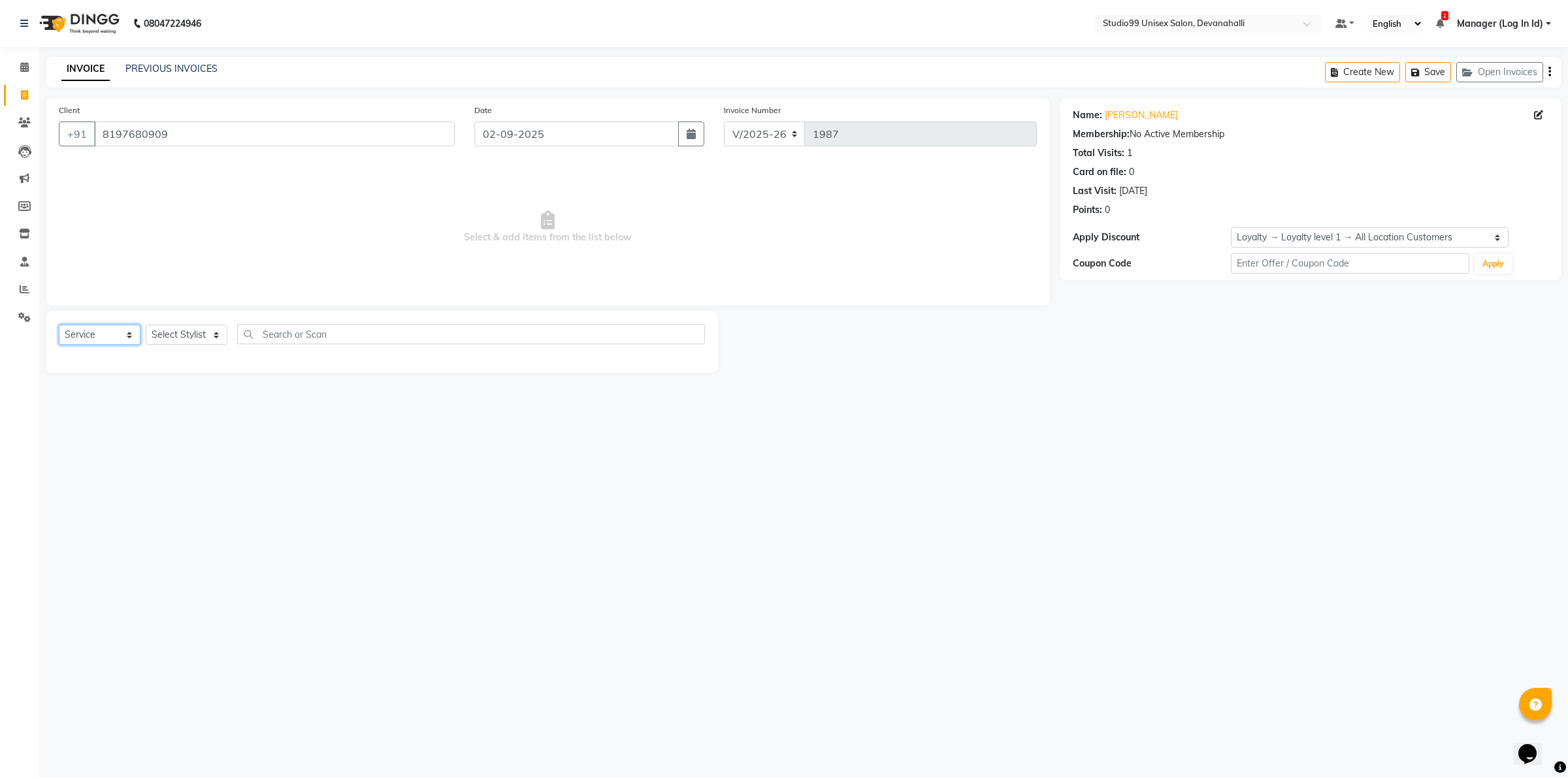
click at [97, 338] on select "Select Service Product Membership Package Voucher Prepaid Gift Card" at bounding box center [99, 334] width 82 height 20
select select "product"
click at [59, 325] on select "Select Service Product Membership Package Voucher Prepaid Gift Card" at bounding box center [99, 334] width 82 height 20
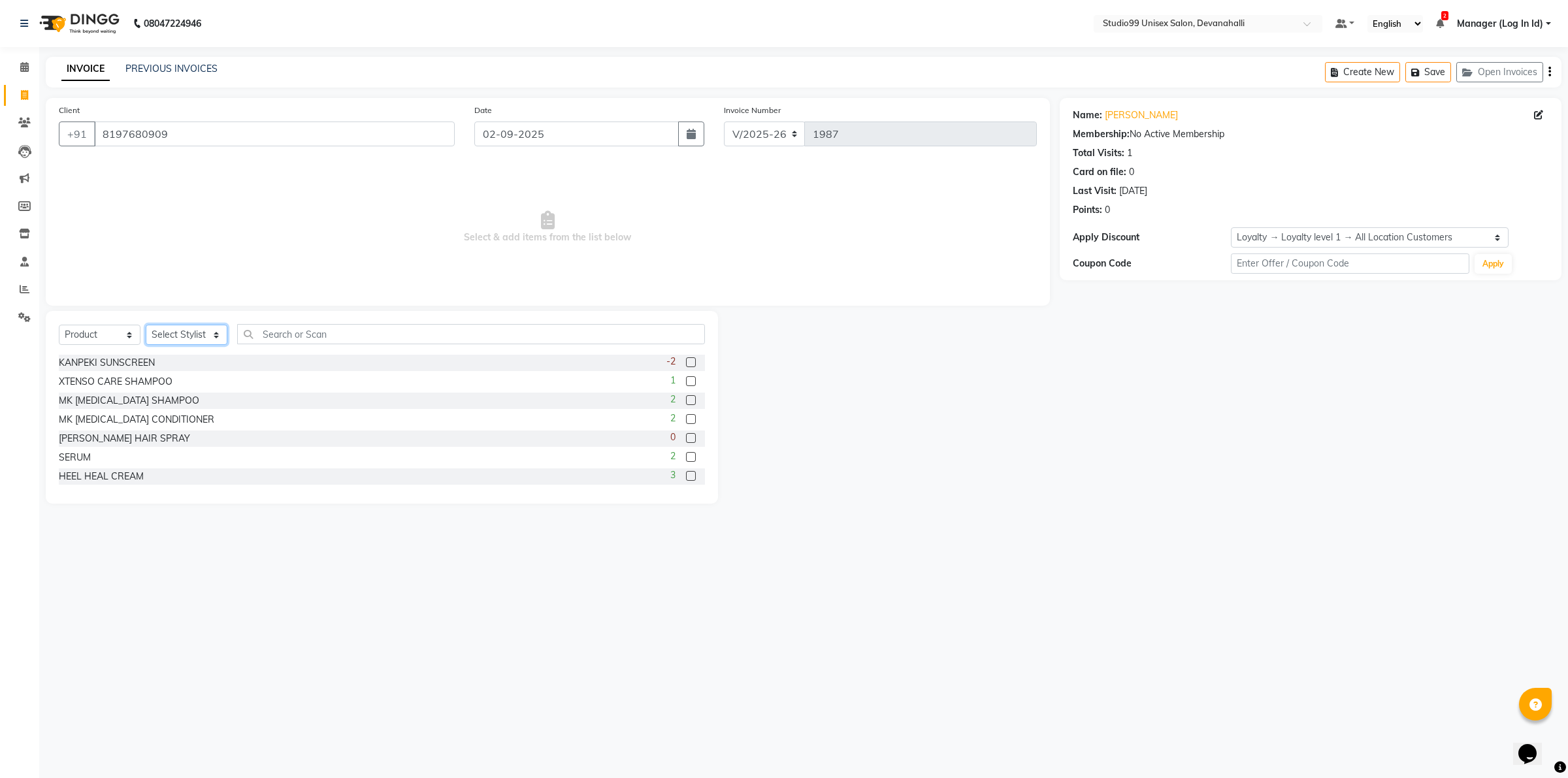
click at [181, 327] on select "Select Stylist AANAYA Manager (Log In Id) Neha [PERSON_NAME] [PERSON_NAME] ROCK…" at bounding box center [186, 334] width 82 height 20
select select "79307"
click at [146, 325] on select "Select Stylist AANAYA Manager (Log In Id) Neha [PERSON_NAME] [PERSON_NAME] ROCK…" at bounding box center [186, 334] width 82 height 20
click at [363, 338] on input "text" at bounding box center [471, 333] width 468 height 20
click at [686, 379] on label at bounding box center [691, 381] width 10 height 10
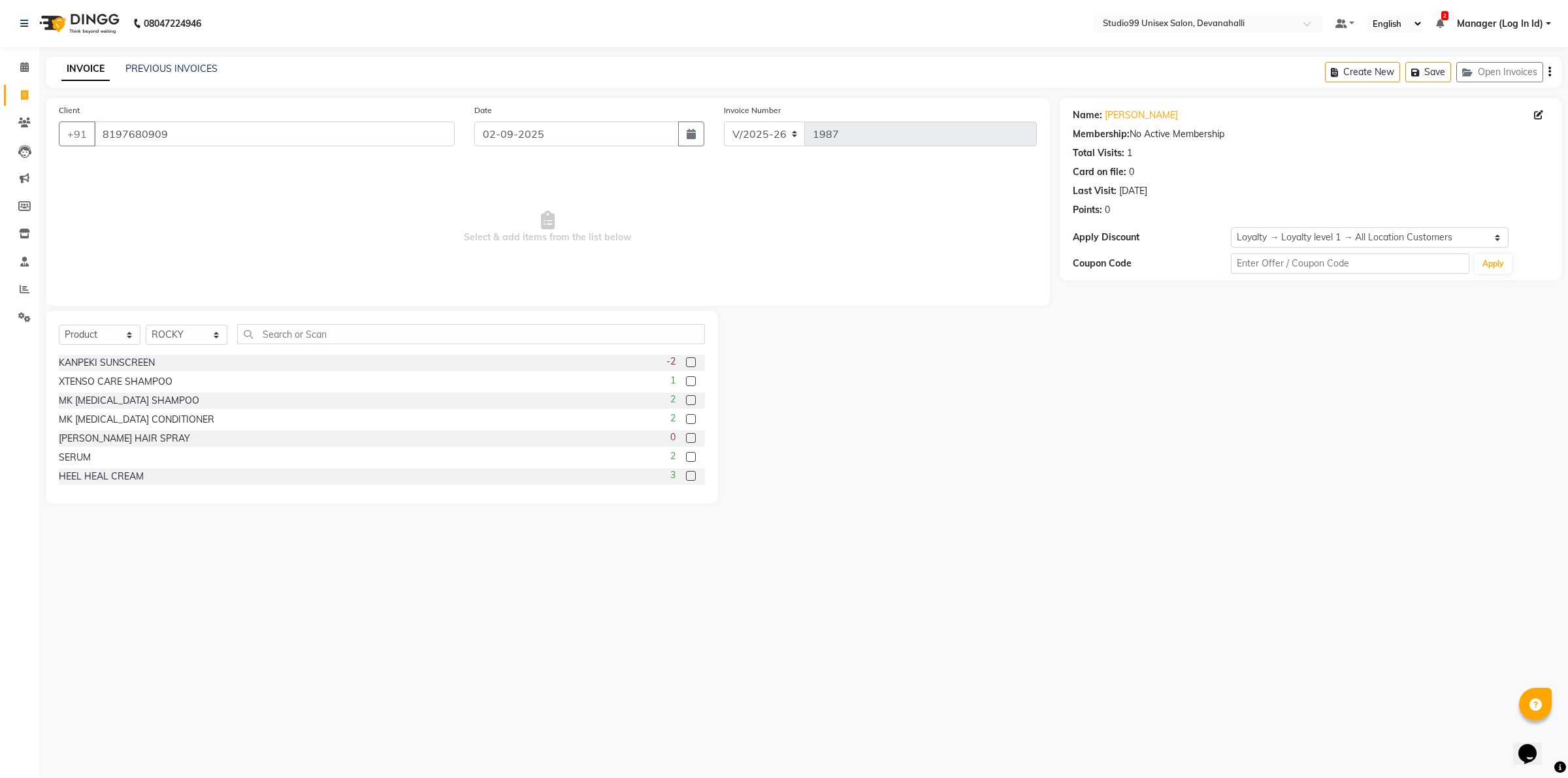
click at [686, 379] on input "checkbox" at bounding box center [690, 381] width 9 height 9
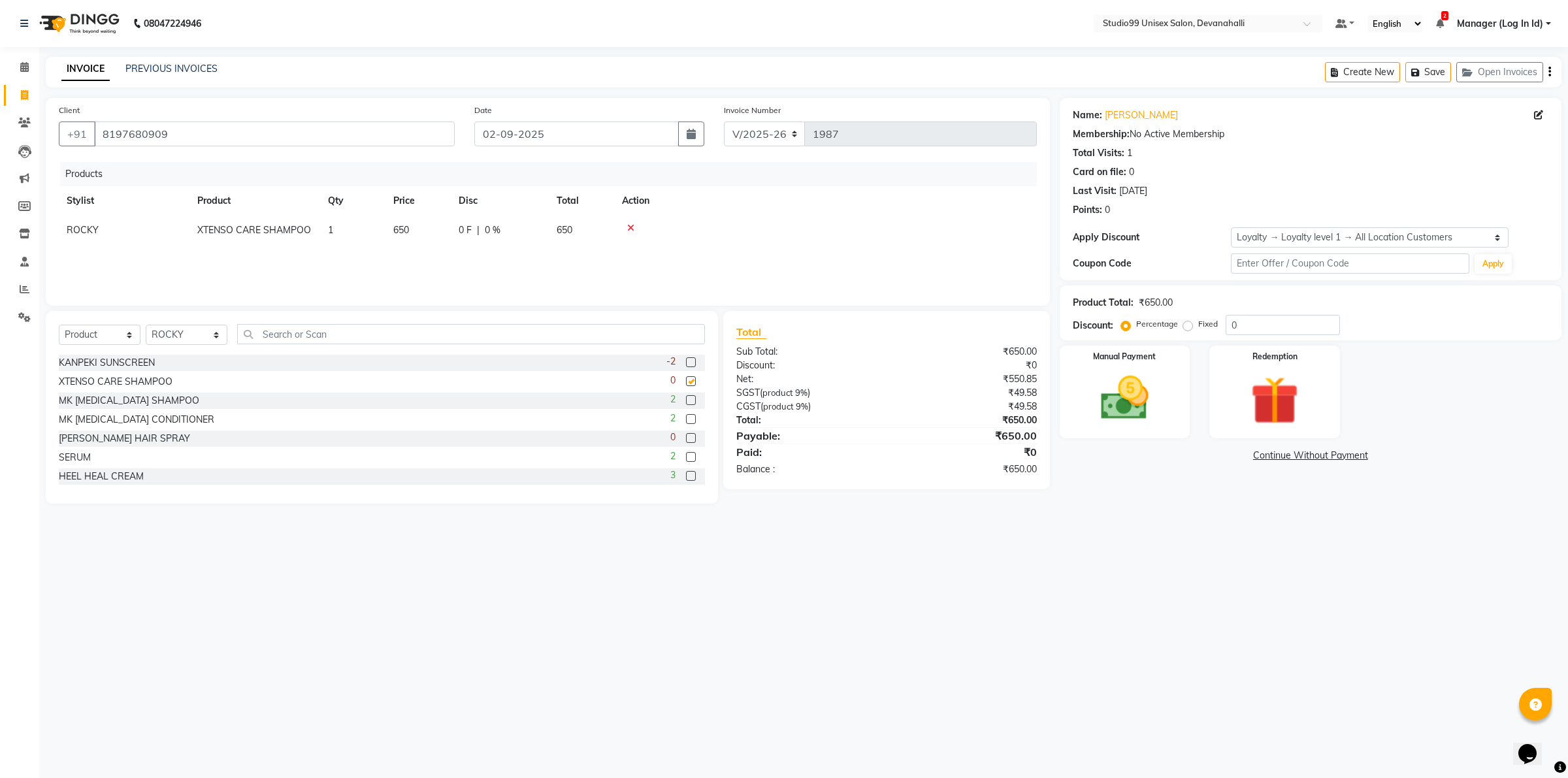
checkbox input "false"
click at [480, 334] on input "text" at bounding box center [471, 333] width 468 height 20
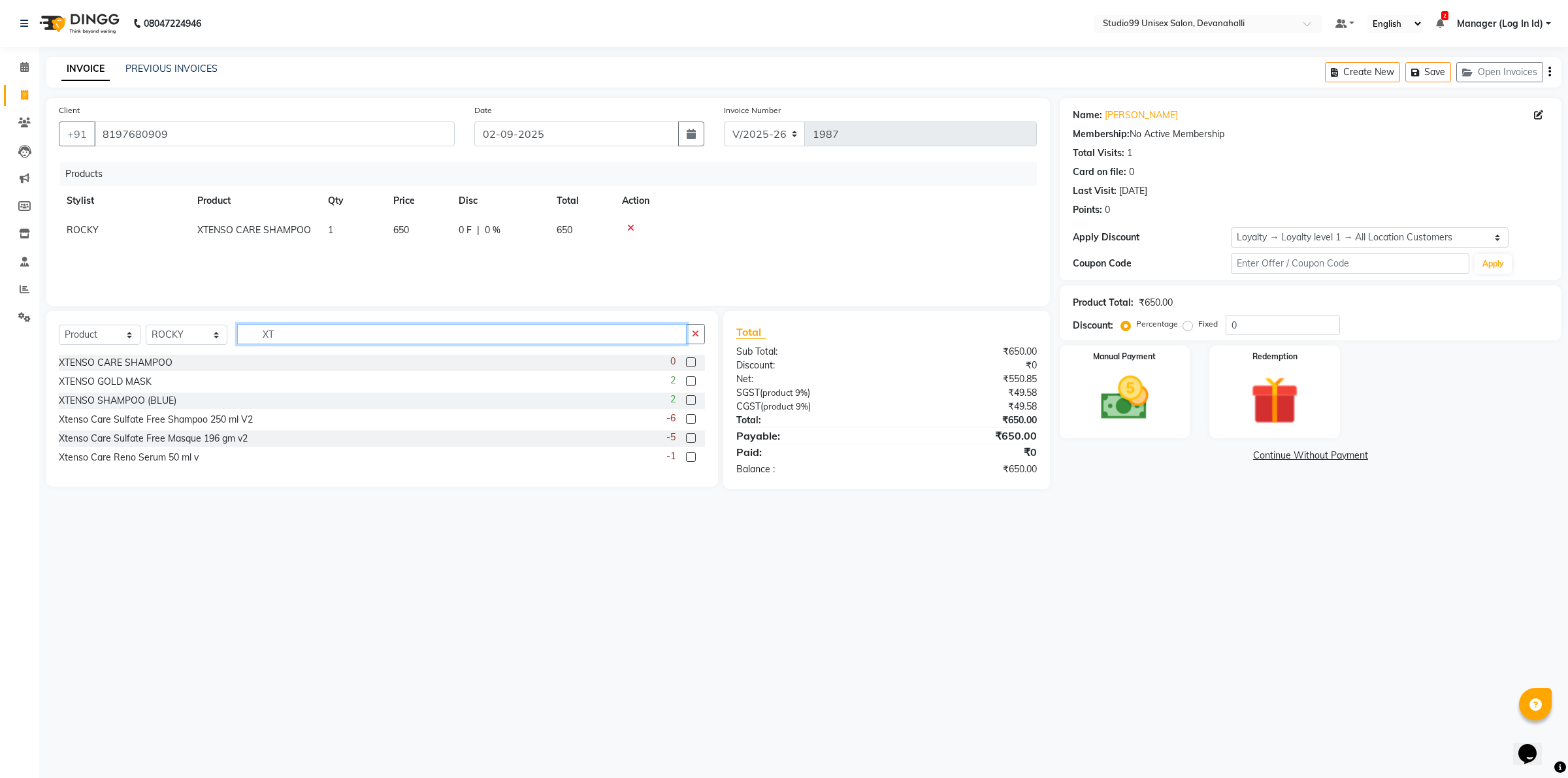
type input "XT"
click at [691, 436] on label at bounding box center [691, 438] width 10 height 10
click at [691, 436] on input "checkbox" at bounding box center [690, 438] width 9 height 9
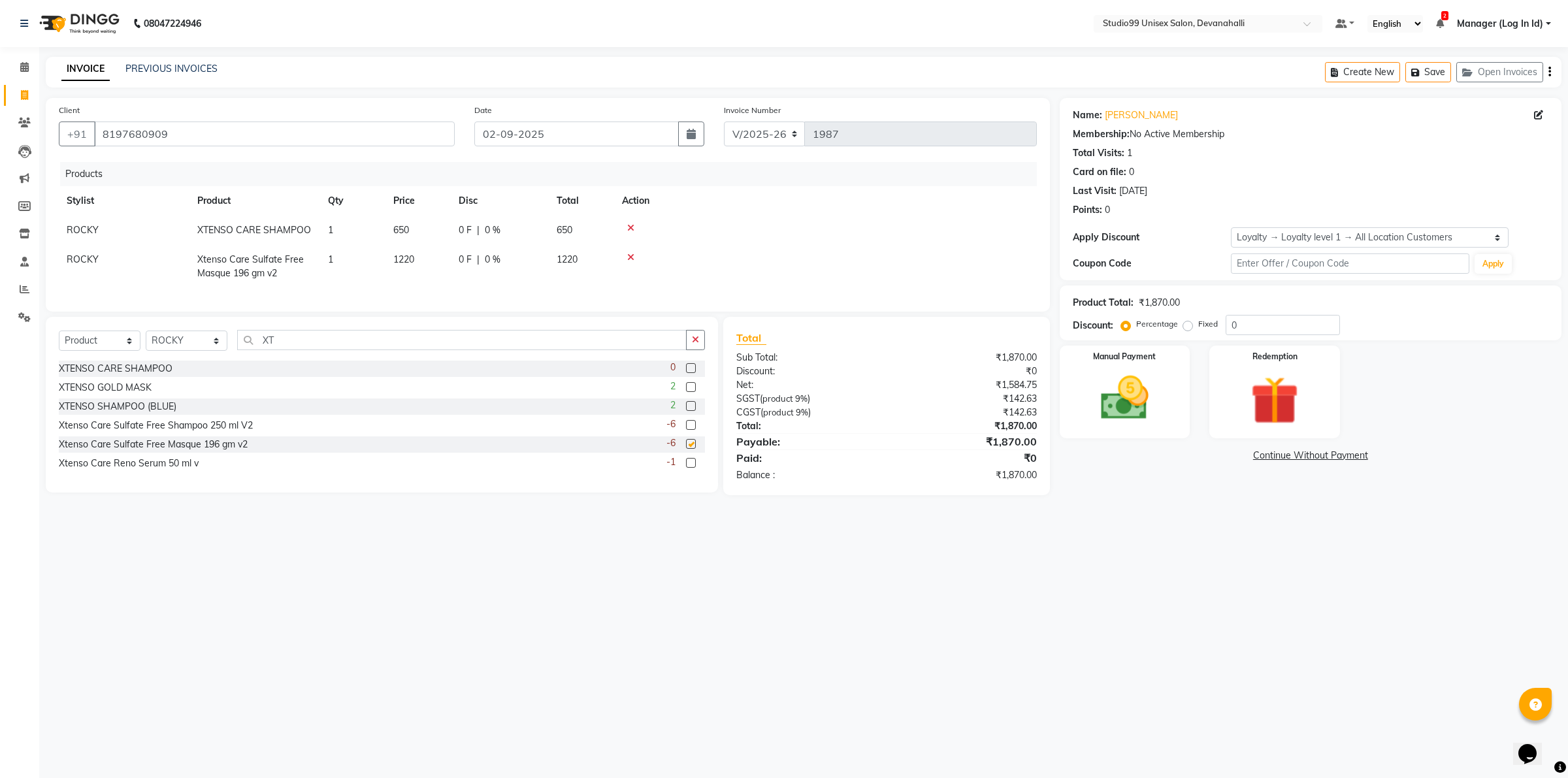
checkbox input "false"
click at [445, 351] on input "XT" at bounding box center [462, 339] width 450 height 20
type input "X"
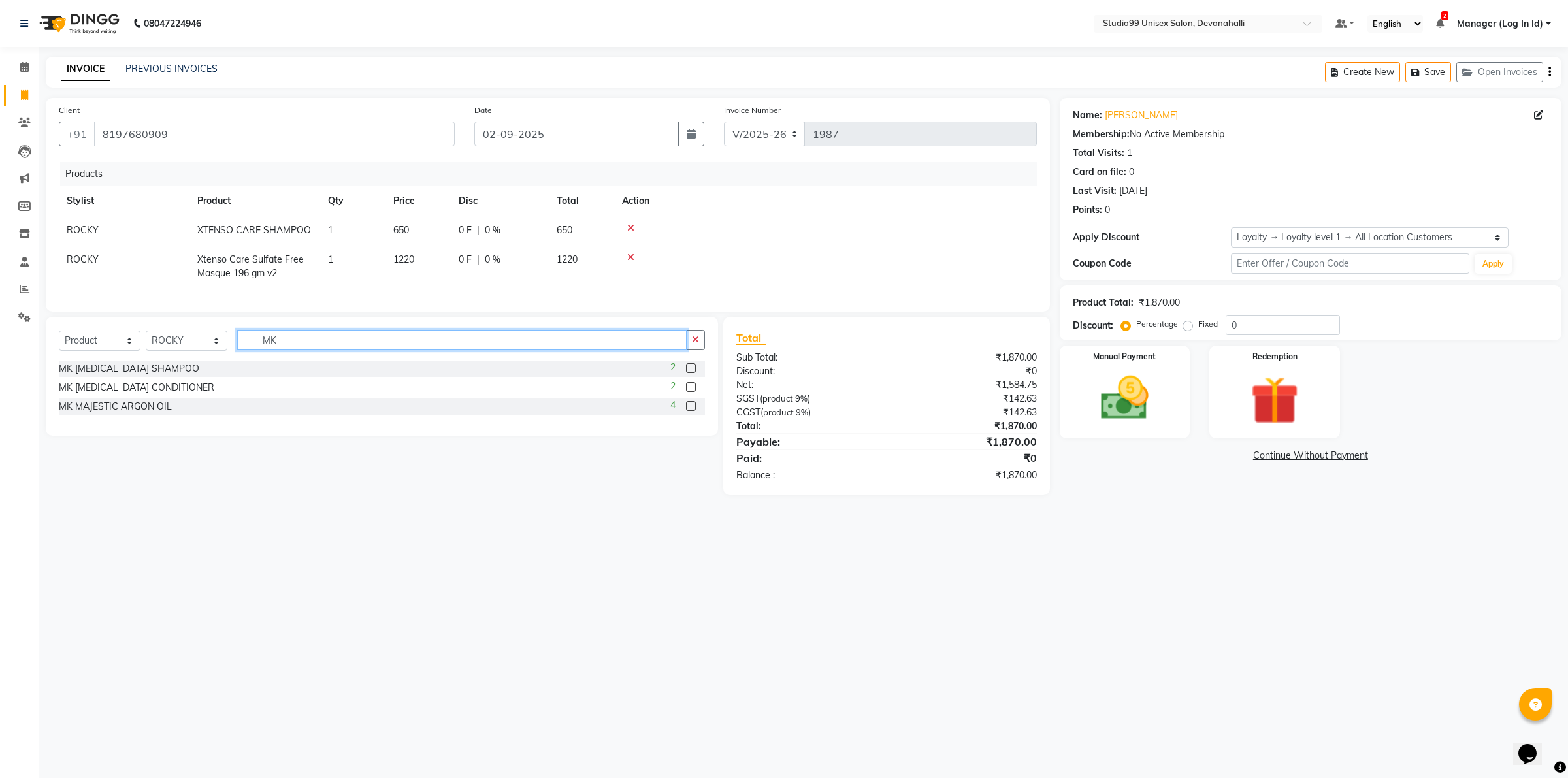
type input "MK"
click at [695, 411] on label at bounding box center [691, 406] width 10 height 10
click at [695, 411] on input "checkbox" at bounding box center [690, 406] width 9 height 9
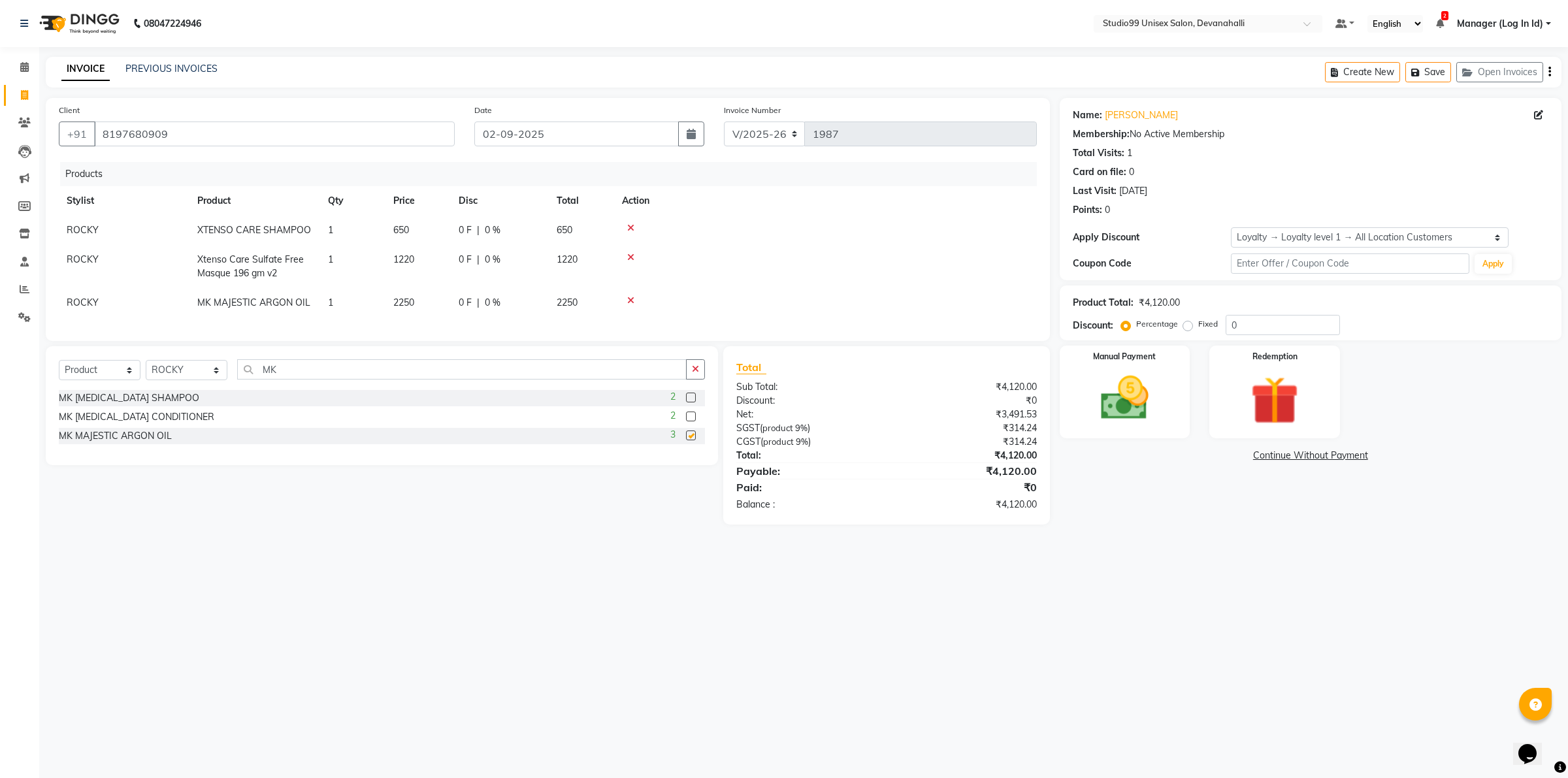
checkbox input "false"
click at [629, 258] on icon at bounding box center [630, 257] width 7 height 10
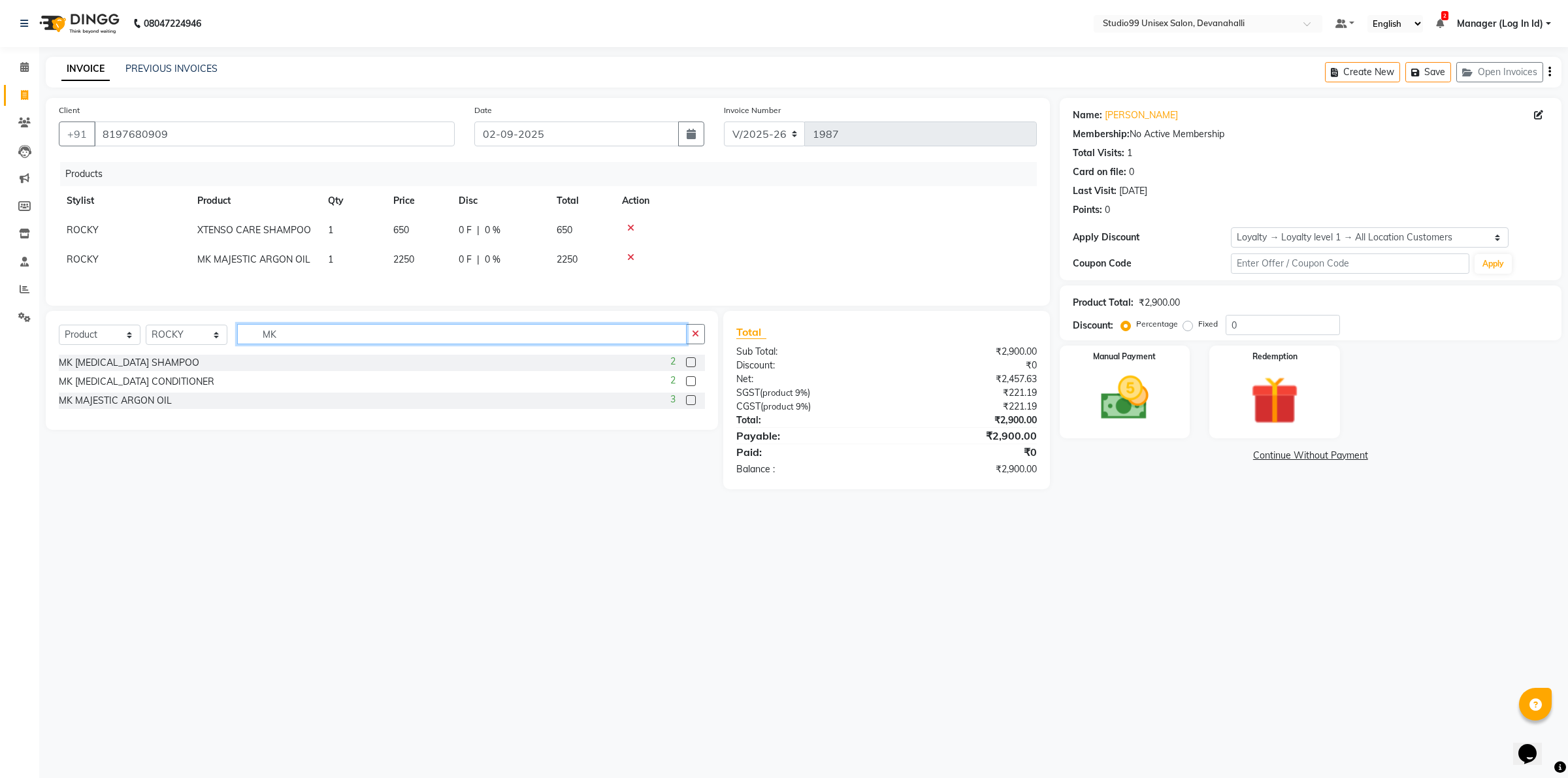
click at [300, 344] on input "MK" at bounding box center [462, 333] width 450 height 20
type input "M"
type input "Z"
type input "XT"
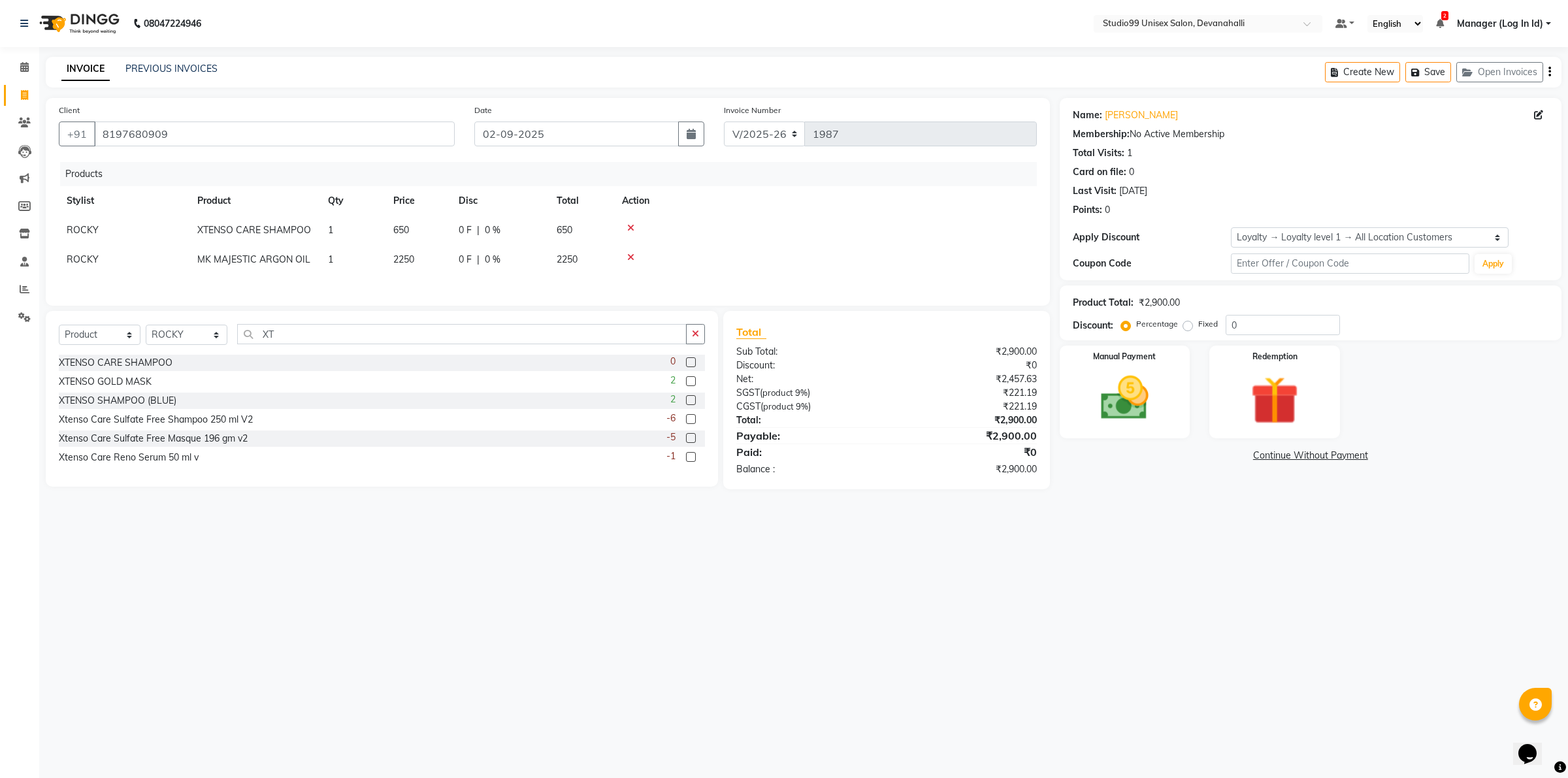
click at [690, 385] on label at bounding box center [691, 381] width 10 height 10
click at [690, 385] on input "checkbox" at bounding box center [690, 381] width 9 height 9
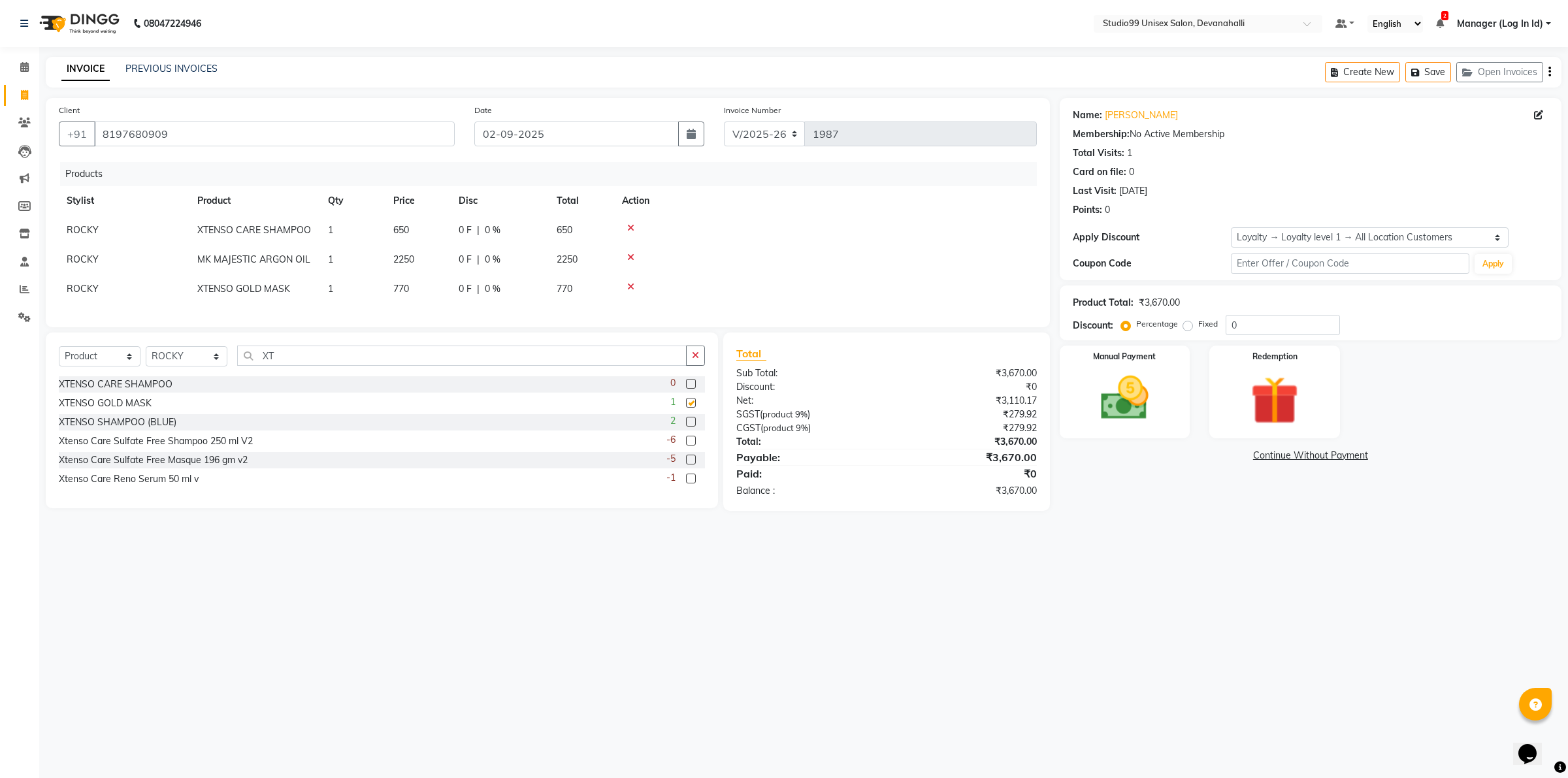
checkbox input "false"
click at [1145, 391] on img at bounding box center [1124, 399] width 81 height 58
click at [1237, 451] on span "UPI" at bounding box center [1231, 456] width 20 height 15
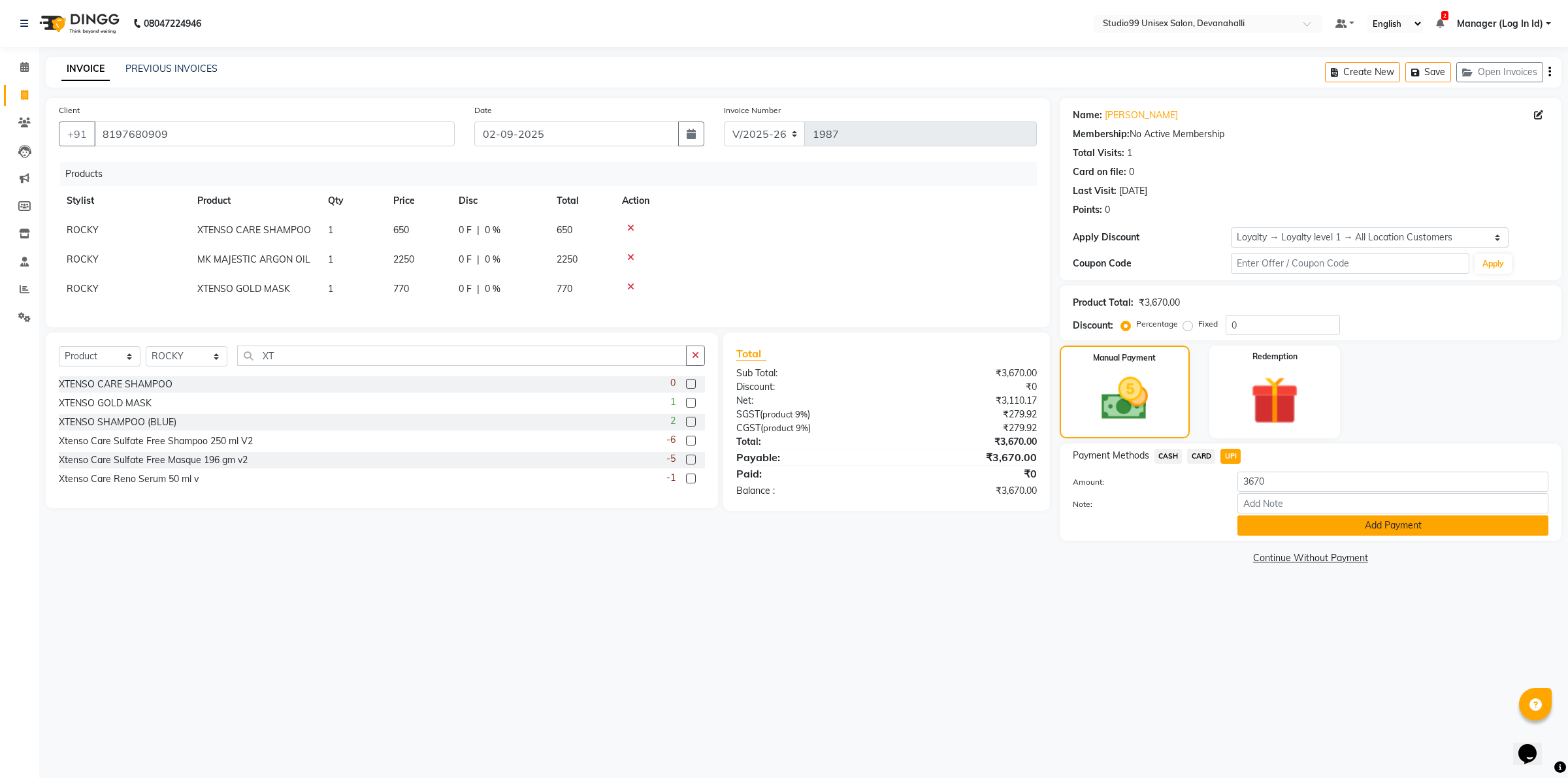
click at [1256, 523] on button "Add Payment" at bounding box center [1393, 525] width 311 height 20
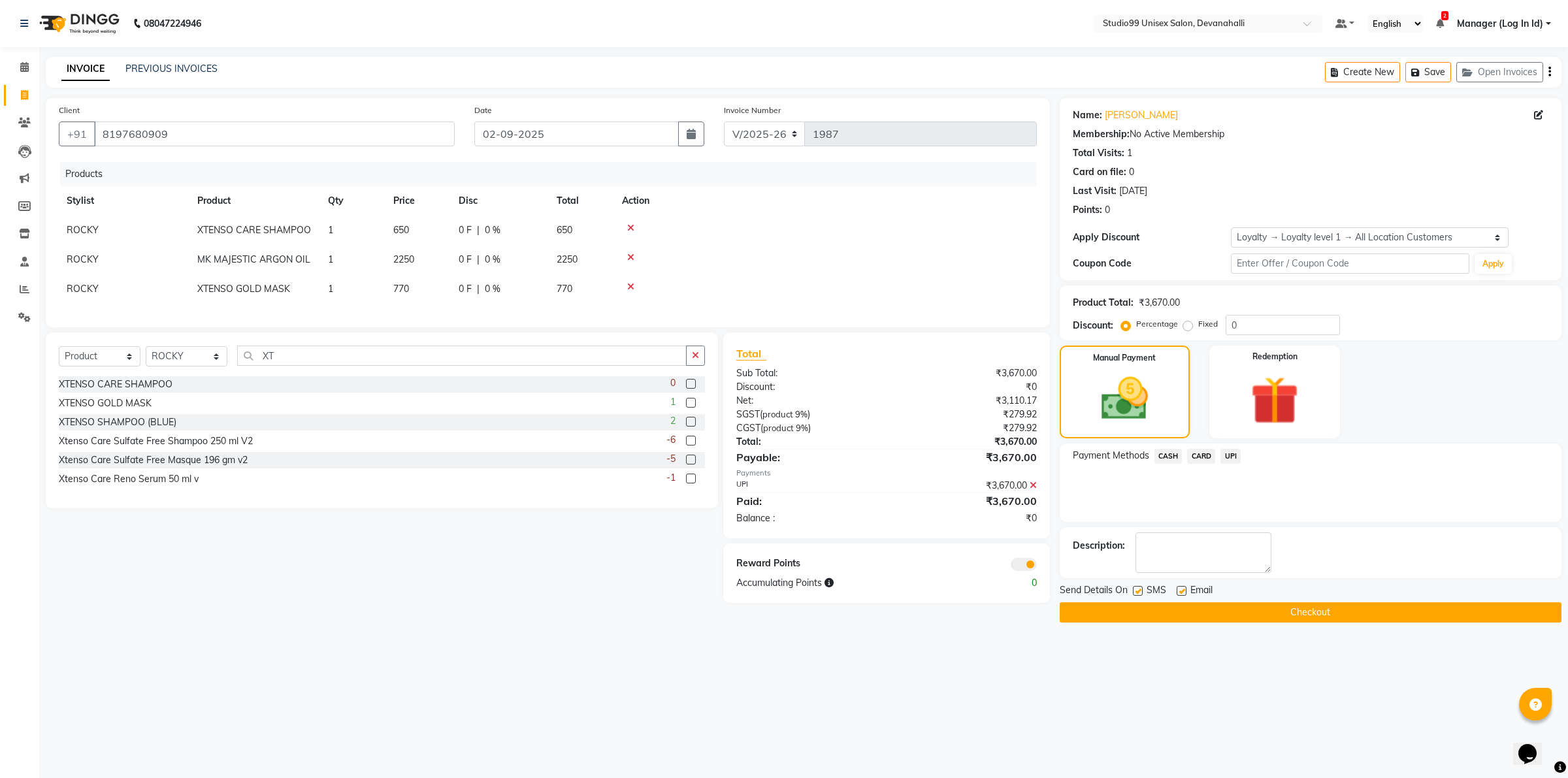
drag, startPoint x: 1170, startPoint y: 615, endPoint x: 1123, endPoint y: 601, distance: 49.0
click at [1166, 612] on button "Checkout" at bounding box center [1311, 612] width 502 height 20
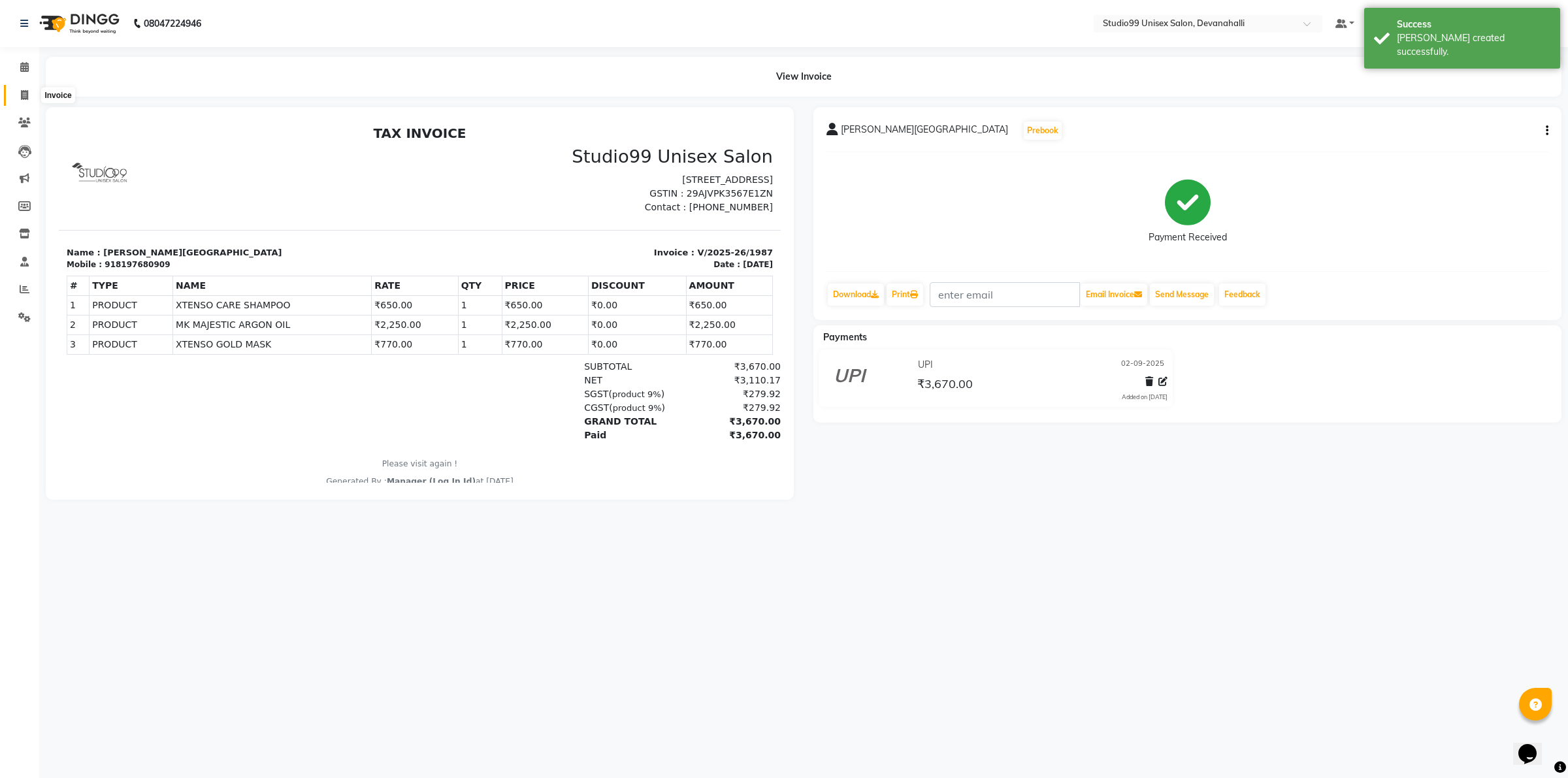
click at [23, 95] on icon at bounding box center [24, 95] width 7 height 10
select select "service"
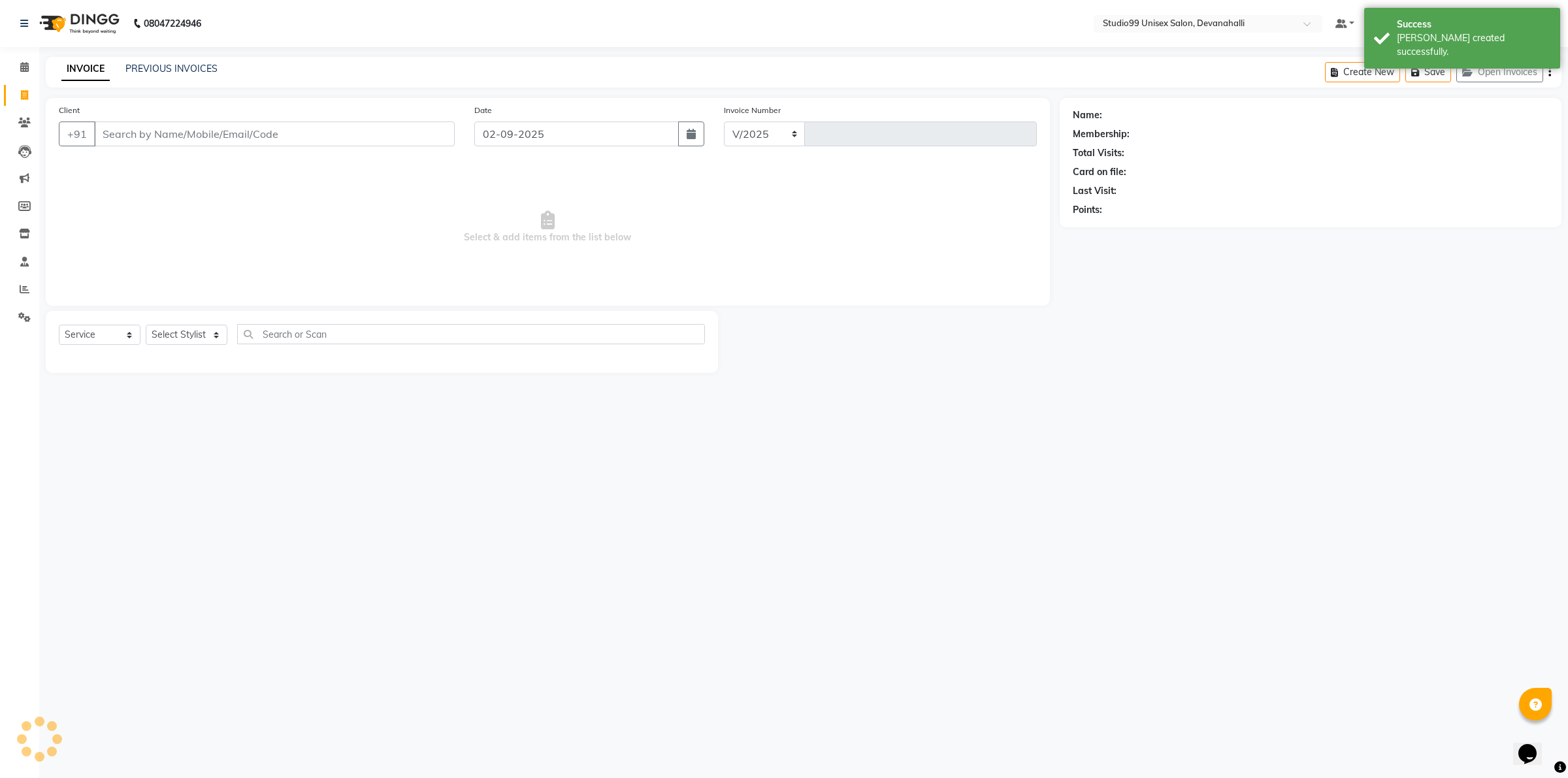
select select "6467"
type input "1988"
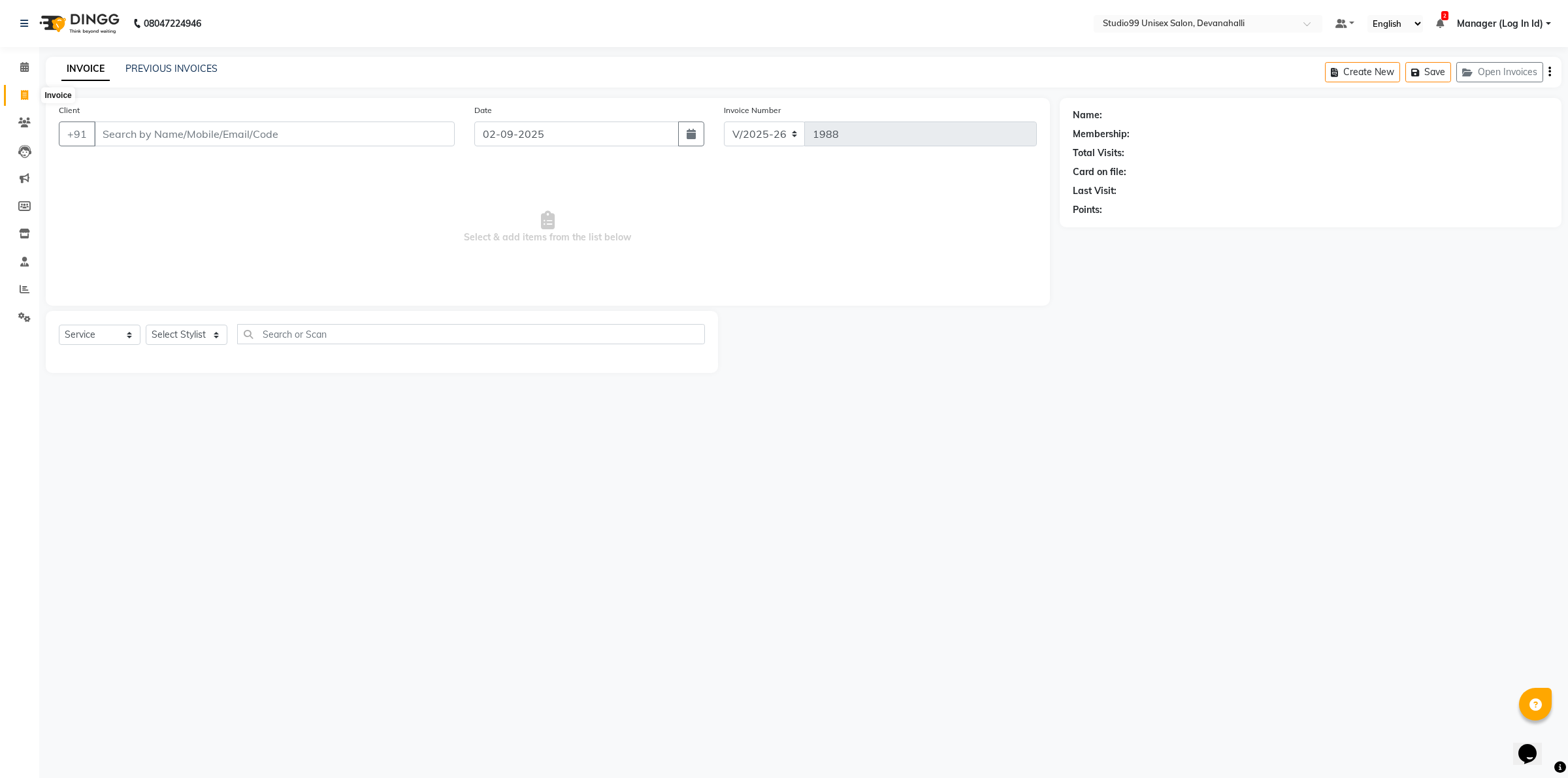
click at [26, 98] on icon at bounding box center [24, 95] width 7 height 10
select select "service"
select select "6467"
type input "1988"
click at [168, 66] on link "PREVIOUS INVOICES" at bounding box center [172, 68] width 92 height 12
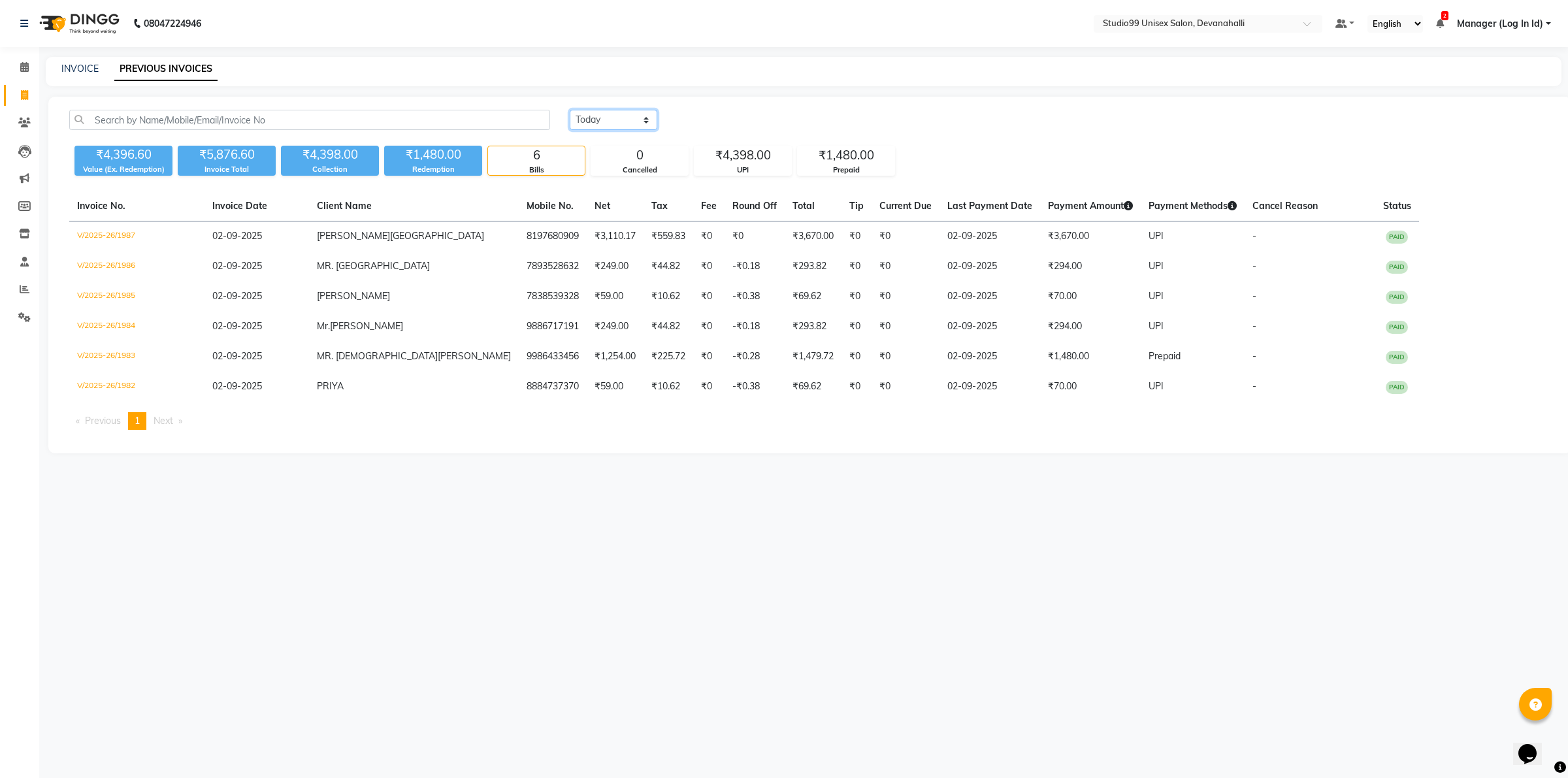
click at [592, 118] on select "[DATE] [DATE] Custom Range" at bounding box center [613, 119] width 87 height 20
click at [570, 109] on select "[DATE] [DATE] Custom Range" at bounding box center [613, 119] width 87 height 20
click at [596, 113] on select "[DATE] [DATE] Custom Range" at bounding box center [619, 120] width 98 height 20
select select "[DATE]"
click at [570, 110] on select "[DATE] [DATE] Custom Range" at bounding box center [619, 120] width 98 height 20
